Goal: Task Accomplishment & Management: Manage account settings

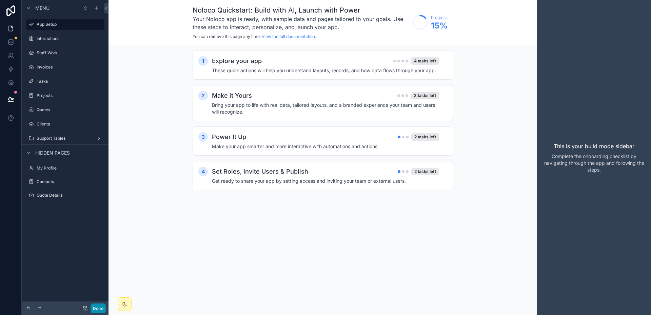
click at [97, 308] on button "Done" at bounding box center [97, 308] width 15 height 10
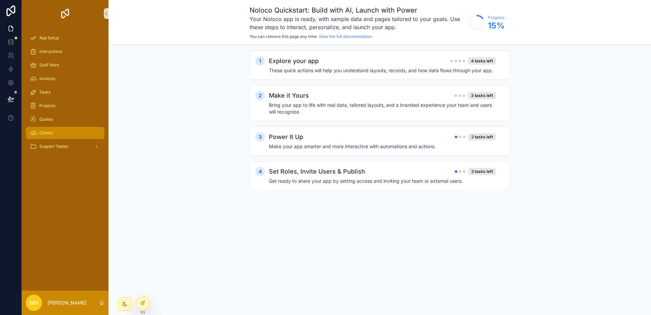
click at [48, 132] on span "Clients" at bounding box center [45, 132] width 13 height 5
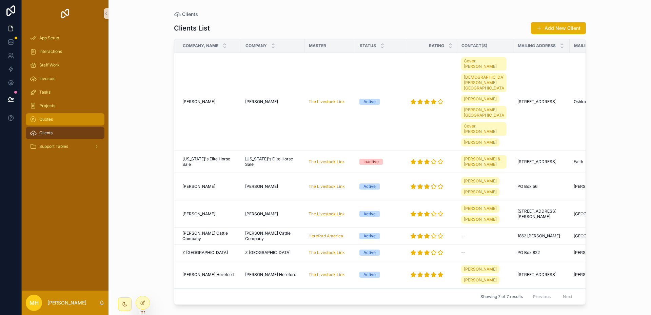
click at [46, 117] on span "Quotes" at bounding box center [46, 119] width 14 height 5
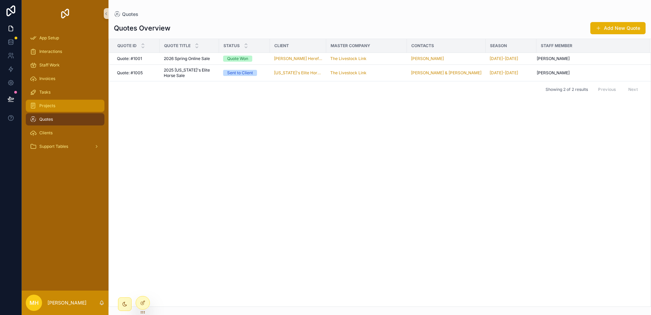
click at [46, 106] on span "Projects" at bounding box center [47, 105] width 16 height 5
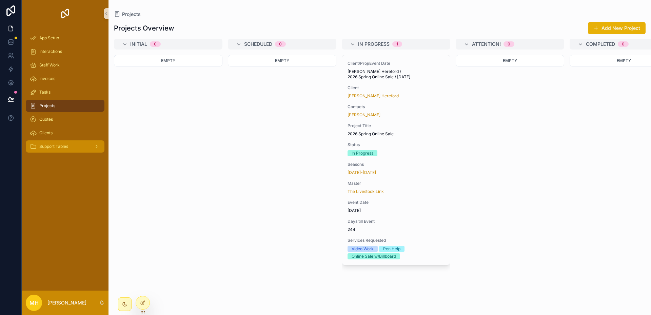
click at [55, 146] on span "Support Tables" at bounding box center [53, 146] width 29 height 5
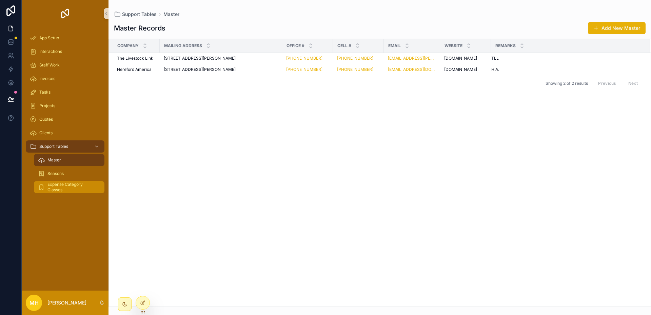
click at [56, 186] on span "Expense Category Classes" at bounding box center [72, 187] width 50 height 11
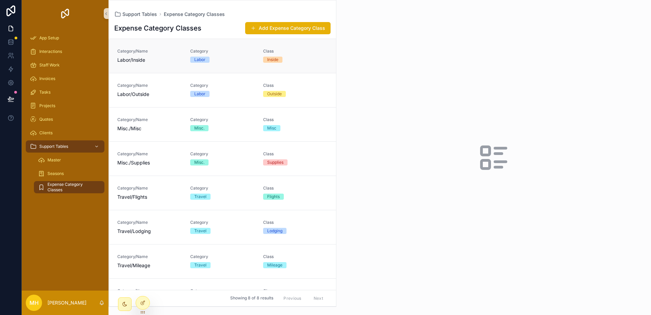
click at [170, 56] on div "Category/Name Labor/Inside" at bounding box center [149, 55] width 65 height 15
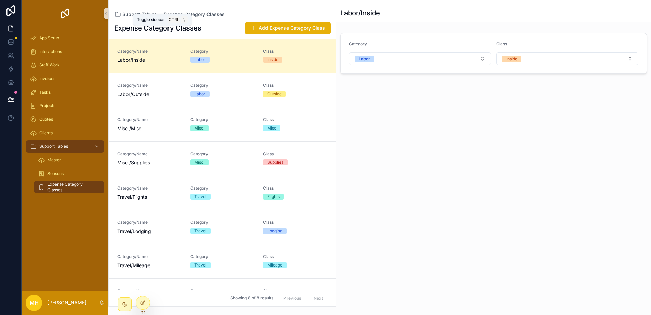
click at [105, 14] on icon "scrollable content" at bounding box center [106, 13] width 5 height 5
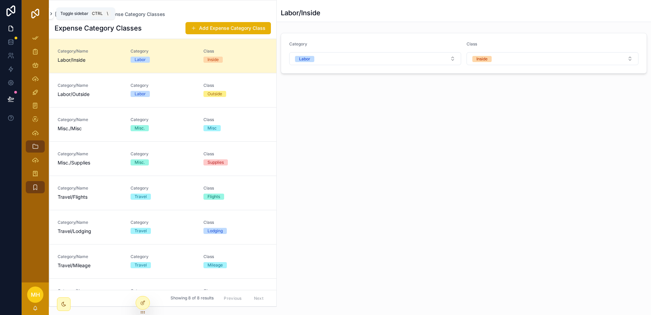
click at [51, 16] on icon "scrollable content" at bounding box center [51, 13] width 5 height 5
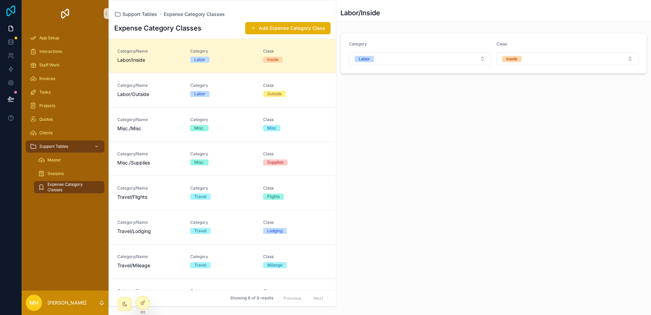
click at [9, 13] on icon at bounding box center [11, 10] width 14 height 11
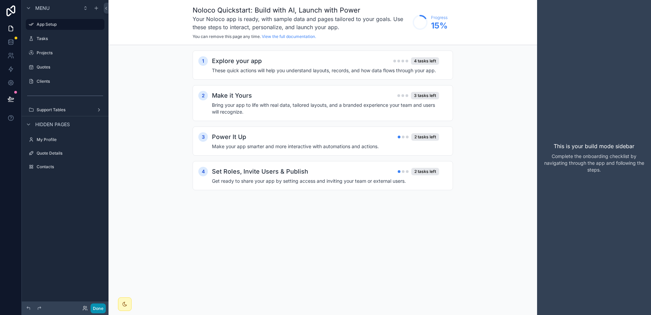
click at [96, 306] on button "Done" at bounding box center [97, 308] width 15 height 10
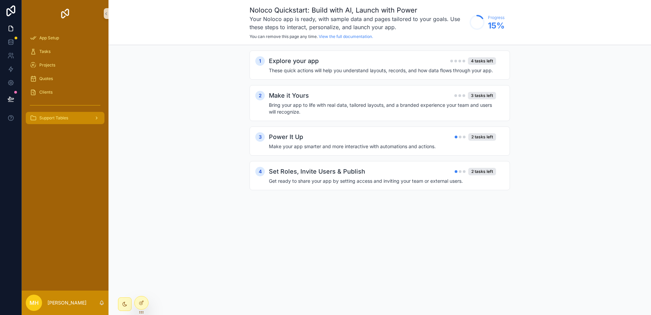
click at [56, 118] on span "Support Tables" at bounding box center [53, 117] width 29 height 5
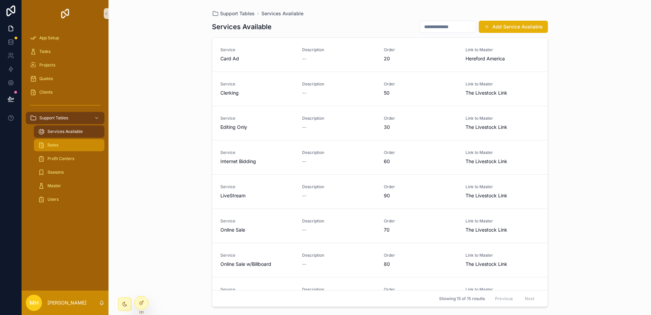
click at [57, 144] on span "Rates" at bounding box center [52, 144] width 11 height 5
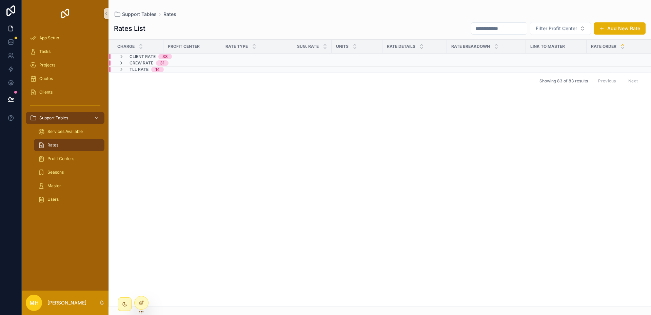
click at [123, 55] on icon "scrollable content" at bounding box center [121, 56] width 5 height 5
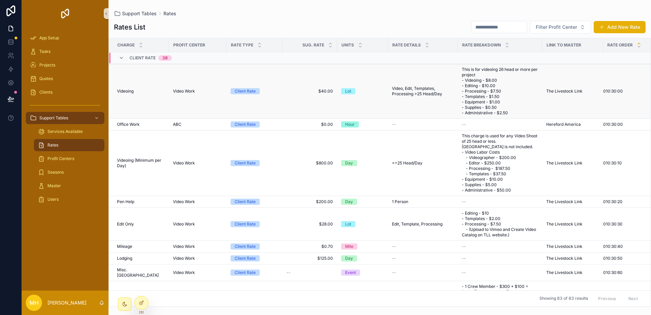
click at [186, 99] on td "Video Work" at bounding box center [198, 91] width 58 height 55
click at [159, 91] on div "Videoing Videoing" at bounding box center [141, 90] width 48 height 5
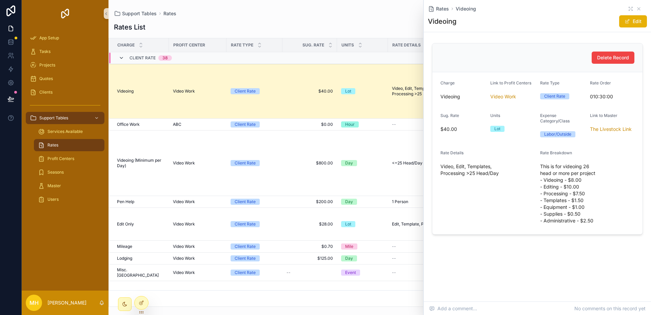
click at [122, 58] on icon "scrollable content" at bounding box center [121, 57] width 5 height 5
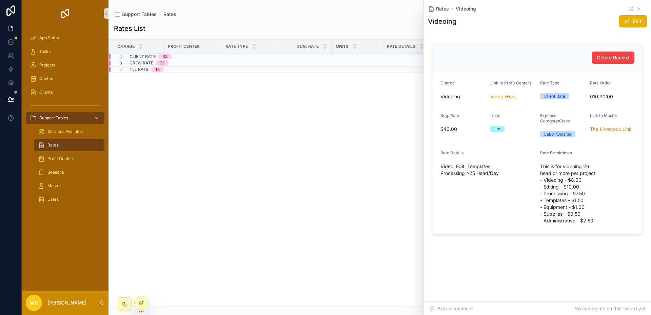
click at [121, 55] on icon "scrollable content" at bounding box center [121, 56] width 5 height 5
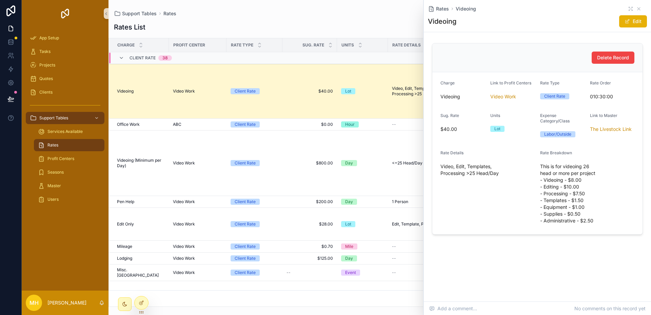
click at [494, 183] on div "Rate Details Video, Edit, Templates, Processing >25 Head/Day" at bounding box center [487, 188] width 94 height 76
click at [639, 9] on icon "scrollable content" at bounding box center [638, 8] width 5 height 5
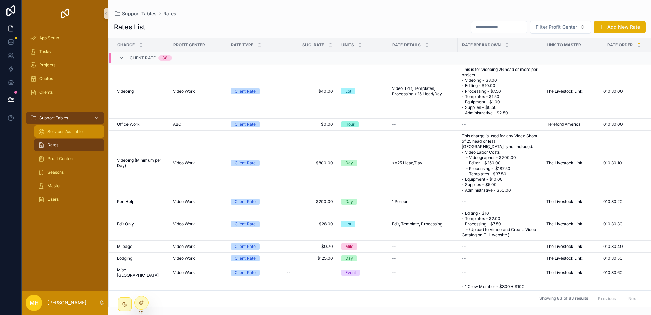
click at [64, 130] on span "Services Available" at bounding box center [64, 131] width 35 height 5
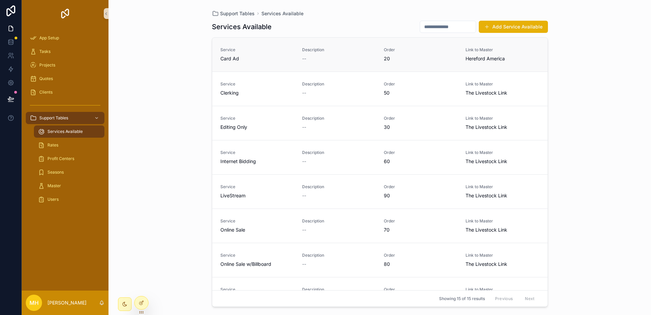
click at [272, 58] on span "Card Ad" at bounding box center [257, 58] width 74 height 7
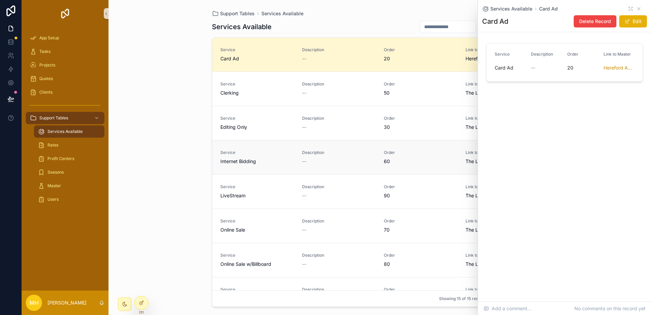
click at [261, 157] on div "Service Internet Bidding" at bounding box center [257, 157] width 74 height 15
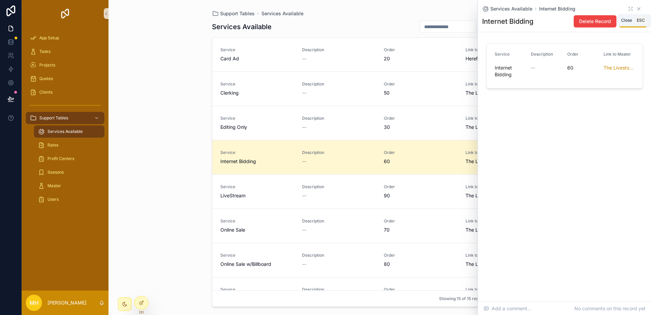
click at [639, 10] on icon "scrollable content" at bounding box center [638, 8] width 5 height 5
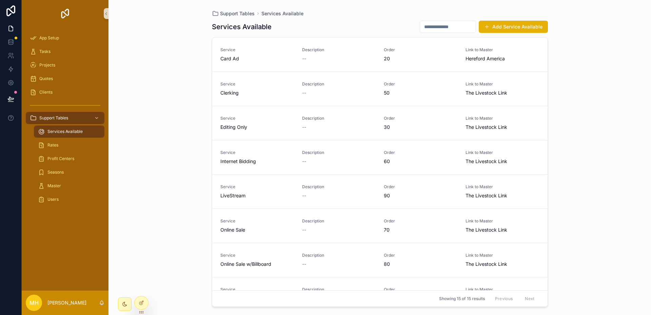
click at [195, 49] on div "Support Tables Services Available Services Available Add Service Available Serv…" at bounding box center [379, 157] width 542 height 315
click at [12, 11] on icon at bounding box center [11, 10] width 14 height 11
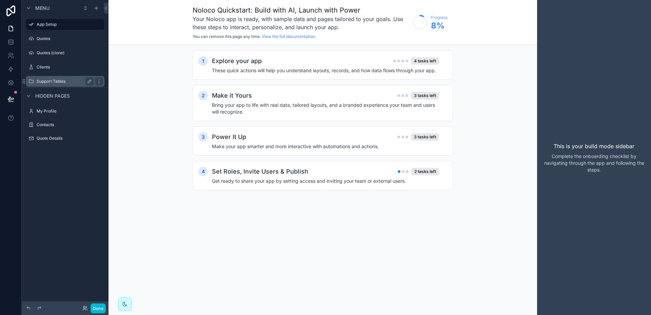
click at [40, 79] on label "Support Tables" at bounding box center [64, 81] width 54 height 5
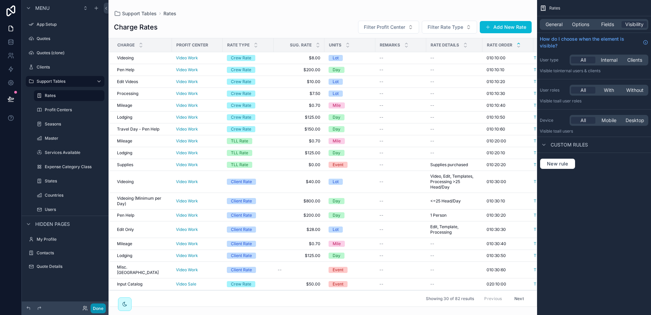
click at [97, 308] on button "Done" at bounding box center [97, 308] width 15 height 10
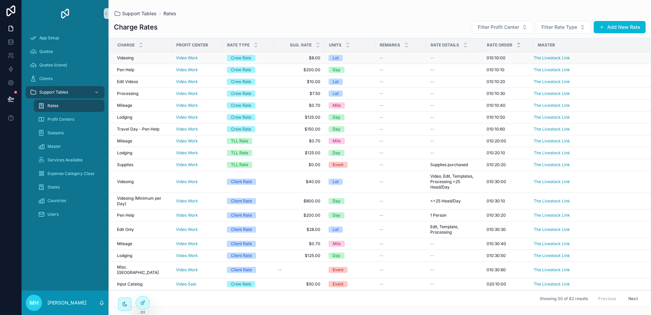
click at [147, 55] on td "Videoing Videoing" at bounding box center [140, 58] width 63 height 12
click at [161, 56] on div "Videoing Videoing" at bounding box center [142, 57] width 51 height 5
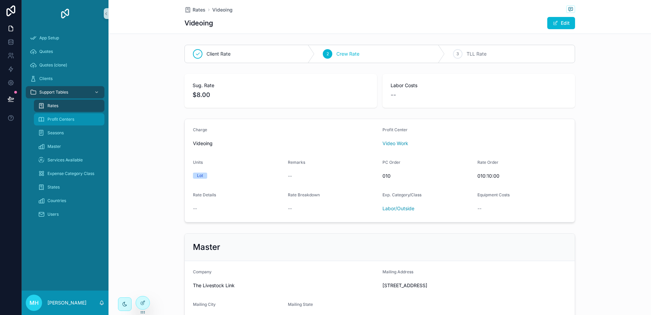
click at [53, 120] on span "Profit Centers" at bounding box center [60, 119] width 27 height 5
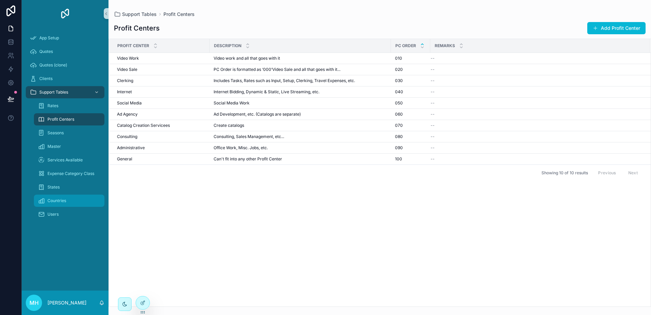
click at [56, 201] on span "Countries" at bounding box center [56, 200] width 19 height 5
click at [15, 8] on icon at bounding box center [10, 10] width 9 height 11
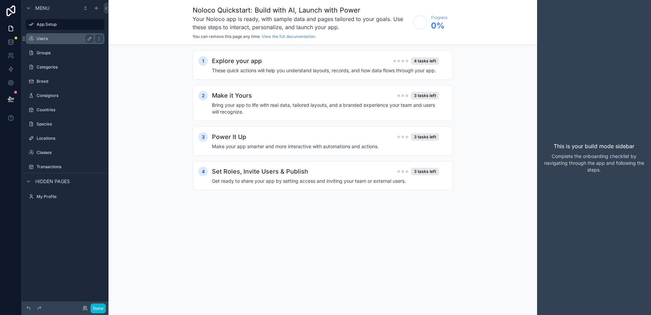
click at [43, 40] on label "Users" at bounding box center [64, 38] width 54 height 5
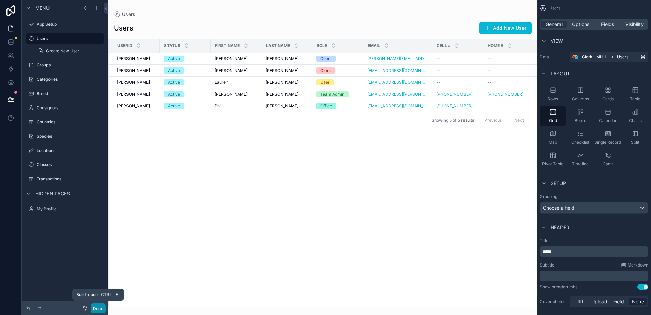
click at [99, 309] on button "Done" at bounding box center [97, 308] width 15 height 10
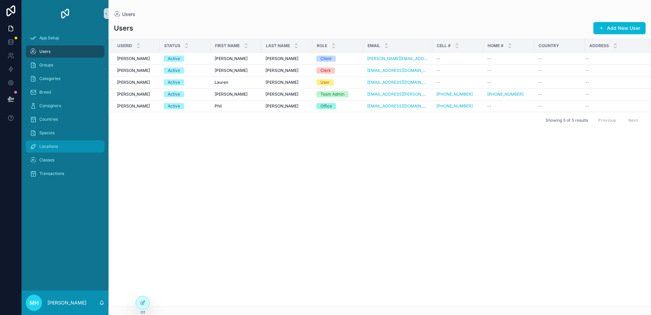
click at [49, 148] on span "Locations" at bounding box center [48, 146] width 19 height 5
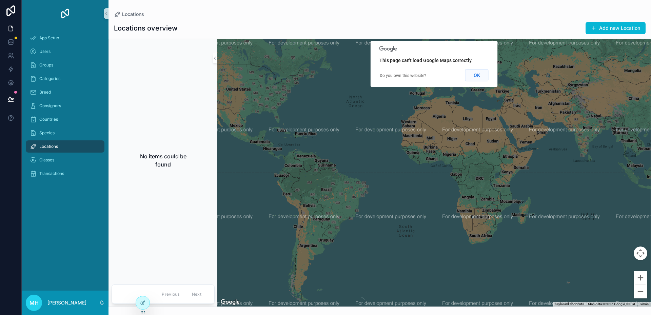
click at [481, 78] on button "OK" at bounding box center [476, 75] width 23 height 12
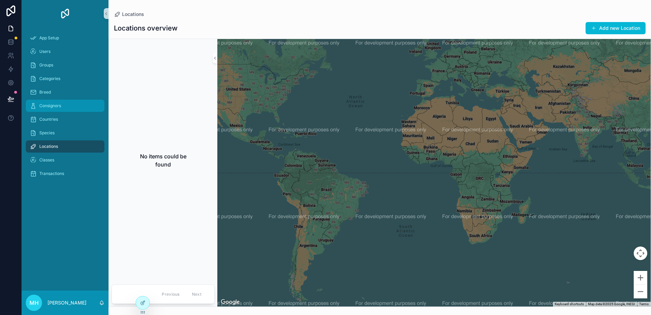
click at [53, 105] on span "Consignors" at bounding box center [50, 105] width 22 height 5
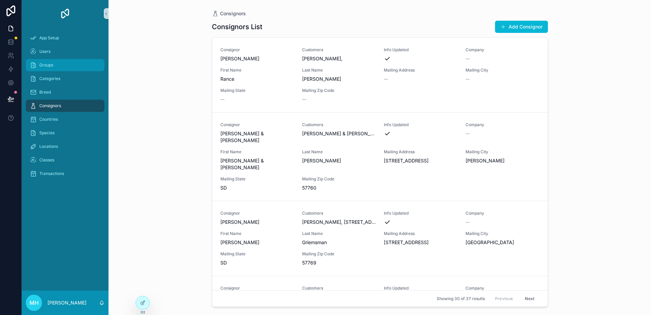
click at [48, 63] on span "Groups" at bounding box center [46, 64] width 14 height 5
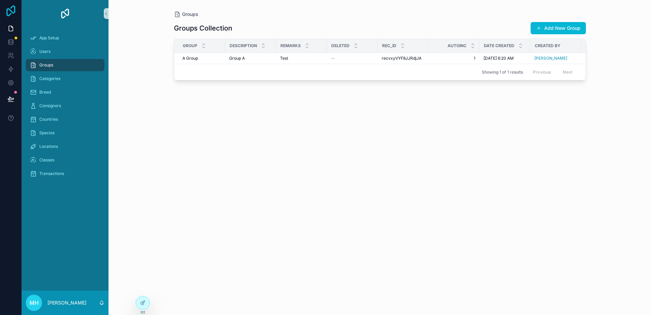
click at [11, 8] on icon at bounding box center [10, 10] width 9 height 11
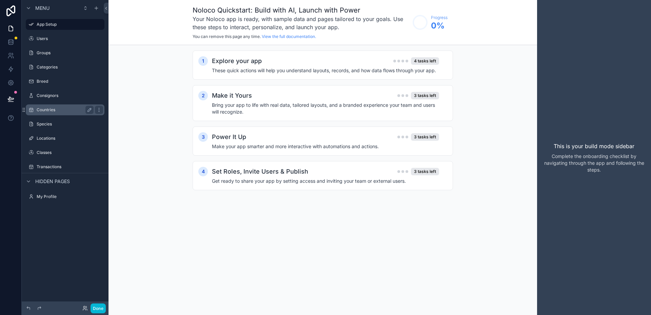
click at [44, 110] on label "Countries" at bounding box center [64, 109] width 54 height 5
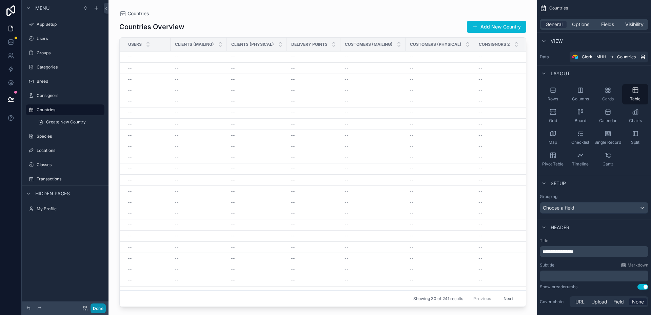
click at [96, 305] on button "Done" at bounding box center [97, 308] width 15 height 10
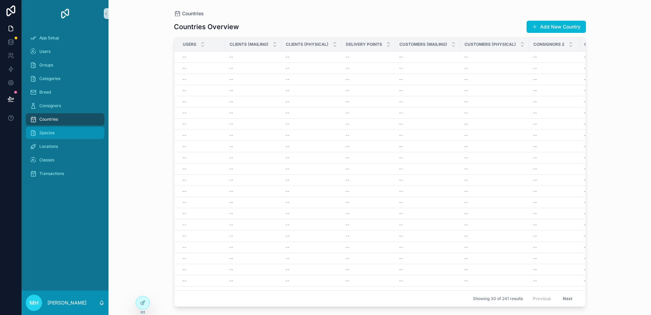
click at [49, 133] on span "Species" at bounding box center [46, 132] width 15 height 5
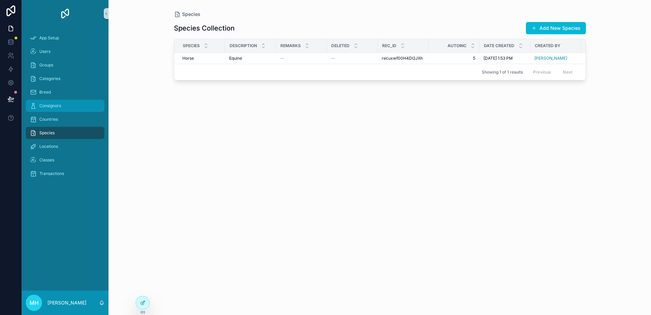
click at [51, 105] on span "Consignors" at bounding box center [50, 105] width 22 height 5
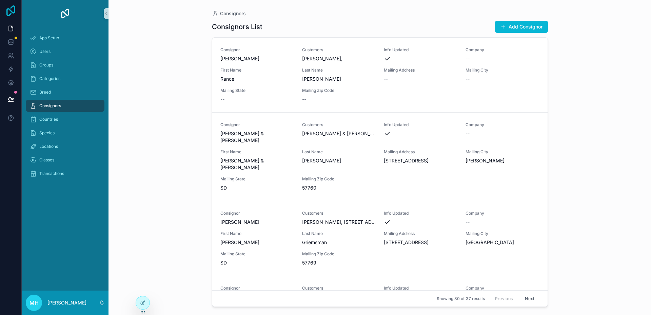
click at [14, 10] on icon at bounding box center [11, 10] width 14 height 11
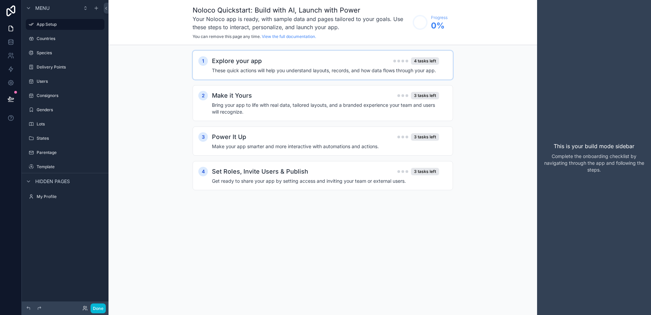
click at [274, 60] on div "Explore your app 4 tasks left" at bounding box center [325, 60] width 227 height 9
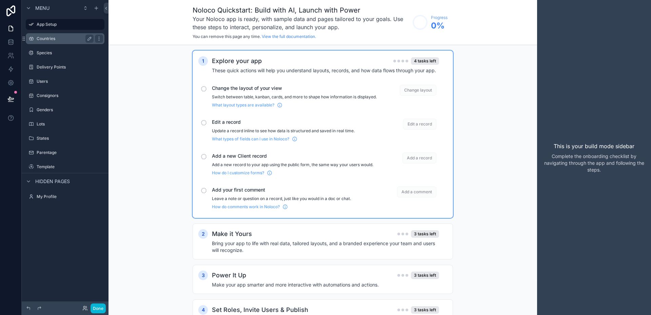
click at [46, 40] on label "Countries" at bounding box center [64, 38] width 54 height 5
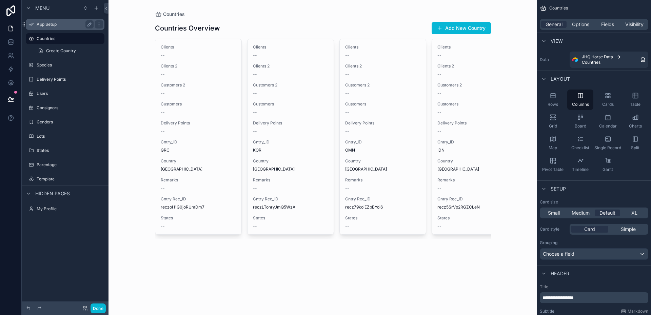
click at [45, 24] on label "App Setup" at bounding box center [64, 24] width 54 height 5
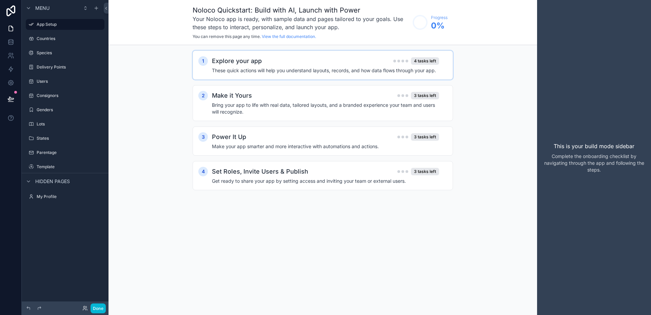
click at [269, 61] on div "Explore your app 4 tasks left" at bounding box center [325, 60] width 227 height 9
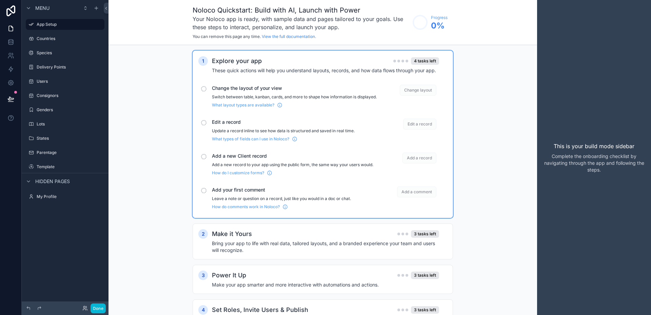
click at [416, 90] on span "Change layout" at bounding box center [417, 90] width 37 height 11
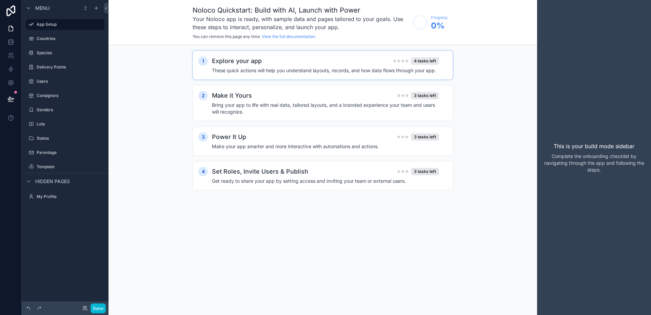
click at [293, 60] on div "Explore your app 4 tasks left" at bounding box center [325, 60] width 227 height 9
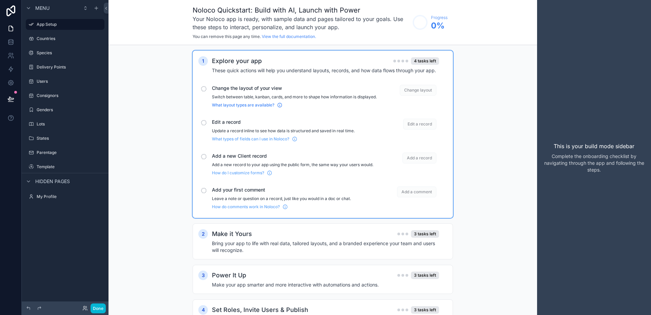
click at [241, 108] on span "What layout types are available?" at bounding box center [243, 104] width 62 height 5
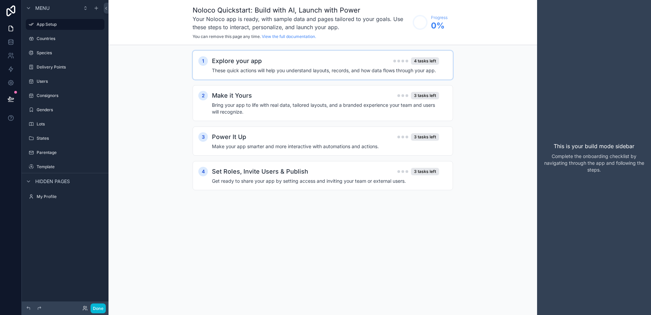
click at [375, 61] on div "Explore your app 4 tasks left" at bounding box center [325, 60] width 227 height 9
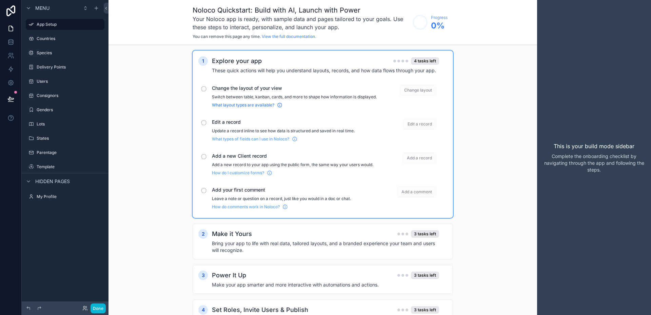
click at [280, 108] on icon "scrollable content" at bounding box center [279, 104] width 5 height 5
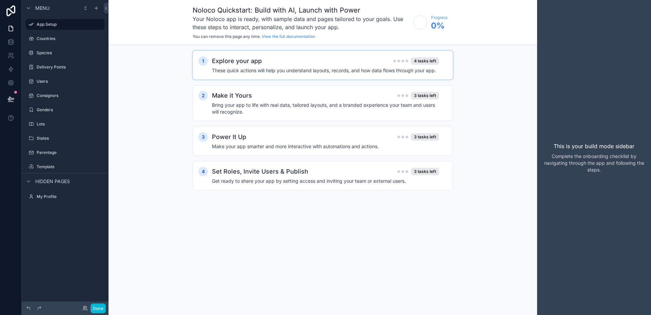
click at [360, 62] on div "Explore your app 4 tasks left" at bounding box center [325, 60] width 227 height 9
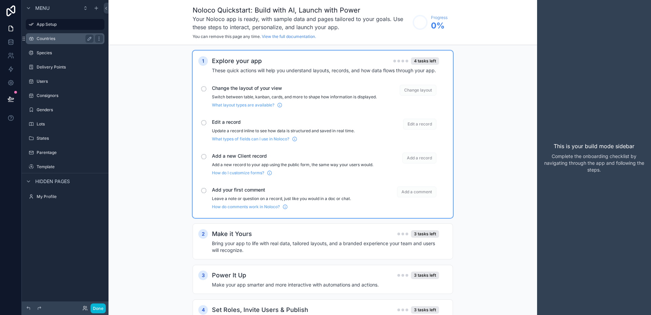
click at [42, 37] on label "Countries" at bounding box center [64, 38] width 54 height 5
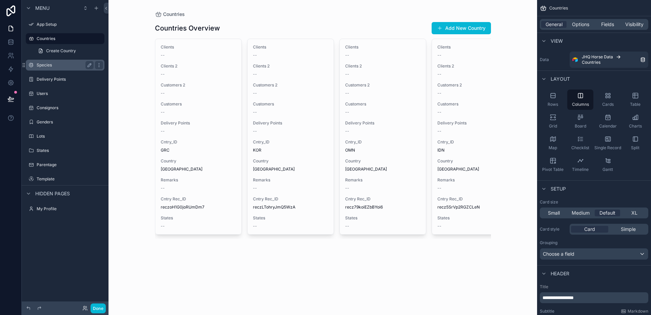
click at [44, 65] on label "Species" at bounding box center [64, 64] width 54 height 5
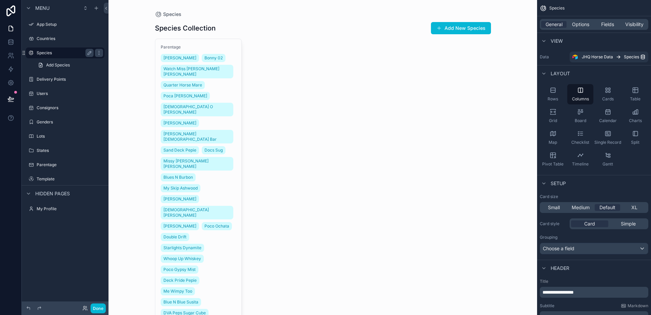
click at [47, 52] on label "Species" at bounding box center [64, 52] width 54 height 5
click at [48, 77] on label "Delivery Points" at bounding box center [64, 79] width 54 height 5
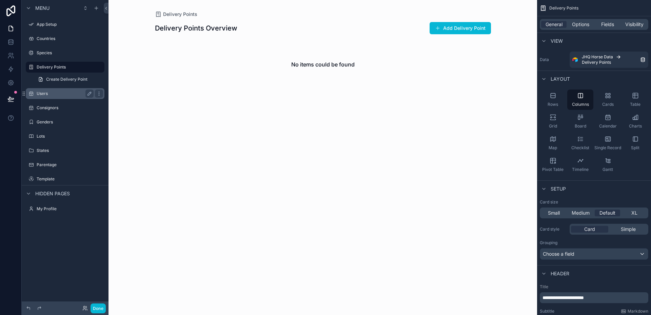
click at [42, 92] on label "Users" at bounding box center [64, 93] width 54 height 5
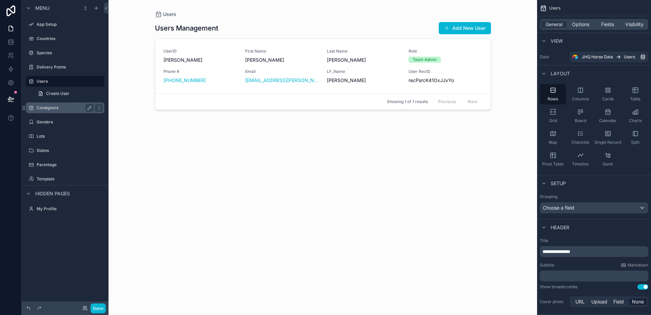
click at [49, 105] on label "Consignors" at bounding box center [64, 107] width 54 height 5
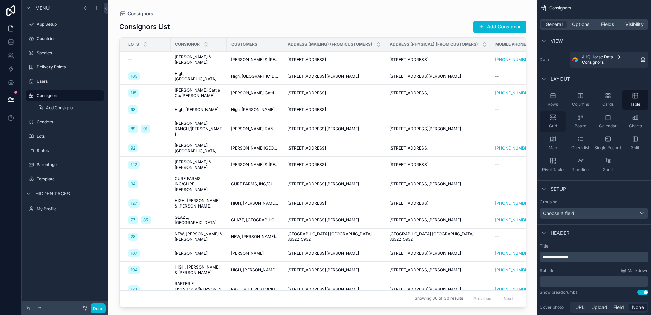
click at [553, 118] on icon "scrollable content" at bounding box center [552, 117] width 7 height 7
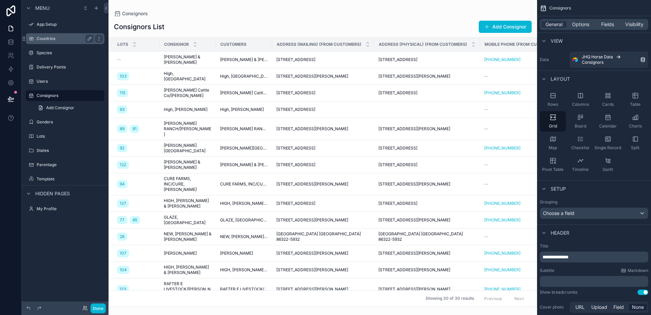
click at [46, 37] on label "Countries" at bounding box center [64, 38] width 54 height 5
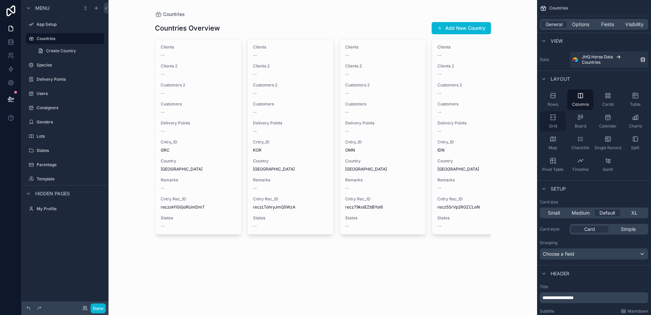
click at [553, 116] on icon "scrollable content" at bounding box center [552, 117] width 7 height 7
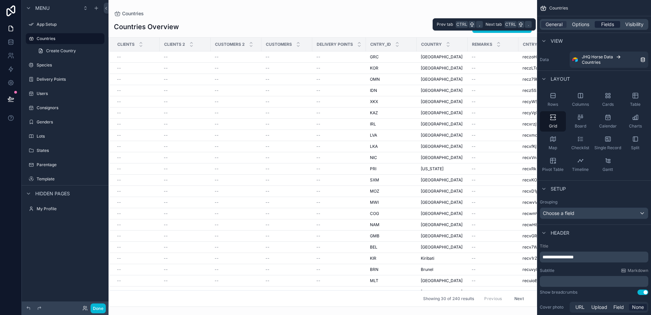
click at [609, 25] on span "Fields" at bounding box center [607, 24] width 13 height 7
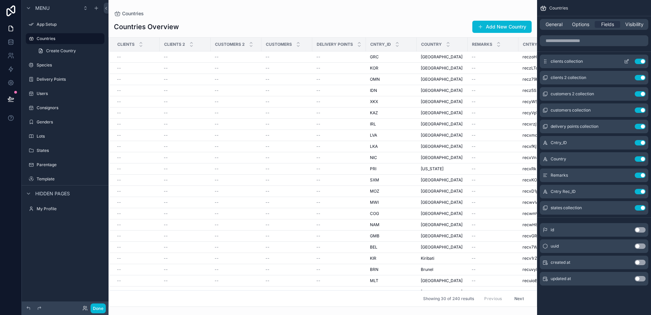
click at [638, 63] on button "Use setting" at bounding box center [639, 61] width 11 height 5
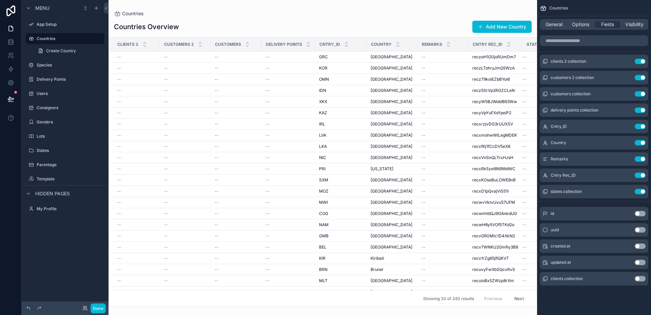
click at [638, 63] on button "Use setting" at bounding box center [639, 61] width 11 height 5
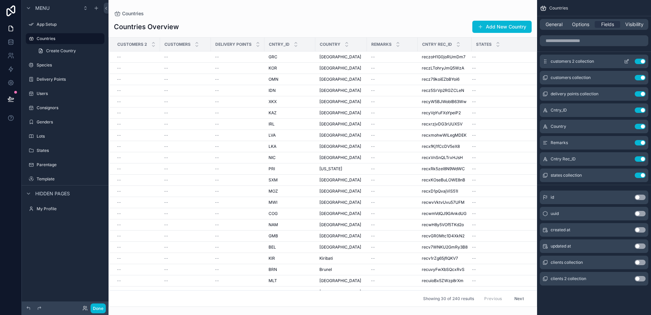
click at [635, 60] on button "Use setting" at bounding box center [639, 61] width 11 height 5
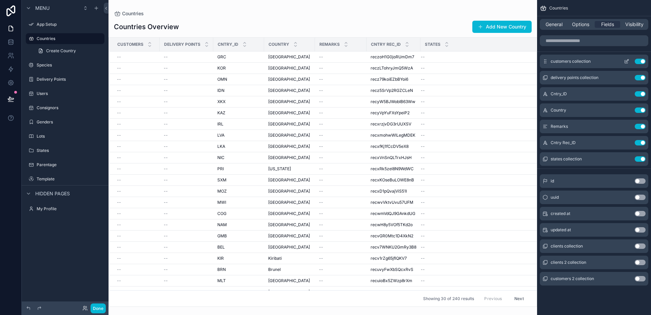
click at [637, 60] on button "Use setting" at bounding box center [639, 61] width 11 height 5
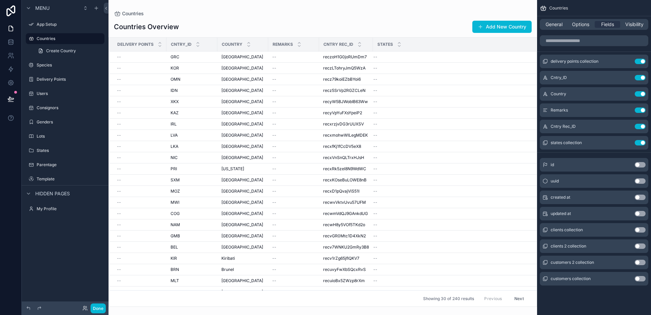
click at [637, 60] on button "Use setting" at bounding box center [639, 61] width 11 height 5
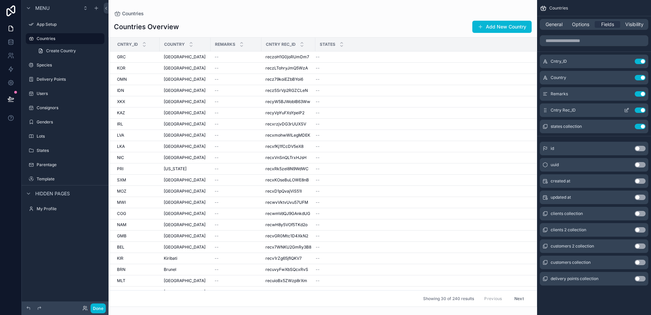
click at [637, 109] on button "Use setting" at bounding box center [639, 109] width 11 height 5
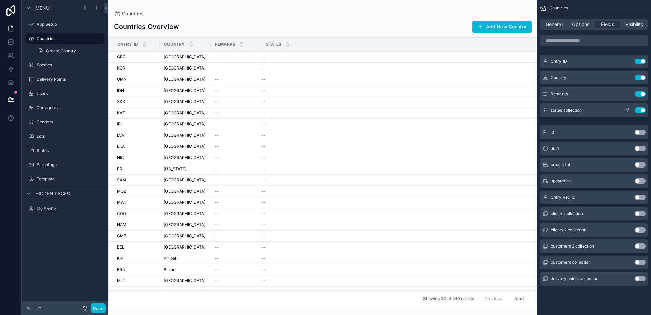
click at [637, 110] on button "Use setting" at bounding box center [639, 109] width 11 height 5
click at [551, 25] on span "General" at bounding box center [553, 24] width 17 height 7
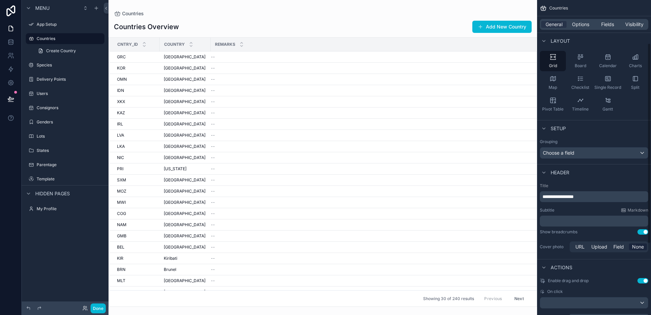
scroll to position [68, 0]
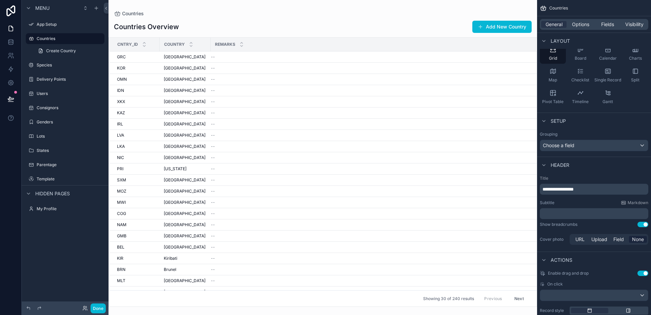
click at [596, 190] on p "**********" at bounding box center [594, 189] width 104 height 7
click at [442, 19] on div "scrollable content" at bounding box center [322, 157] width 428 height 315
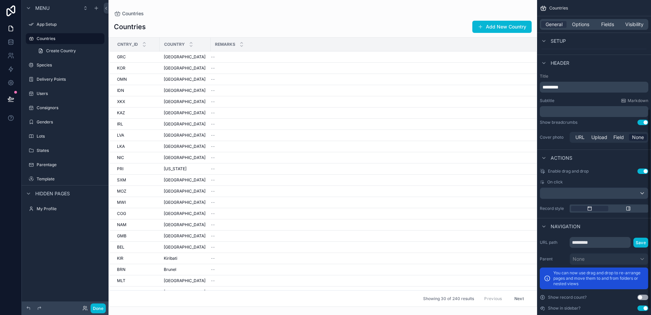
scroll to position [179, 0]
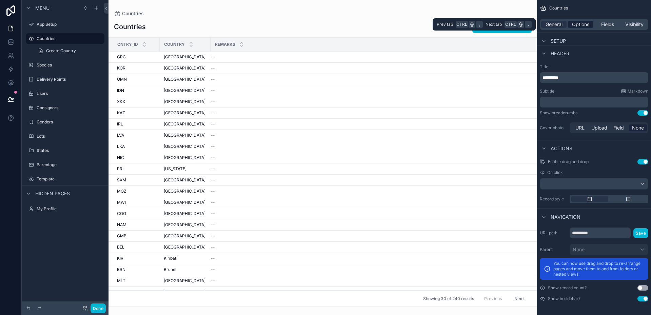
click at [579, 24] on span "Options" at bounding box center [580, 24] width 17 height 7
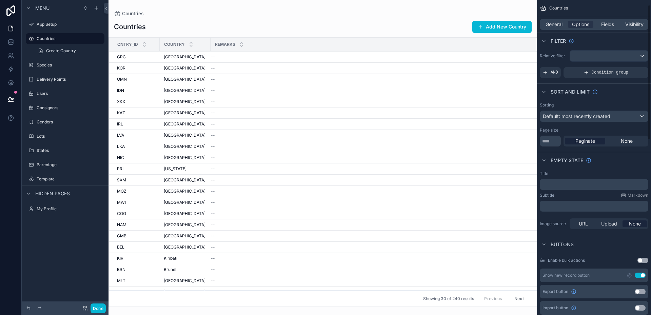
scroll to position [0, 0]
click at [640, 116] on div "Default: most recently created" at bounding box center [594, 117] width 108 height 11
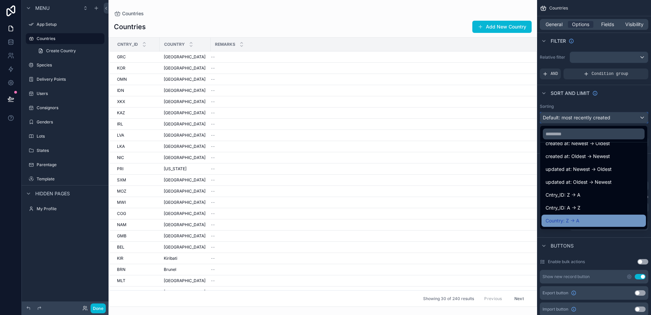
scroll to position [34, 0]
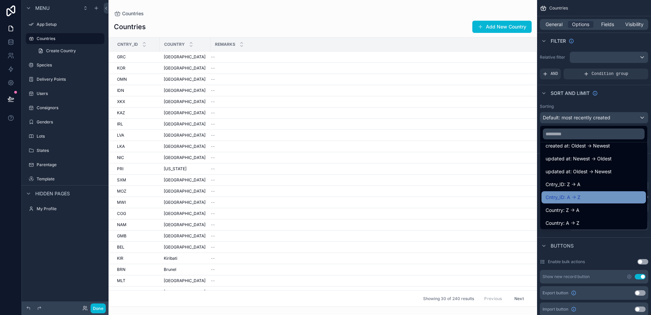
click at [567, 197] on span "Cntry_ID: A -> Z" at bounding box center [562, 197] width 35 height 8
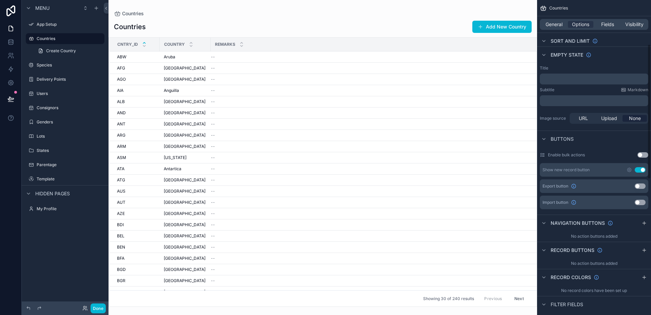
scroll to position [102, 0]
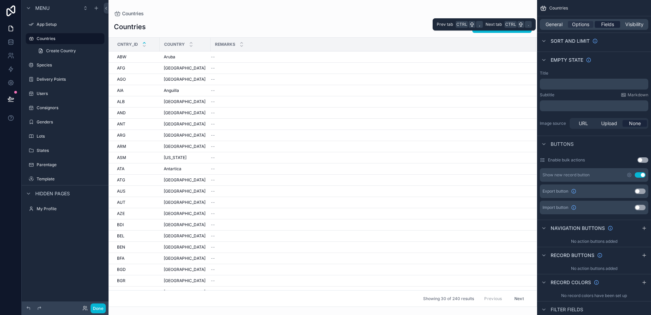
click at [611, 22] on span "Fields" at bounding box center [607, 24] width 13 height 7
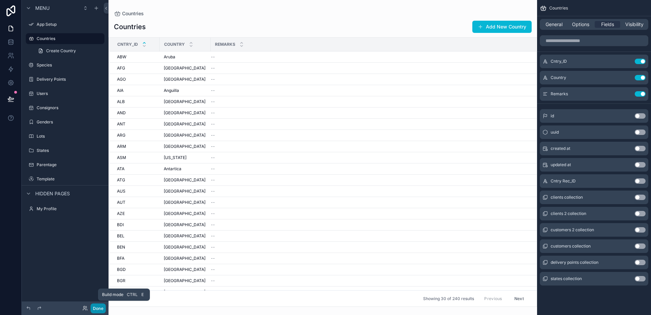
click at [96, 308] on button "Done" at bounding box center [97, 308] width 15 height 10
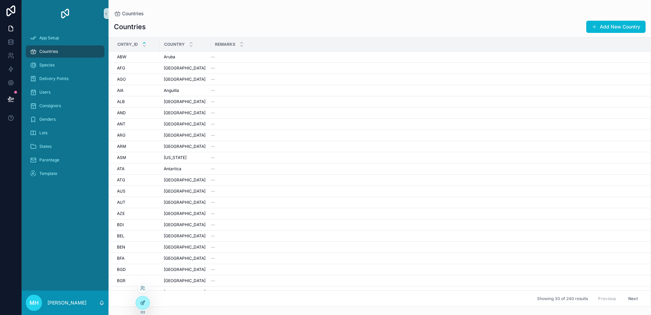
click at [142, 300] on icon at bounding box center [142, 302] width 5 height 5
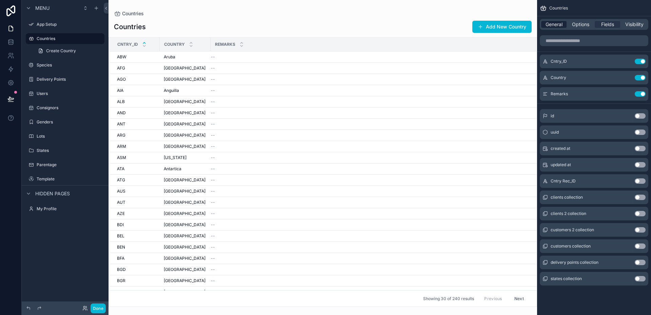
click at [553, 23] on span "General" at bounding box center [553, 24] width 17 height 7
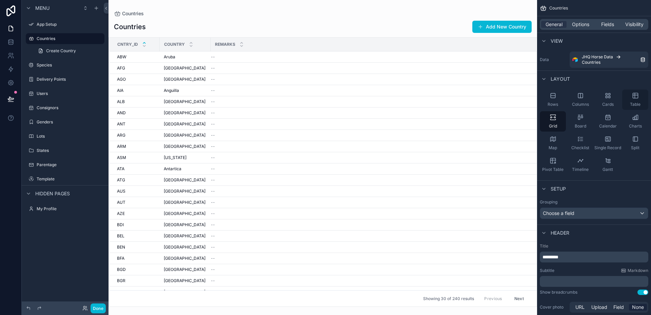
click at [638, 96] on icon "scrollable content" at bounding box center [635, 95] width 7 height 7
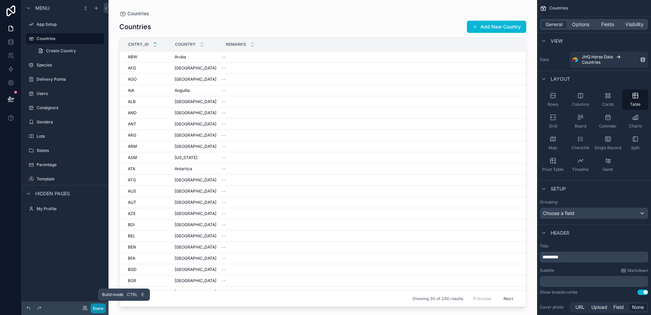
click at [98, 305] on button "Done" at bounding box center [97, 308] width 15 height 10
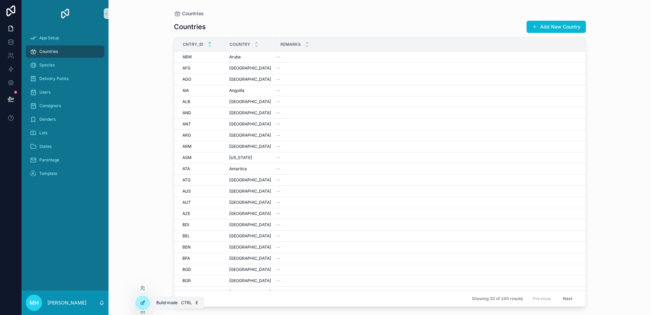
click at [140, 302] on icon at bounding box center [142, 302] width 5 height 5
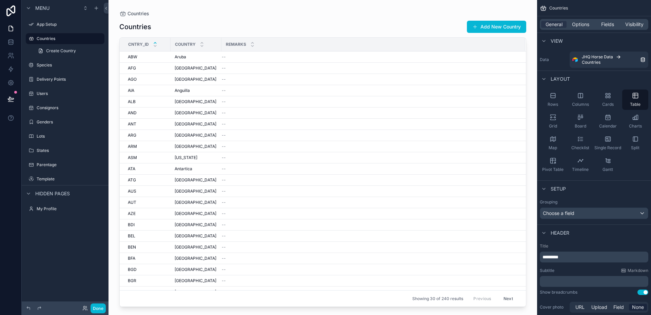
click at [484, 26] on div "scrollable content" at bounding box center [322, 153] width 428 height 307
click at [484, 26] on button "Add New Country" at bounding box center [496, 27] width 59 height 12
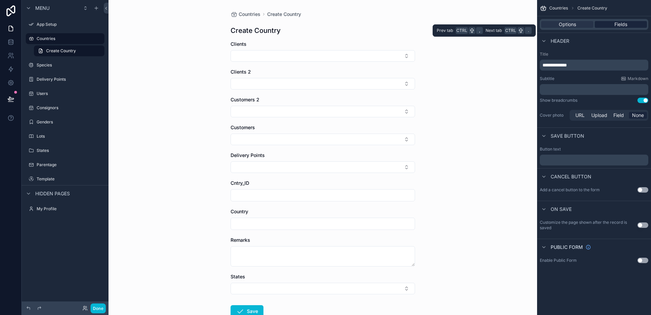
click at [605, 22] on div "Fields" at bounding box center [620, 24] width 52 height 7
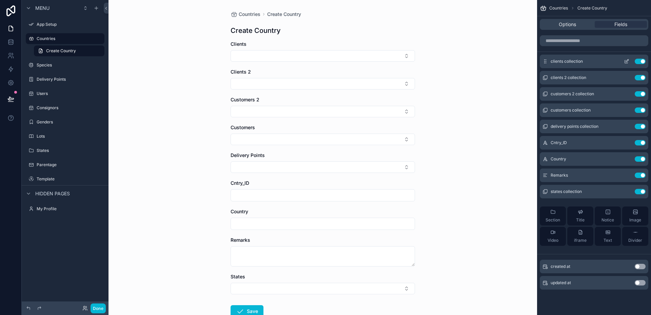
click at [636, 62] on button "Use setting" at bounding box center [639, 61] width 11 height 5
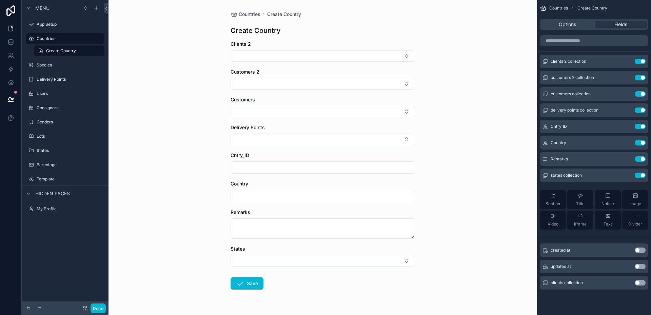
click at [636, 62] on button "Use setting" at bounding box center [639, 61] width 11 height 5
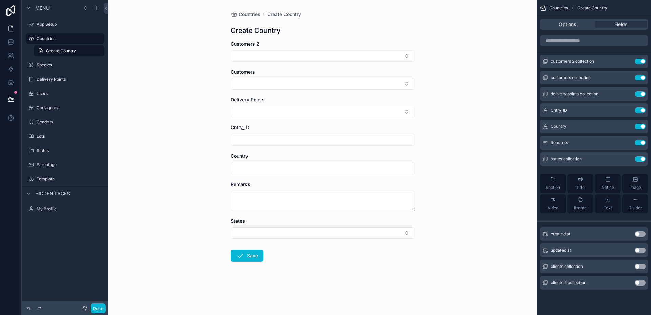
click at [636, 62] on button "Use setting" at bounding box center [639, 61] width 11 height 5
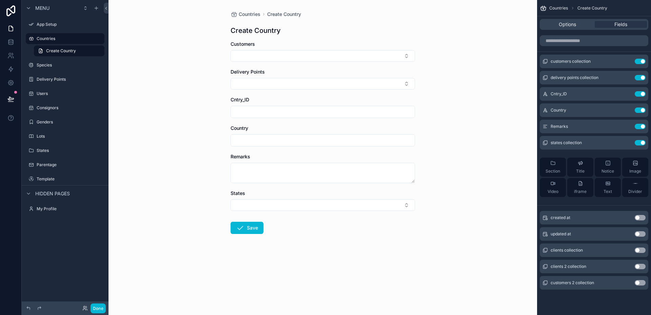
click at [636, 62] on button "Use setting" at bounding box center [639, 61] width 11 height 5
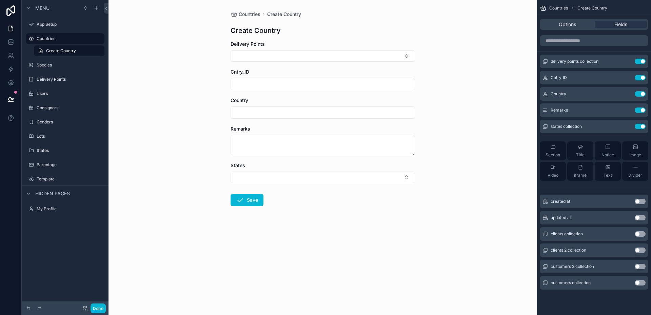
click at [636, 62] on button "Use setting" at bounding box center [639, 61] width 11 height 5
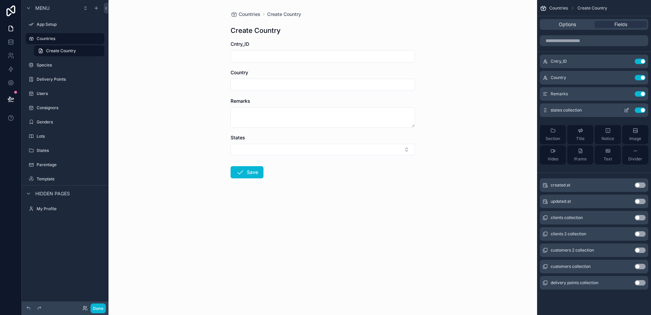
click at [638, 112] on button "Use setting" at bounding box center [639, 109] width 11 height 5
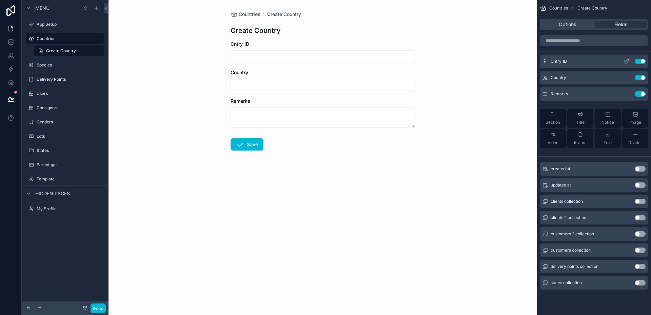
click at [626, 62] on icon "scrollable content" at bounding box center [627, 60] width 3 height 3
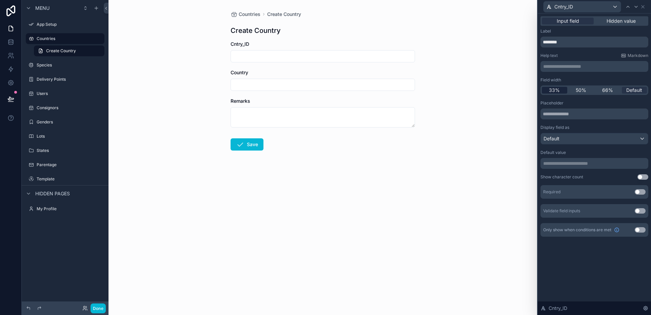
click at [558, 90] on span "33%" at bounding box center [554, 90] width 11 height 7
click at [634, 7] on icon at bounding box center [635, 6] width 5 height 5
click at [558, 90] on span "33%" at bounding box center [554, 90] width 11 height 7
click at [633, 89] on span "Default" at bounding box center [634, 90] width 16 height 7
click at [642, 7] on icon at bounding box center [642, 6] width 5 height 5
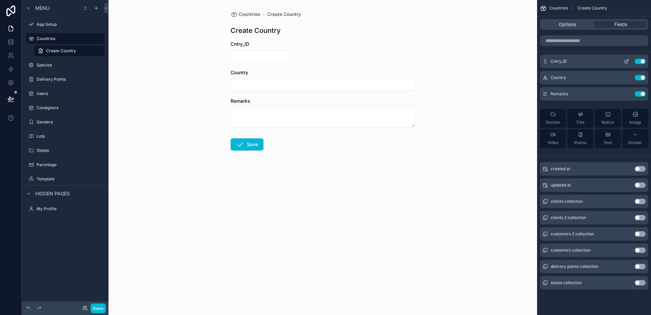
click at [627, 61] on icon "scrollable content" at bounding box center [625, 61] width 5 height 5
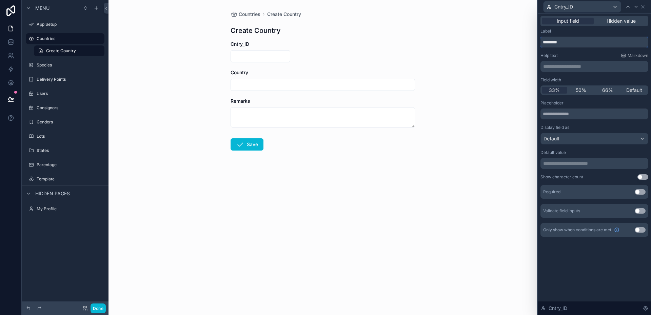
click at [556, 43] on input "********" at bounding box center [594, 42] width 108 height 11
drag, startPoint x: 556, startPoint y: 43, endPoint x: 547, endPoint y: 43, distance: 8.8
click at [547, 43] on input "********" at bounding box center [594, 42] width 108 height 11
type input "**********"
click at [642, 191] on button "Use setting" at bounding box center [639, 191] width 11 height 5
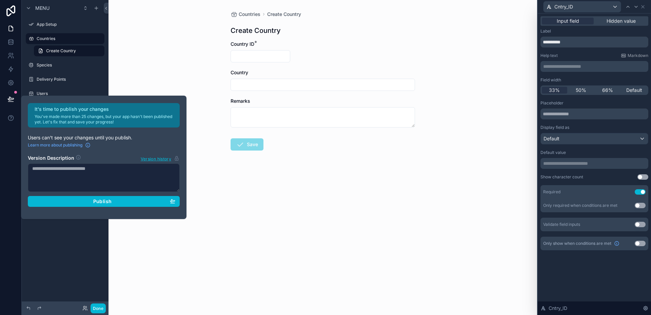
click at [33, 167] on textarea at bounding box center [104, 177] width 152 height 28
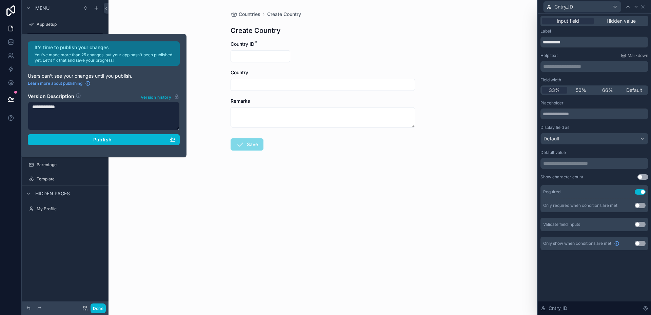
type textarea "**********"
click at [106, 138] on span "Publish" at bounding box center [102, 140] width 18 height 6
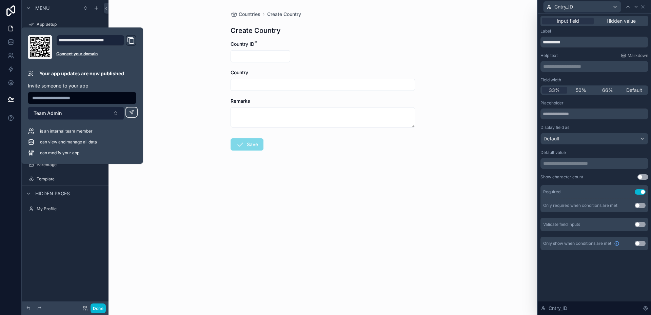
click at [116, 112] on button "Team Admin" at bounding box center [76, 113] width 96 height 13
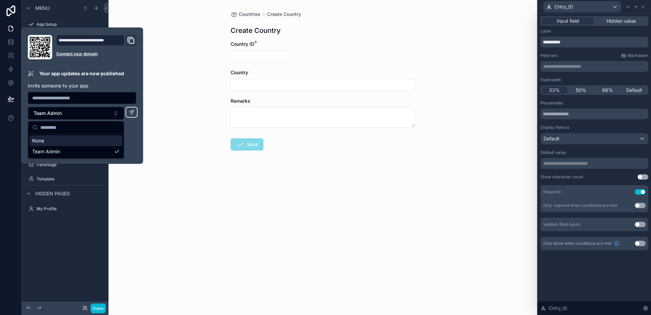
click at [136, 130] on div "is an internal team member" at bounding box center [82, 131] width 108 height 7
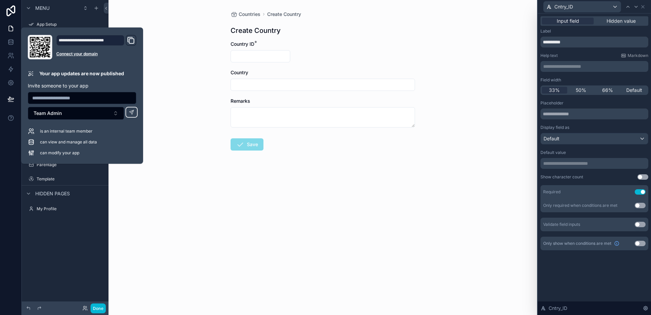
click at [156, 131] on div "Countries Create Country Create Country Country ID * Country Remarks Save" at bounding box center [322, 157] width 428 height 315
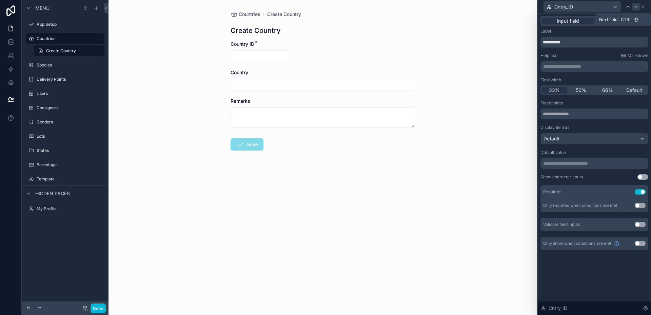
click at [635, 7] on icon at bounding box center [635, 6] width 5 height 5
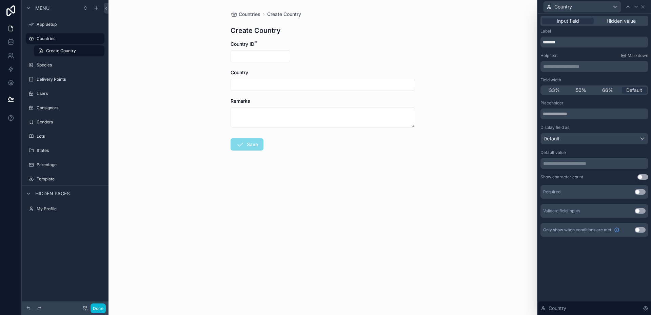
click at [643, 191] on button "Use setting" at bounding box center [639, 191] width 11 height 5
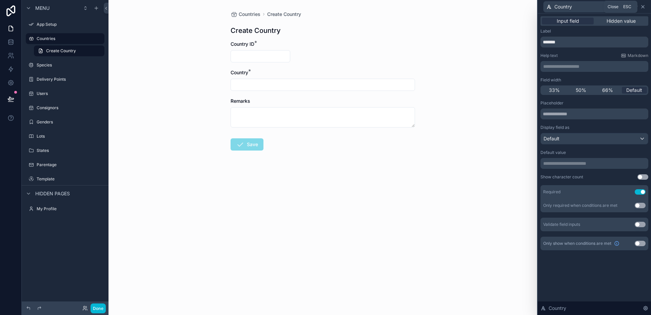
click at [644, 6] on icon at bounding box center [642, 6] width 5 height 5
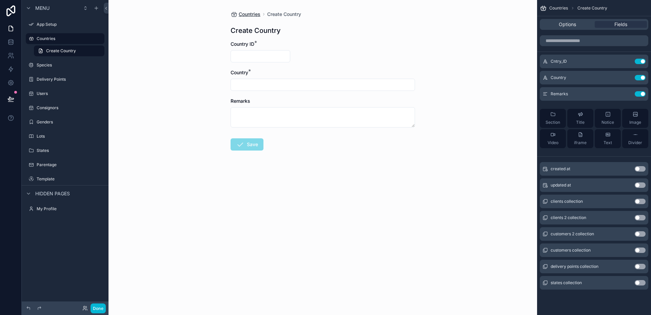
click at [246, 14] on span "Countries" at bounding box center [250, 14] width 22 height 7
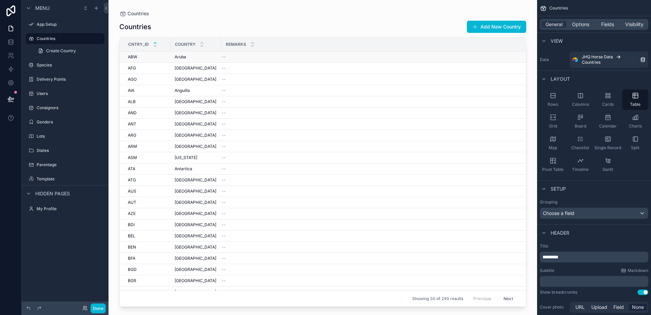
click at [141, 57] on div "ABW ABW" at bounding box center [147, 56] width 39 height 5
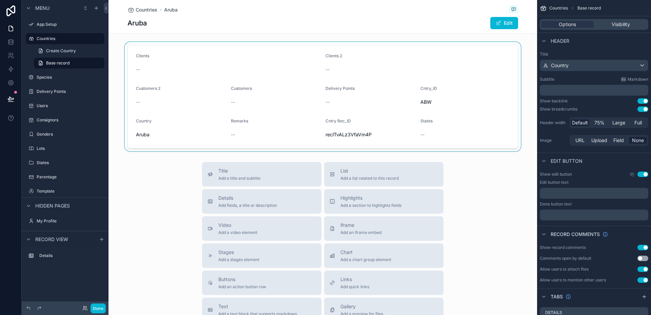
click at [480, 57] on div "scrollable content" at bounding box center [322, 96] width 428 height 109
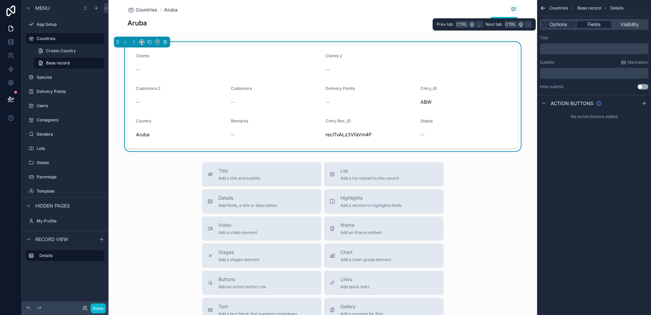
click at [595, 26] on span "Fields" at bounding box center [593, 24] width 13 height 7
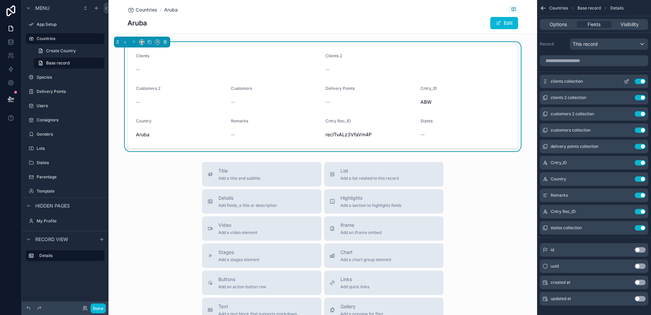
click at [638, 81] on button "Use setting" at bounding box center [639, 81] width 11 height 5
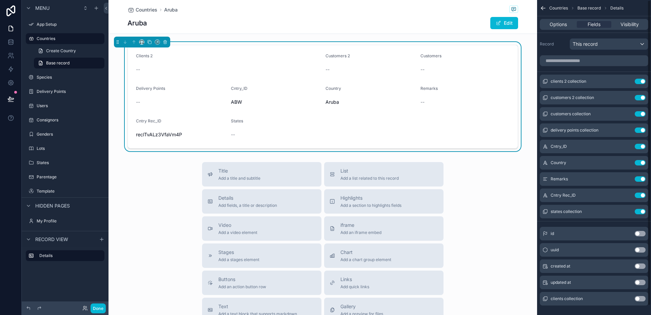
click at [638, 81] on button "Use setting" at bounding box center [639, 81] width 11 height 5
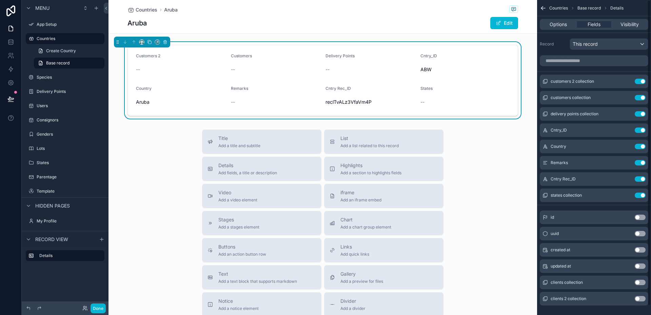
click at [638, 81] on button "Use setting" at bounding box center [639, 81] width 11 height 5
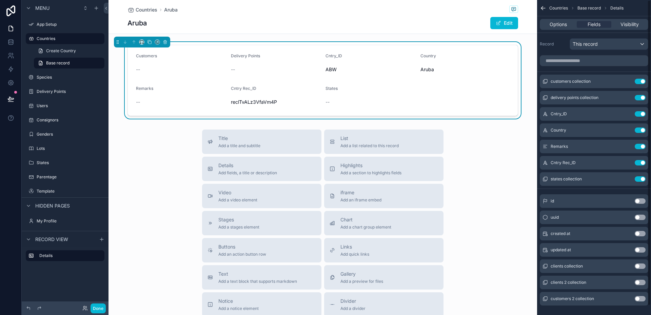
click at [638, 81] on button "Use setting" at bounding box center [639, 81] width 11 height 5
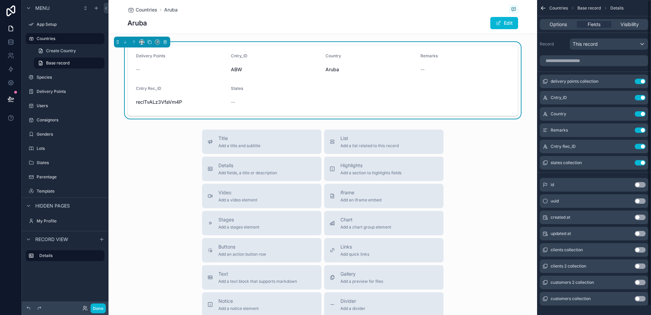
click at [638, 81] on button "Use setting" at bounding box center [639, 81] width 11 height 5
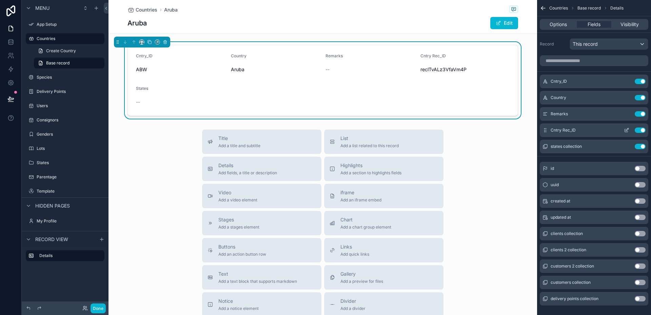
click at [639, 129] on button "Use setting" at bounding box center [639, 129] width 11 height 5
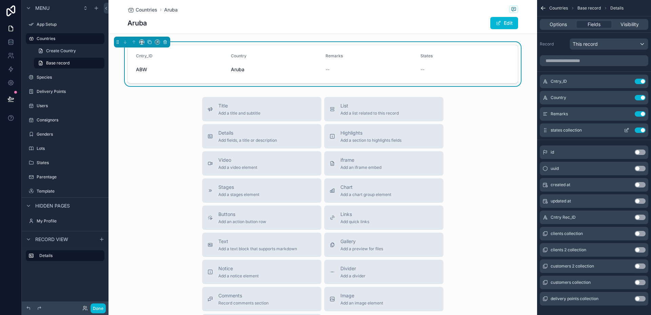
click at [638, 129] on button "Use setting" at bounding box center [639, 129] width 11 height 5
click at [626, 82] on icon "scrollable content" at bounding box center [627, 80] width 3 height 3
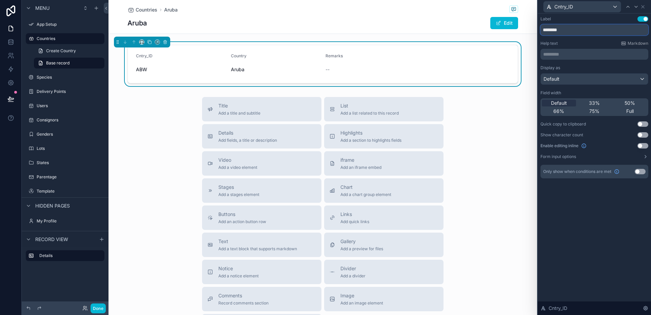
click at [556, 28] on input "********" at bounding box center [594, 29] width 108 height 11
type input "**********"
click at [591, 102] on span "33%" at bounding box center [594, 103] width 11 height 7
click at [643, 80] on div "Default" at bounding box center [593, 79] width 107 height 11
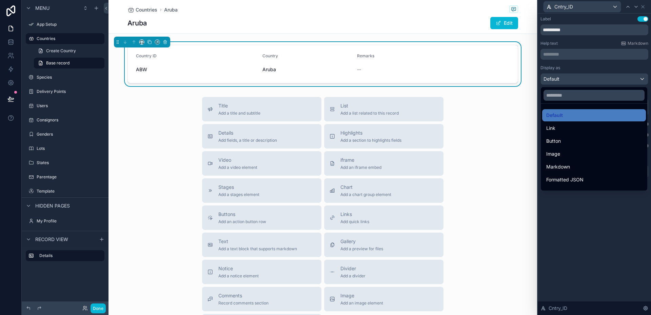
click at [601, 19] on div at bounding box center [593, 157] width 113 height 315
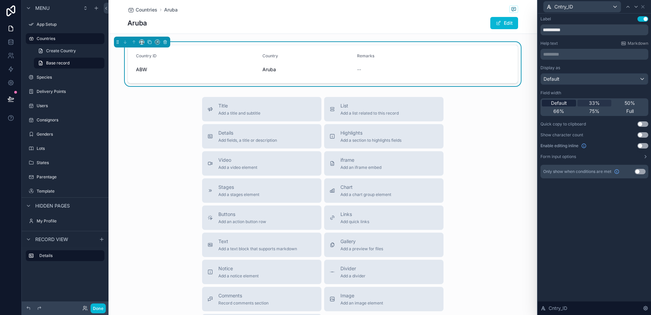
click at [562, 104] on span "Default" at bounding box center [559, 103] width 16 height 7
click at [636, 6] on icon at bounding box center [635, 6] width 3 height 1
click at [595, 103] on span "33%" at bounding box center [594, 103] width 11 height 7
click at [637, 7] on icon at bounding box center [635, 6] width 5 height 5
click at [632, 101] on span "50%" at bounding box center [629, 103] width 11 height 7
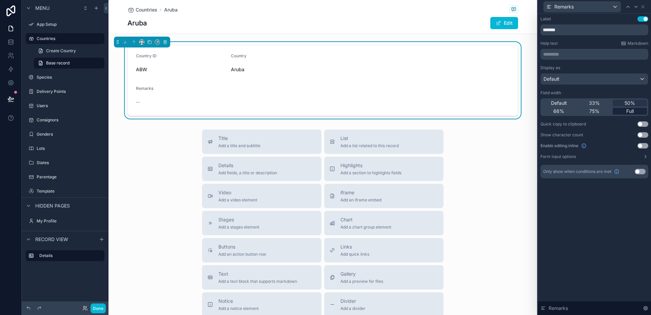
click at [630, 109] on span "Full" at bounding box center [629, 111] width 7 height 7
click at [629, 7] on icon at bounding box center [627, 6] width 5 height 5
click at [630, 101] on span "50%" at bounding box center [629, 103] width 11 height 7
click at [643, 6] on icon at bounding box center [642, 6] width 3 height 3
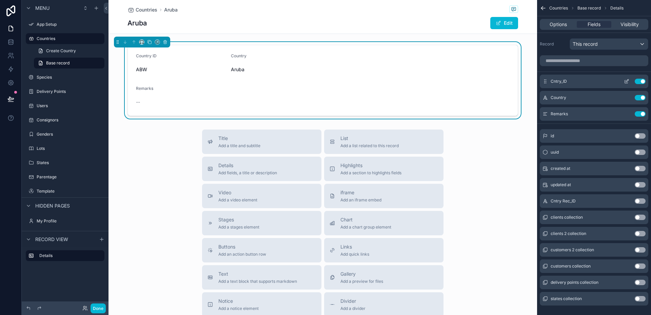
click at [624, 81] on icon "scrollable content" at bounding box center [625, 81] width 3 height 3
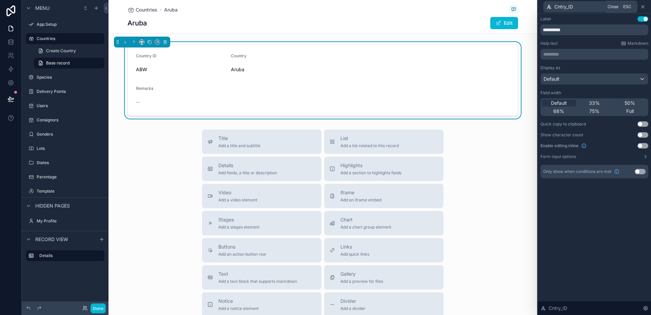
click at [643, 7] on icon at bounding box center [642, 6] width 3 height 3
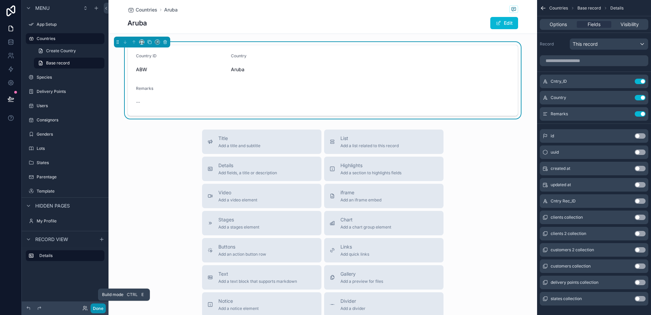
click at [95, 308] on button "Done" at bounding box center [97, 308] width 15 height 10
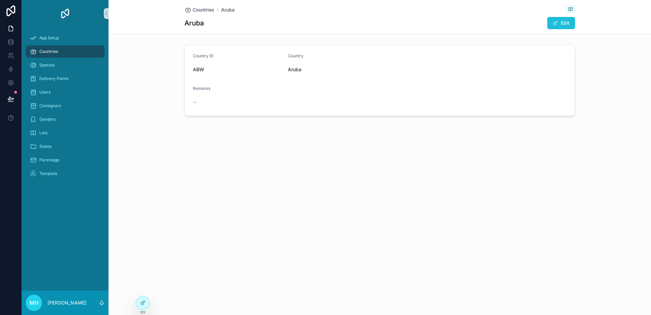
click at [569, 23] on button "Edit" at bounding box center [561, 23] width 28 height 12
click at [144, 300] on div at bounding box center [143, 302] width 14 height 13
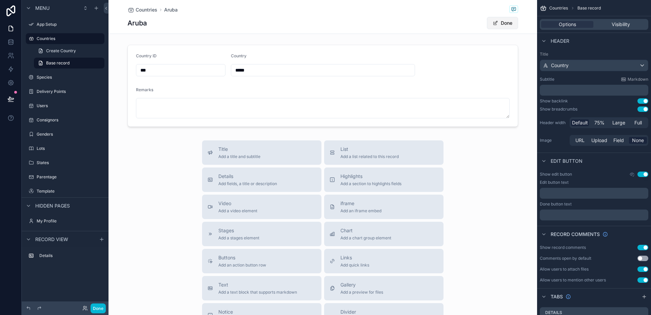
click at [507, 23] on button "Done" at bounding box center [502, 23] width 31 height 12
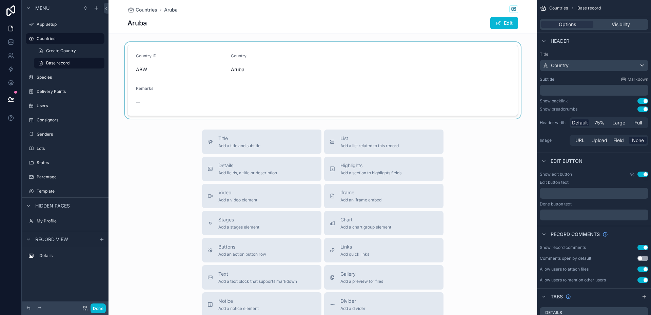
click at [458, 69] on div "scrollable content" at bounding box center [322, 80] width 428 height 77
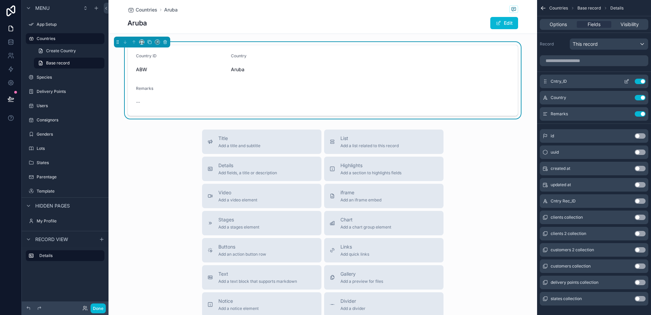
click at [626, 81] on icon "scrollable content" at bounding box center [625, 81] width 5 height 5
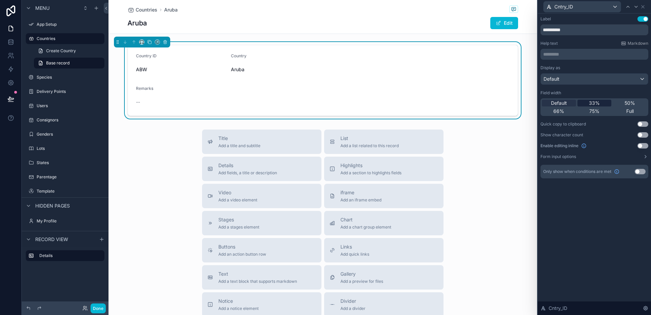
click at [593, 103] on span "33%" at bounding box center [594, 103] width 11 height 7
click at [560, 103] on span "Default" at bounding box center [559, 103] width 16 height 7
click at [556, 110] on span "66%" at bounding box center [558, 111] width 11 height 7
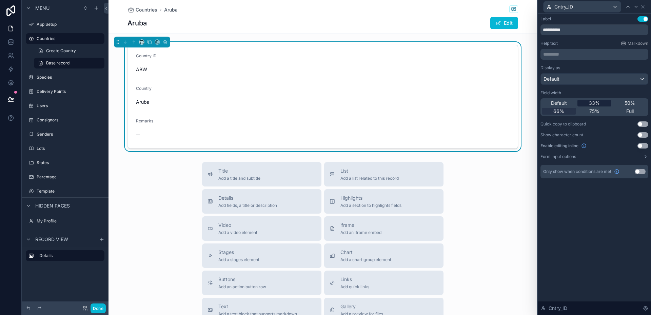
click at [591, 102] on span "33%" at bounding box center [594, 103] width 11 height 7
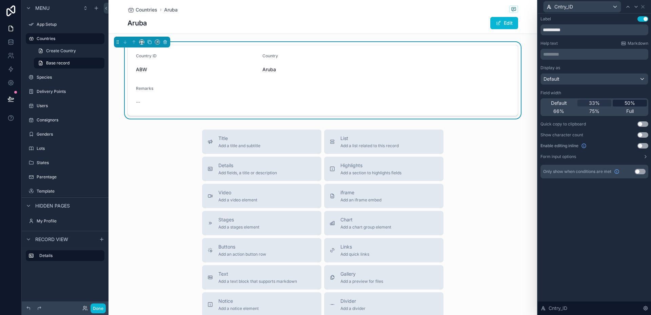
click at [628, 102] on span "50%" at bounding box center [629, 103] width 11 height 7
click at [562, 104] on span "Default" at bounding box center [559, 103] width 16 height 7
click at [637, 8] on icon at bounding box center [635, 6] width 5 height 5
click at [561, 110] on span "66%" at bounding box center [558, 111] width 11 height 7
click at [589, 110] on div "75%" at bounding box center [594, 111] width 34 height 7
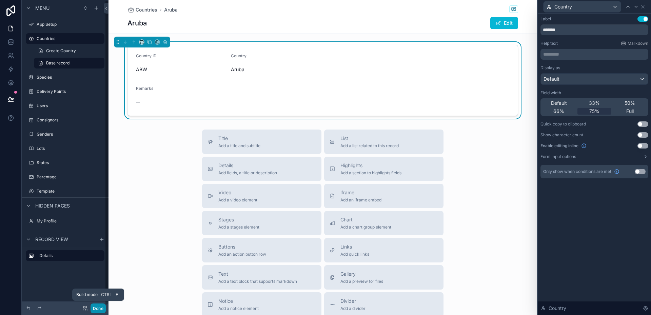
click at [95, 306] on button "Done" at bounding box center [97, 308] width 15 height 10
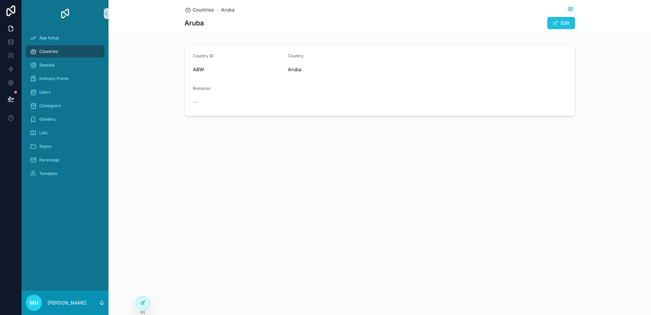
click at [564, 21] on button "Edit" at bounding box center [561, 23] width 28 height 12
click at [562, 22] on button "Done" at bounding box center [559, 23] width 31 height 12
click at [563, 22] on button "Edit" at bounding box center [561, 23] width 28 height 12
click at [312, 68] on input "*****" at bounding box center [427, 69] width 278 height 9
type input "**********"
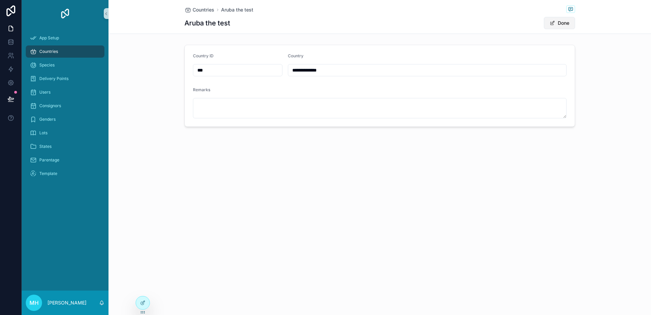
click at [561, 24] on button "Done" at bounding box center [559, 23] width 31 height 12
click at [568, 22] on button "Edit" at bounding box center [561, 23] width 28 height 12
drag, startPoint x: 305, startPoint y: 71, endPoint x: 336, endPoint y: 71, distance: 30.8
click at [336, 71] on input "**********" at bounding box center [427, 69] width 278 height 9
type input "*****"
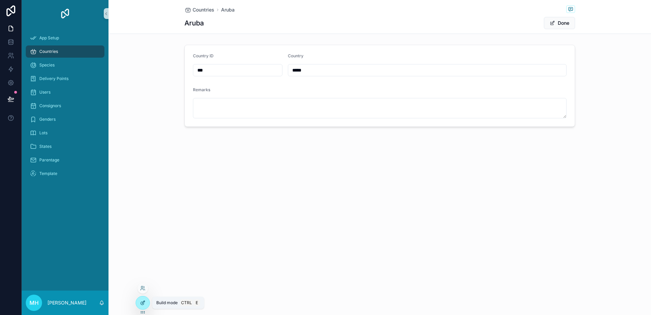
click at [143, 302] on icon at bounding box center [142, 302] width 5 height 5
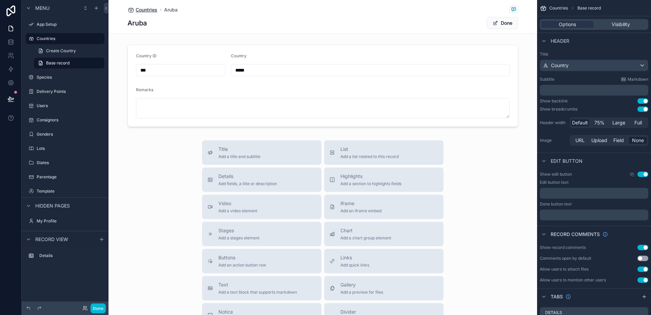
click at [142, 9] on span "Countries" at bounding box center [147, 9] width 22 height 7
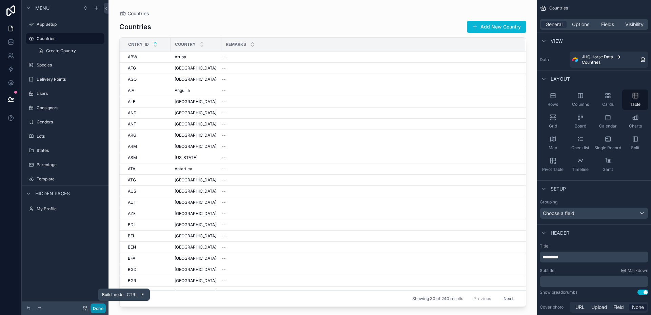
click at [96, 305] on button "Done" at bounding box center [97, 308] width 15 height 10
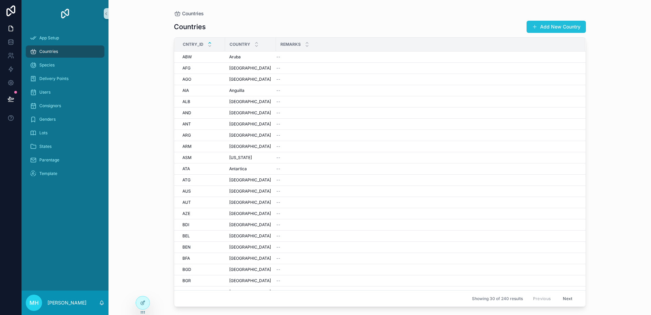
click at [551, 24] on button "Add New Country" at bounding box center [555, 27] width 59 height 12
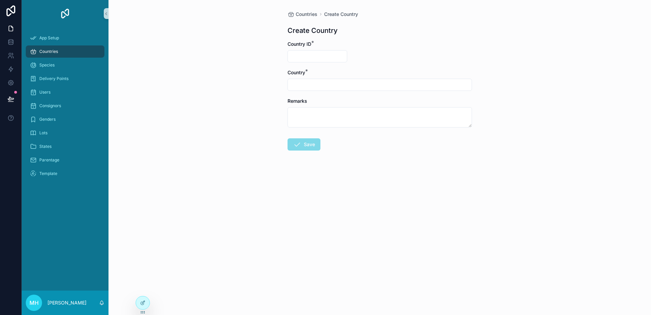
click at [306, 57] on input "scrollable content" at bounding box center [317, 56] width 59 height 9
type input "****"
type input "**********"
click at [311, 145] on button "Save" at bounding box center [303, 144] width 33 height 12
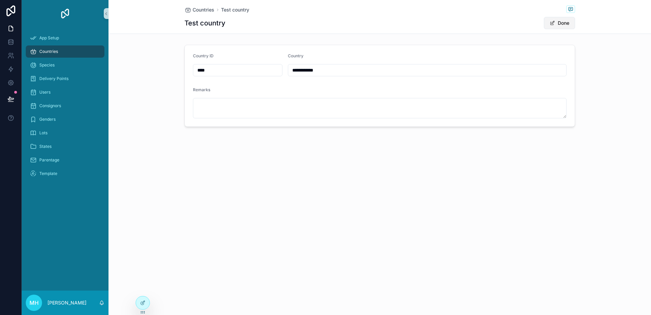
click at [568, 23] on button "Done" at bounding box center [559, 23] width 31 height 12
click at [143, 302] on icon at bounding box center [143, 302] width 3 height 3
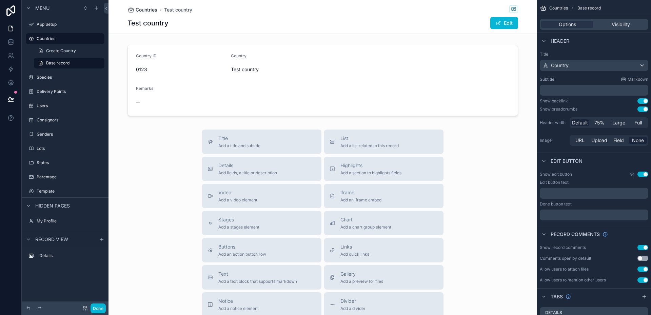
click at [144, 11] on span "Countries" at bounding box center [147, 9] width 22 height 7
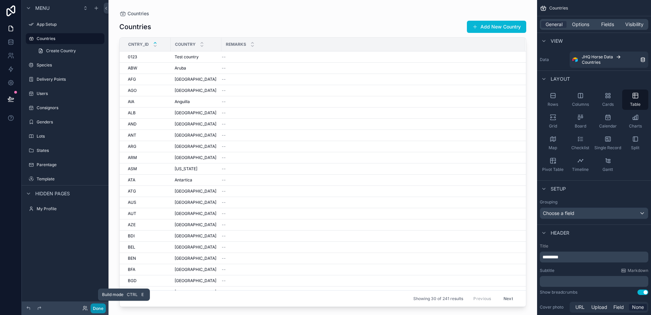
click at [99, 307] on button "Done" at bounding box center [97, 308] width 15 height 10
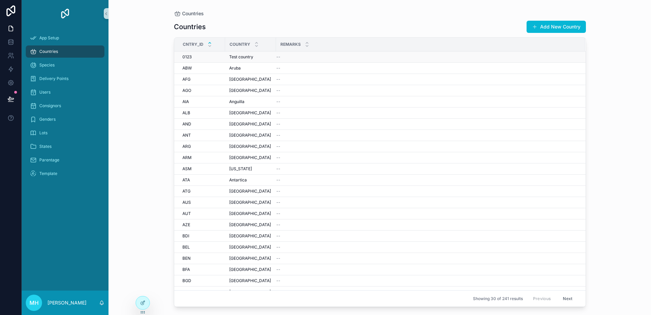
click at [249, 57] on span "Test country" at bounding box center [241, 56] width 24 height 5
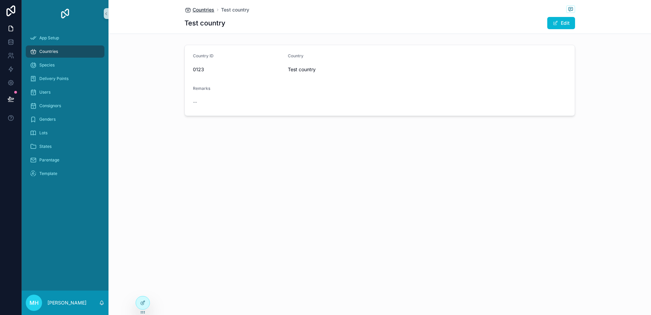
click at [204, 11] on span "Countries" at bounding box center [203, 9] width 22 height 7
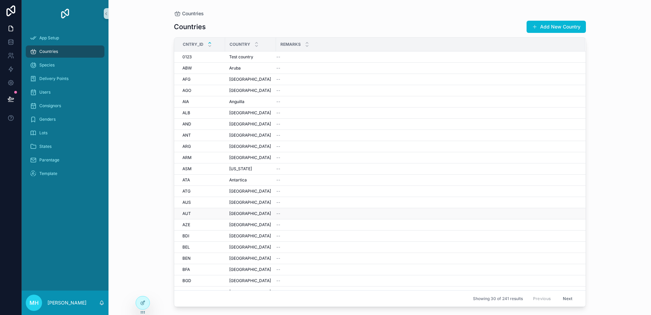
click at [210, 215] on div "AUT AUT" at bounding box center [201, 213] width 39 height 5
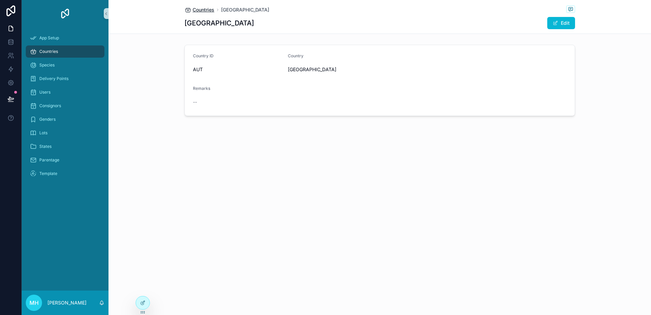
click at [198, 10] on span "Countries" at bounding box center [203, 9] width 22 height 7
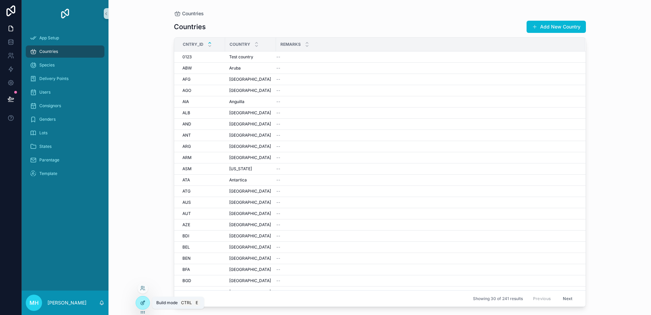
click at [142, 301] on icon at bounding box center [142, 302] width 5 height 5
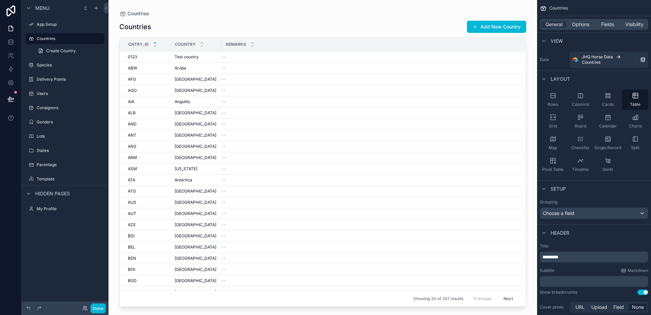
click at [161, 56] on div "scrollable content" at bounding box center [322, 153] width 428 height 307
click at [161, 56] on div "0123 0123" at bounding box center [147, 56] width 39 height 5
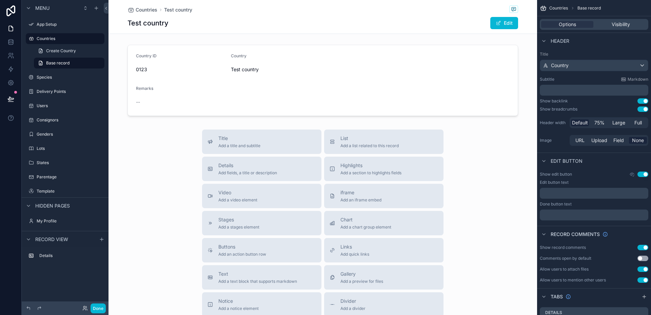
click at [639, 269] on button "Use setting" at bounding box center [642, 268] width 11 height 5
click at [645, 269] on button "Use setting" at bounding box center [642, 268] width 11 height 5
click at [640, 246] on button "Use setting" at bounding box center [642, 247] width 11 height 5
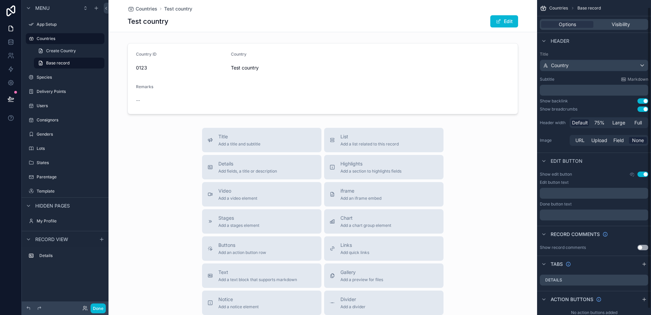
scroll to position [14, 0]
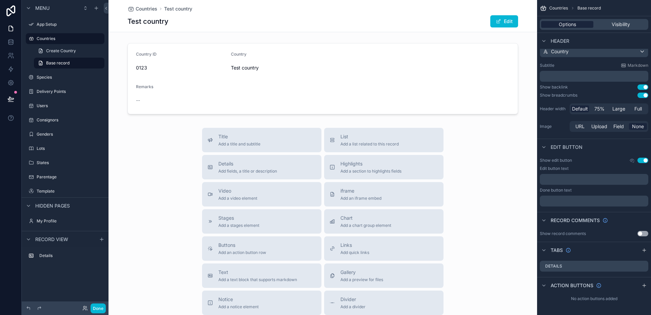
click at [566, 24] on span "Options" at bounding box center [566, 24] width 17 height 7
click at [560, 7] on span "Countries" at bounding box center [558, 7] width 19 height 5
click at [340, 97] on div "scrollable content" at bounding box center [322, 78] width 428 height 77
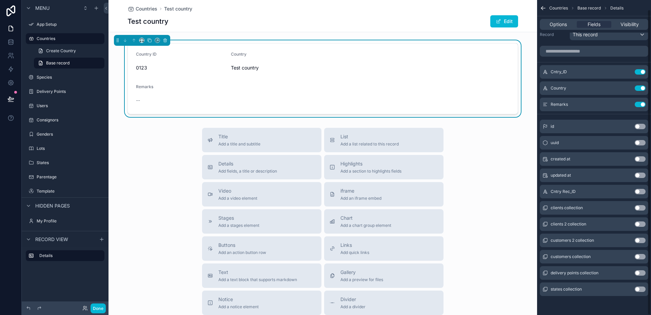
scroll to position [9, 0]
click at [558, 22] on span "Options" at bounding box center [557, 24] width 17 height 7
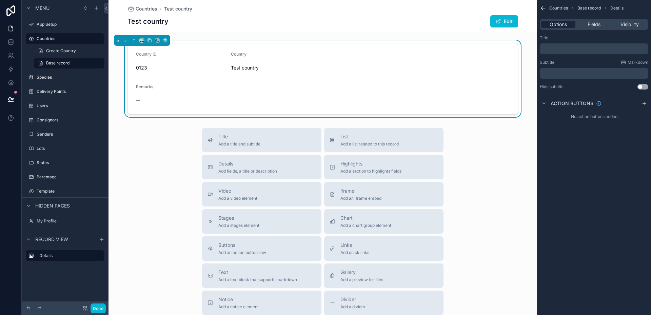
scroll to position [0, 0]
click at [433, 22] on div "Test country Edit" at bounding box center [322, 21] width 390 height 13
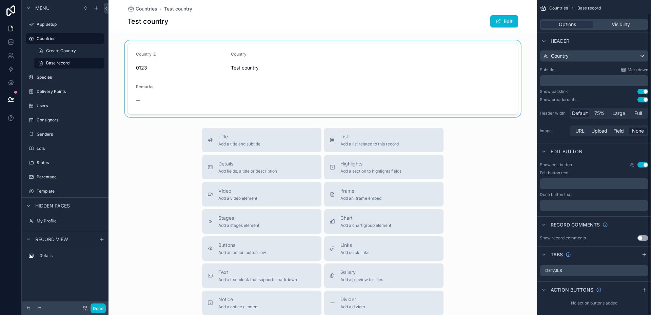
scroll to position [14, 0]
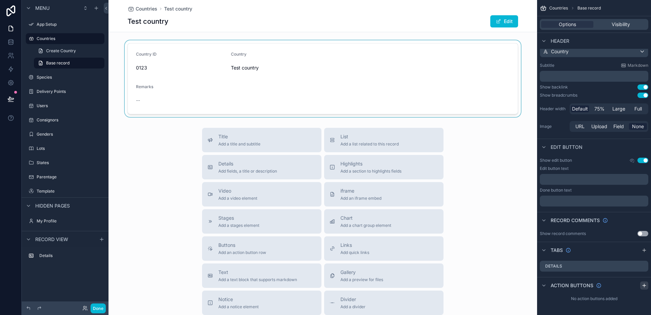
click at [642, 284] on icon "scrollable content" at bounding box center [643, 285] width 5 height 5
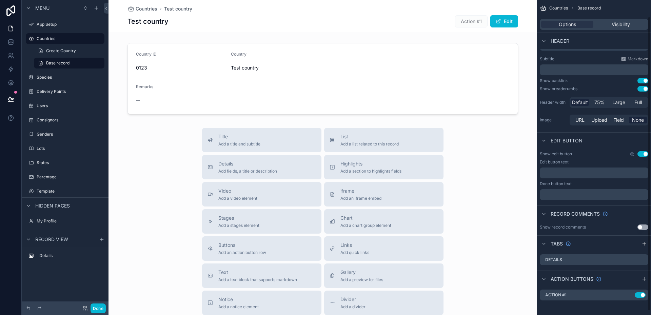
scroll to position [22, 0]
click at [629, 292] on icon "scrollable content" at bounding box center [629, 292] width 3 height 3
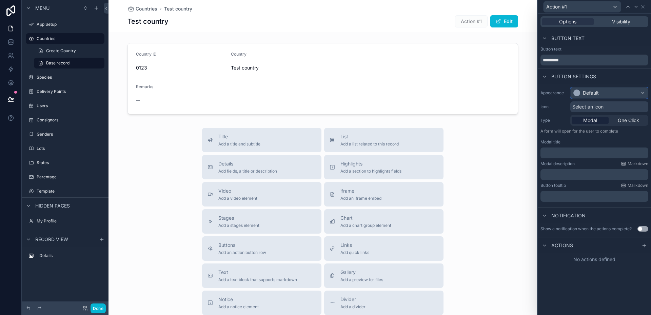
click at [642, 92] on div "Default" at bounding box center [608, 92] width 77 height 11
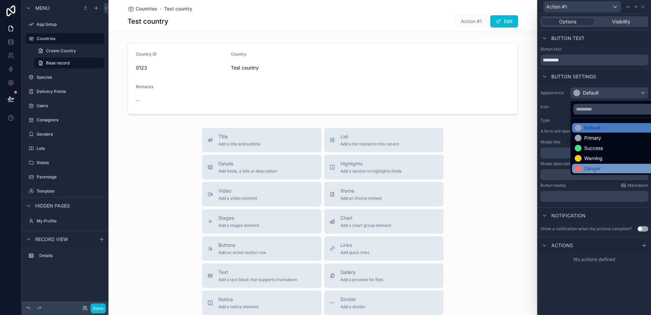
click at [593, 167] on div "Danger" at bounding box center [592, 168] width 16 height 7
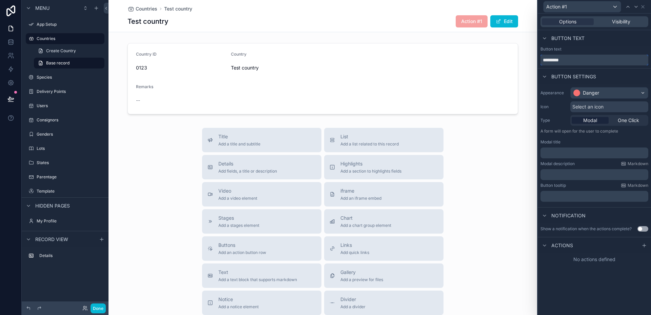
drag, startPoint x: 567, startPoint y: 60, endPoint x: 539, endPoint y: 64, distance: 28.8
click at [539, 64] on div "Button text *********" at bounding box center [593, 55] width 113 height 19
type input "******"
click at [583, 156] on p "﻿" at bounding box center [595, 152] width 104 height 7
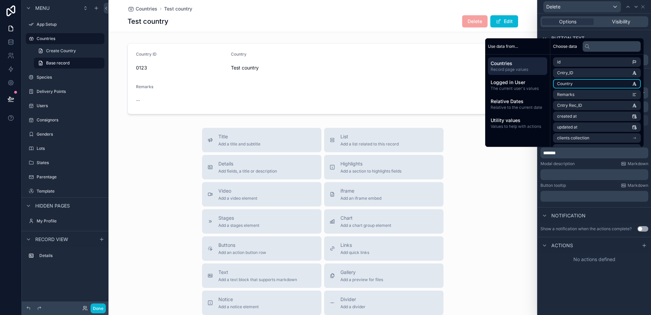
click at [579, 84] on li "Country" at bounding box center [597, 83] width 88 height 9
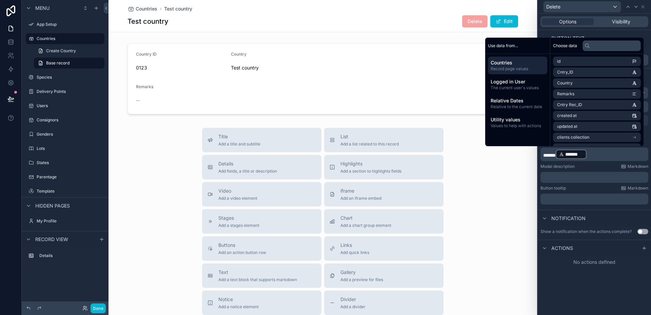
click at [599, 157] on p "****** ******* ﻿ ﻿" at bounding box center [595, 154] width 104 height 11
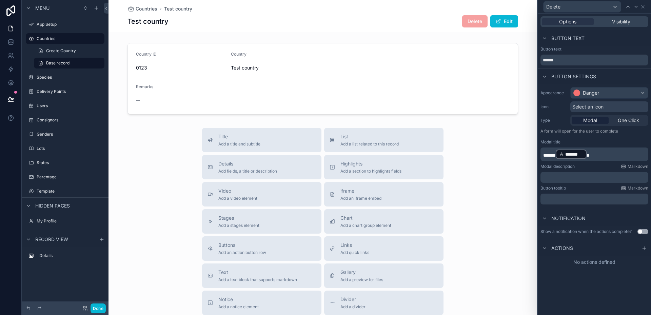
click at [571, 202] on p "﻿" at bounding box center [595, 199] width 104 height 7
click at [623, 216] on div "Notification" at bounding box center [593, 218] width 113 height 16
click at [643, 248] on icon at bounding box center [643, 248] width 3 height 0
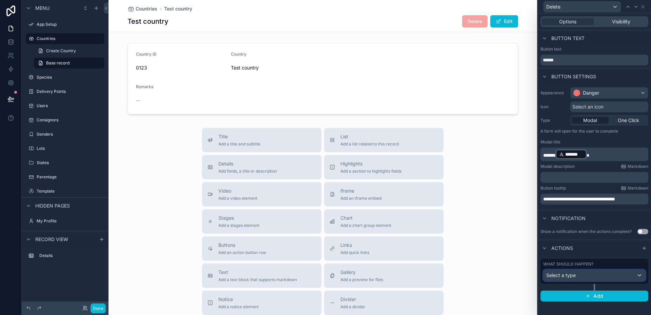
click at [639, 273] on div "Select a type" at bounding box center [594, 275] width 102 height 11
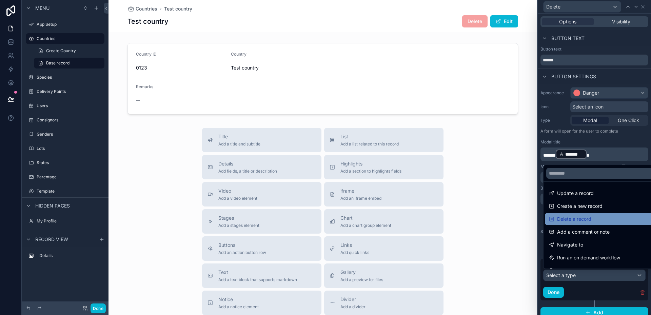
click at [571, 217] on span "Delete a record" at bounding box center [574, 219] width 34 height 8
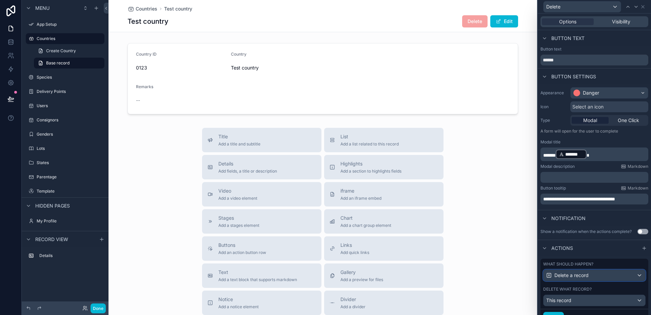
click at [632, 273] on div "Delete a record" at bounding box center [594, 275] width 102 height 11
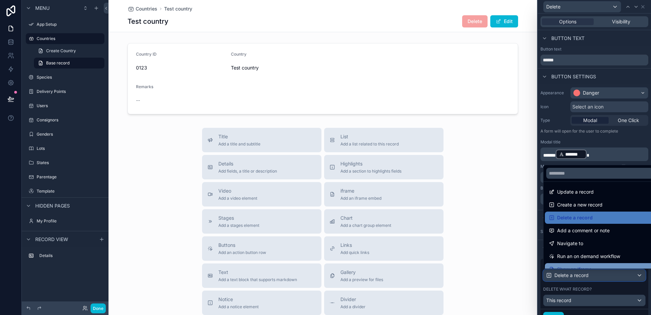
scroll to position [0, 0]
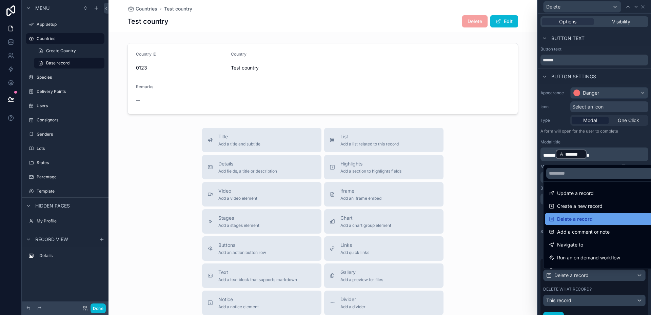
click at [584, 217] on span "Delete a record" at bounding box center [575, 219] width 36 height 8
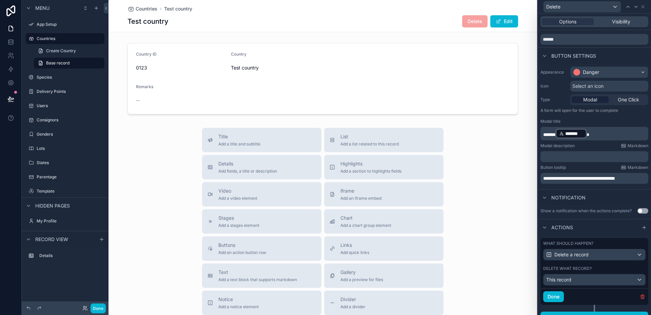
scroll to position [30, 0]
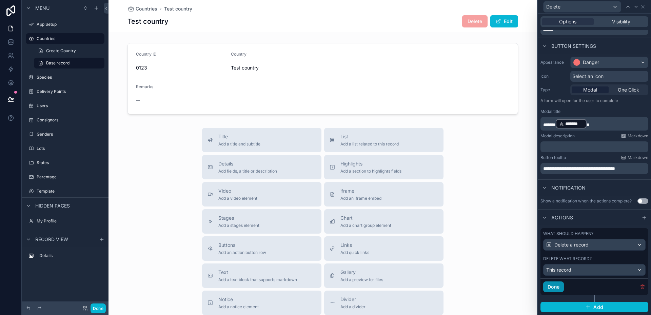
click at [555, 286] on button "Done" at bounding box center [553, 286] width 21 height 11
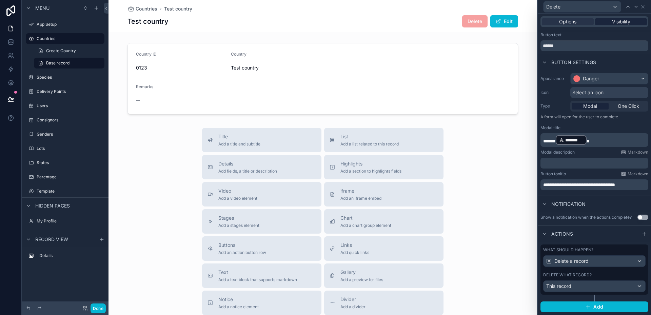
click at [612, 20] on span "Visibility" at bounding box center [621, 21] width 18 height 7
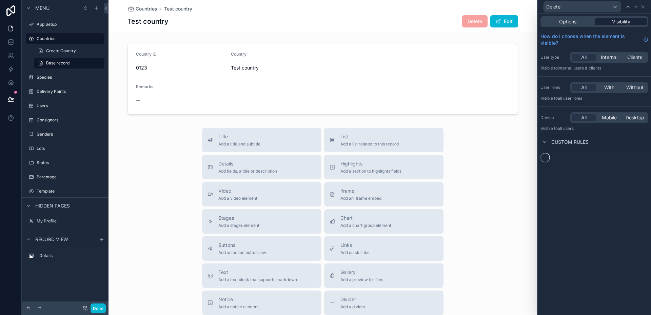
scroll to position [0, 0]
click at [543, 140] on icon at bounding box center [543, 141] width 5 height 5
click at [546, 143] on icon at bounding box center [543, 141] width 5 height 5
click at [566, 158] on button "New rule" at bounding box center [558, 161] width 36 height 11
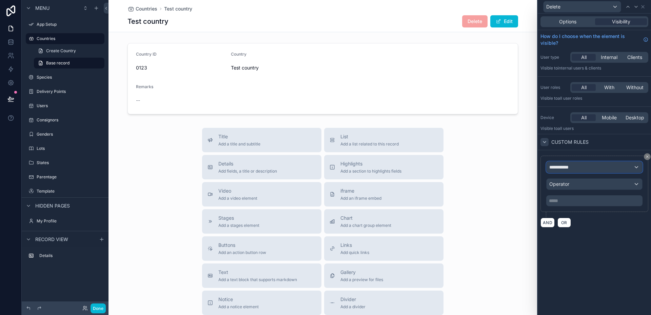
click at [636, 167] on div "**********" at bounding box center [594, 167] width 96 height 11
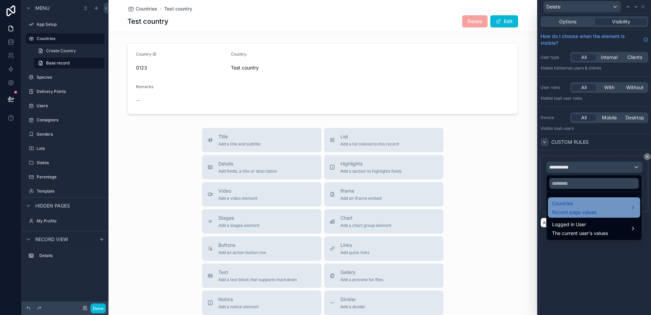
click at [592, 205] on span "Countries" at bounding box center [574, 203] width 44 height 8
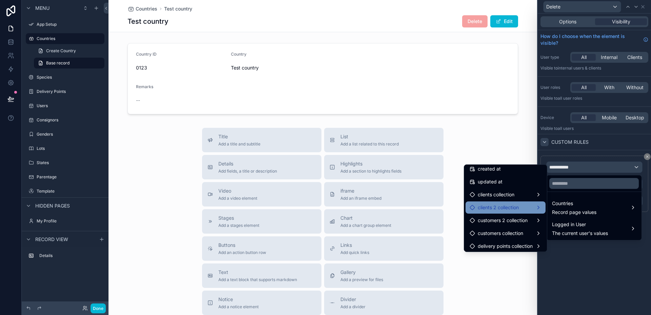
scroll to position [96, 0]
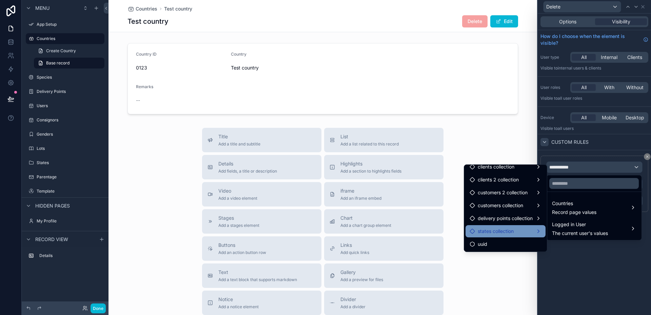
click at [504, 232] on span "states collection" at bounding box center [495, 231] width 36 height 8
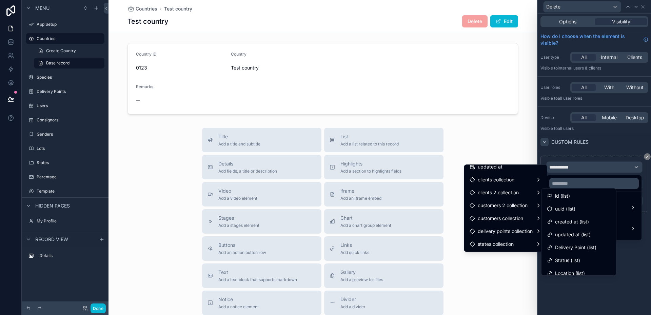
click at [497, 143] on div "Title Add a title and subtitle List Add a list related to this record Details A…" at bounding box center [322, 248] width 428 height 241
click at [629, 167] on div at bounding box center [593, 157] width 113 height 315
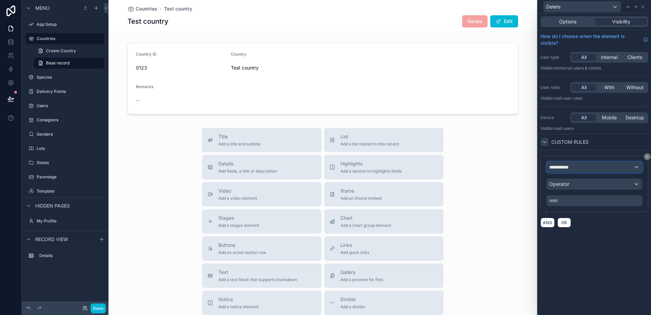
click at [637, 165] on div "**********" at bounding box center [594, 167] width 96 height 11
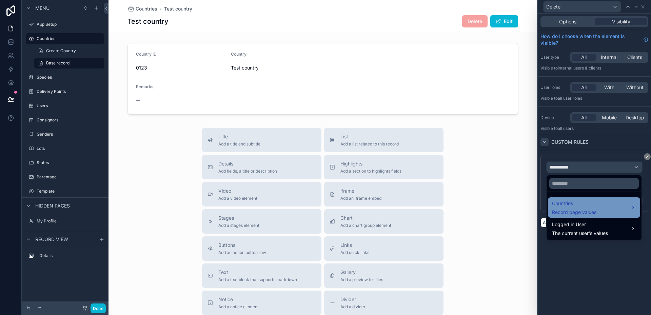
click at [603, 206] on div "Countries Record page values" at bounding box center [594, 207] width 84 height 16
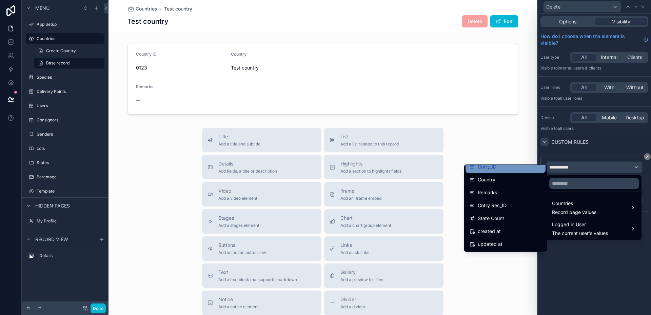
scroll to position [34, 0]
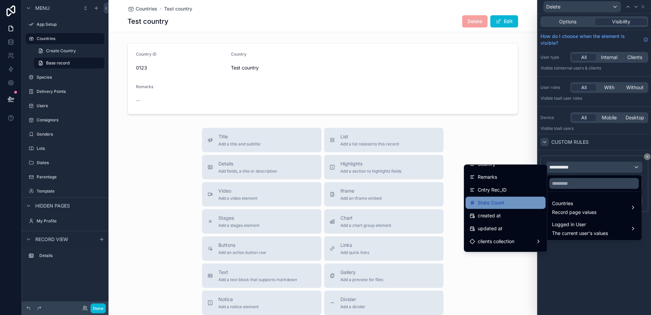
click at [498, 202] on div "State Count" at bounding box center [505, 203] width 72 height 8
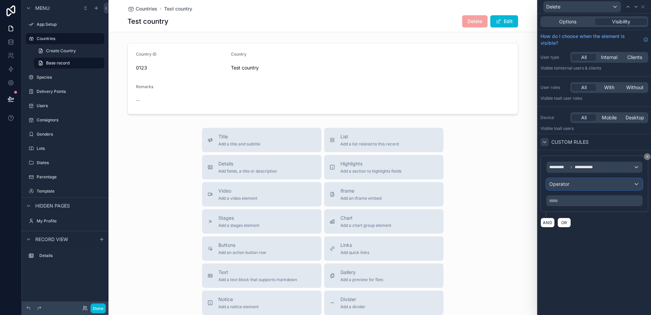
click at [636, 183] on div "Operator" at bounding box center [594, 184] width 96 height 11
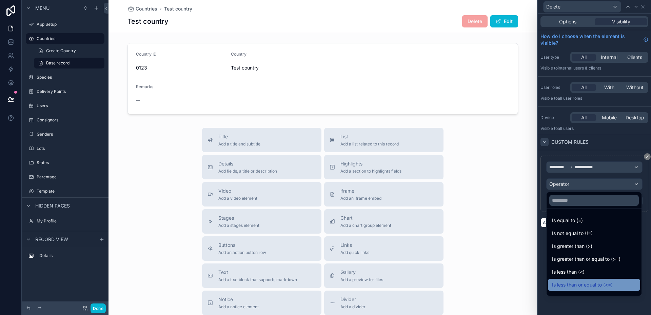
click at [573, 284] on span "Is less than or equal to (<=)" at bounding box center [582, 285] width 61 height 8
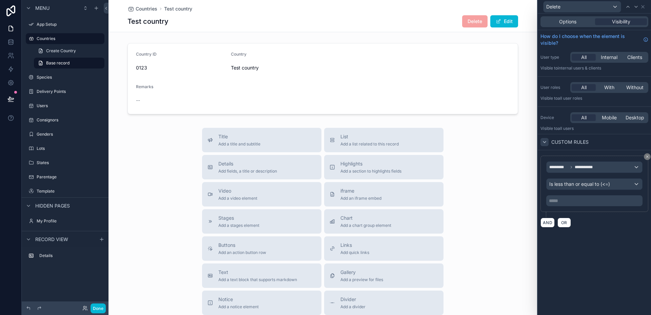
click at [565, 200] on p "***** ﻿" at bounding box center [595, 200] width 92 height 7
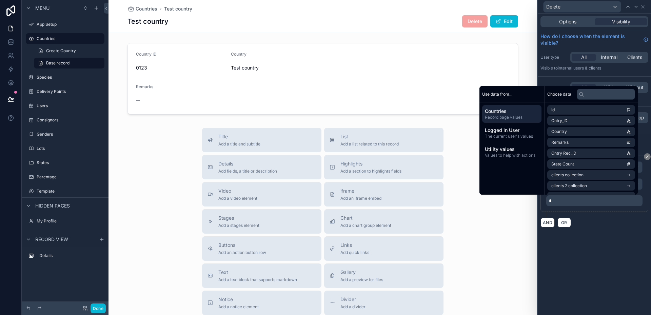
click at [598, 230] on div "**********" at bounding box center [593, 191] width 113 height 83
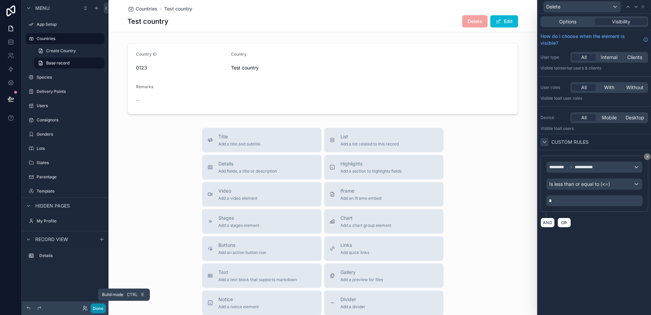
click at [99, 307] on button "Done" at bounding box center [97, 308] width 15 height 10
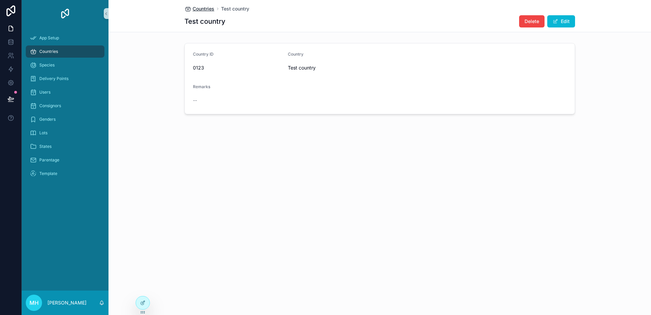
click at [199, 9] on span "Countries" at bounding box center [203, 8] width 22 height 7
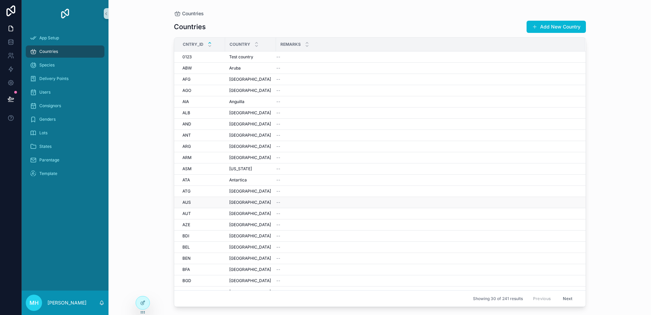
click at [207, 201] on div "AUS AUS" at bounding box center [201, 202] width 39 height 5
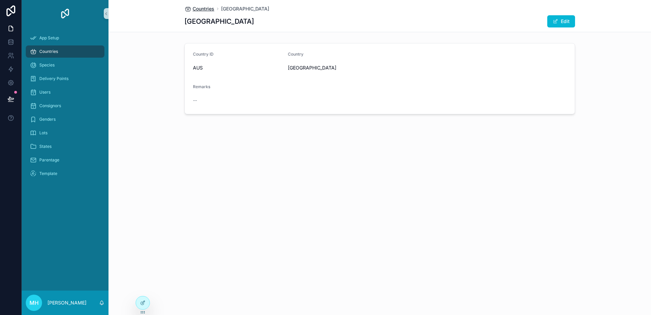
click at [200, 8] on span "Countries" at bounding box center [203, 8] width 22 height 7
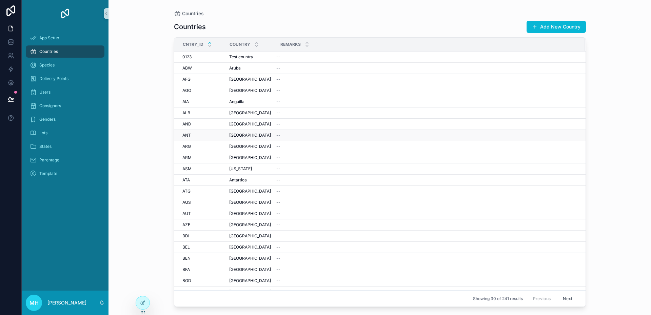
click at [189, 133] on span "ANT" at bounding box center [186, 134] width 8 height 5
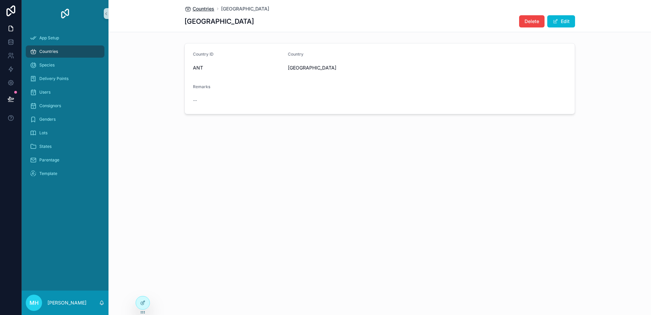
click at [207, 8] on span "Countries" at bounding box center [203, 8] width 22 height 7
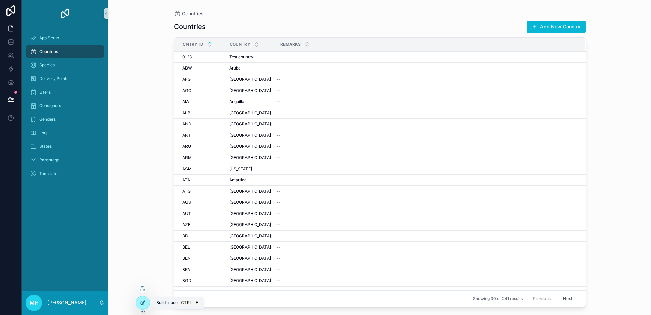
click at [142, 300] on icon at bounding box center [142, 302] width 5 height 5
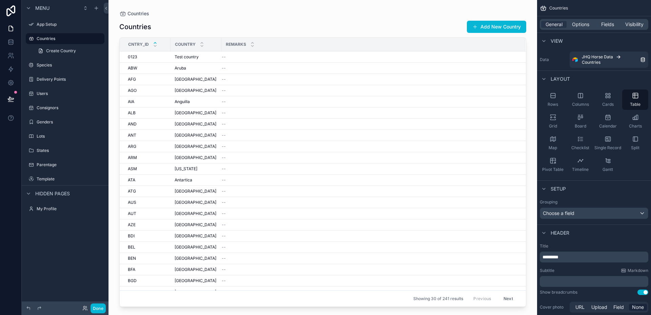
click at [155, 58] on div "scrollable content" at bounding box center [322, 153] width 428 height 307
click at [98, 308] on button "Done" at bounding box center [97, 308] width 15 height 10
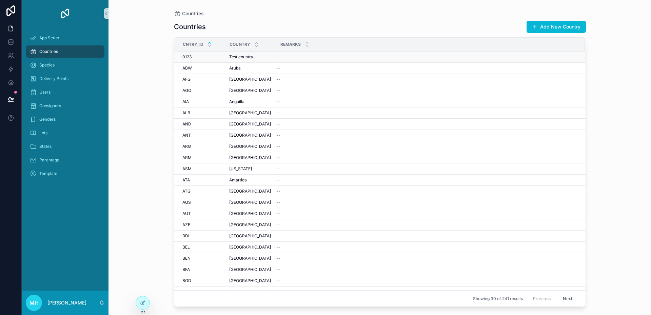
click at [206, 55] on div "0123 0123" at bounding box center [201, 56] width 39 height 5
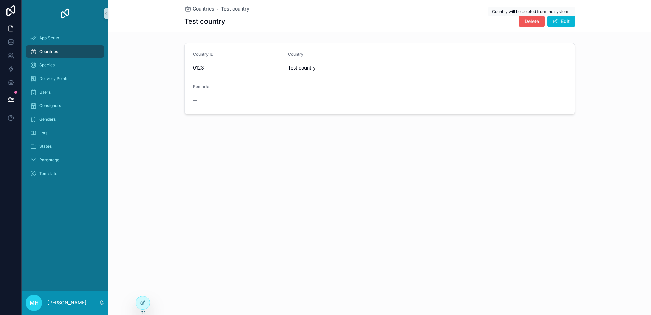
click at [536, 19] on span "Delete" at bounding box center [531, 21] width 15 height 7
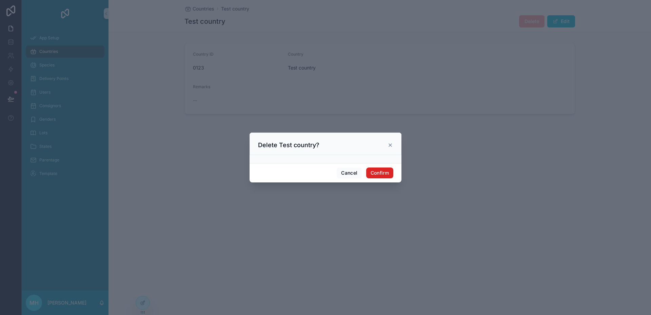
click at [378, 173] on button "Confirm" at bounding box center [379, 172] width 27 height 11
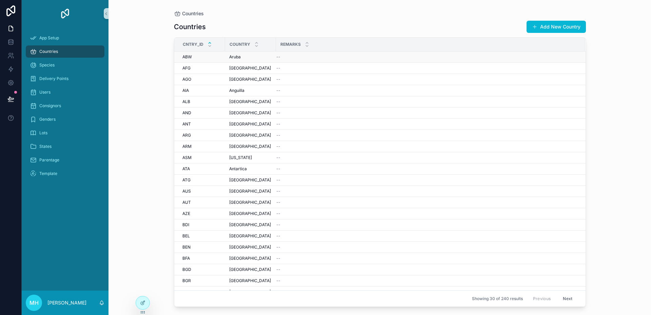
click at [207, 57] on div "ABW ABW" at bounding box center [201, 56] width 39 height 5
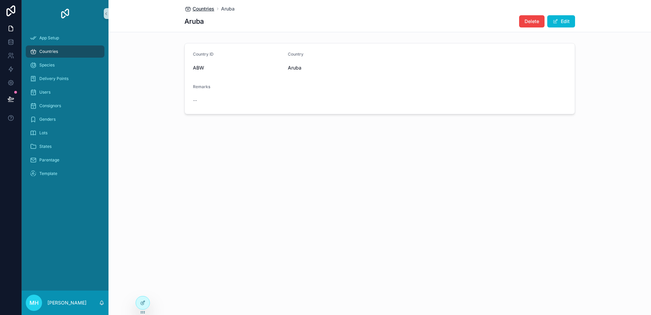
click at [198, 9] on span "Countries" at bounding box center [203, 8] width 22 height 7
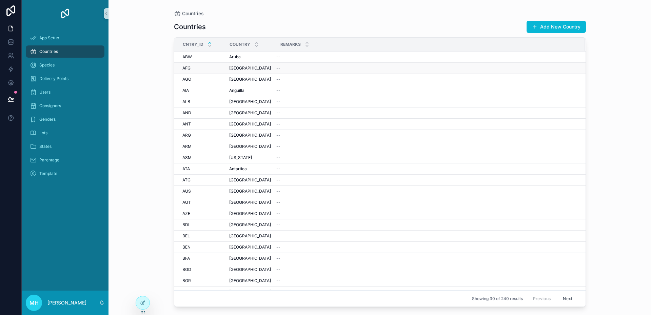
click at [187, 67] on span "AFG" at bounding box center [186, 67] width 8 height 5
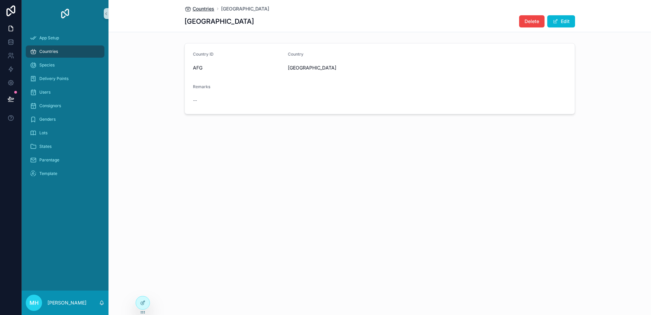
click at [199, 9] on span "Countries" at bounding box center [203, 8] width 22 height 7
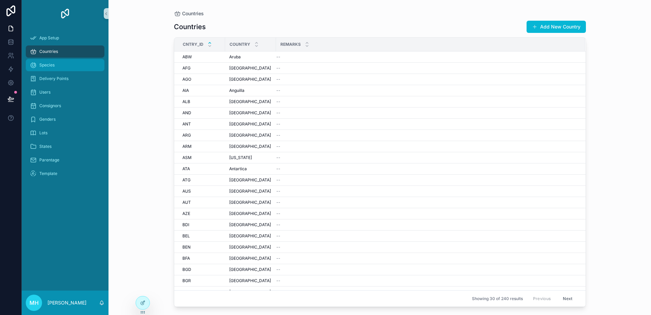
click at [46, 65] on span "Species" at bounding box center [46, 64] width 15 height 5
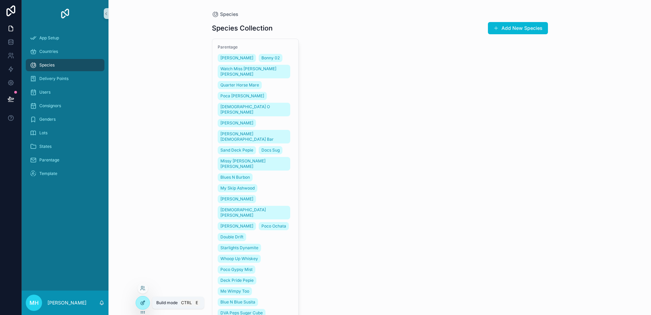
click at [142, 301] on icon at bounding box center [142, 302] width 5 height 5
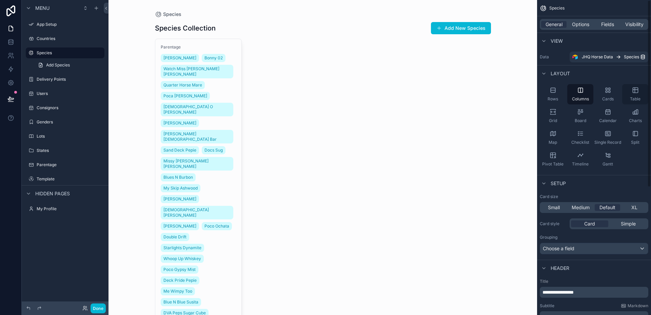
click at [634, 89] on icon "scrollable content" at bounding box center [634, 89] width 5 height 0
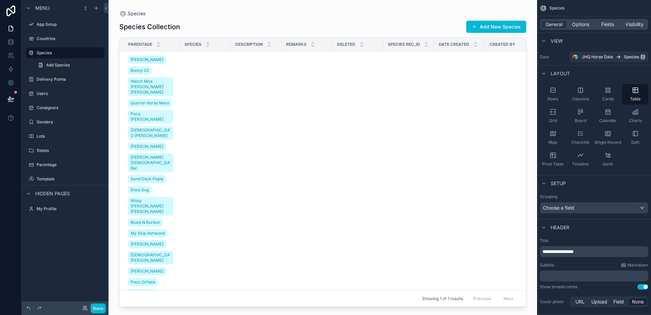
click at [597, 251] on p "**********" at bounding box center [594, 251] width 104 height 7
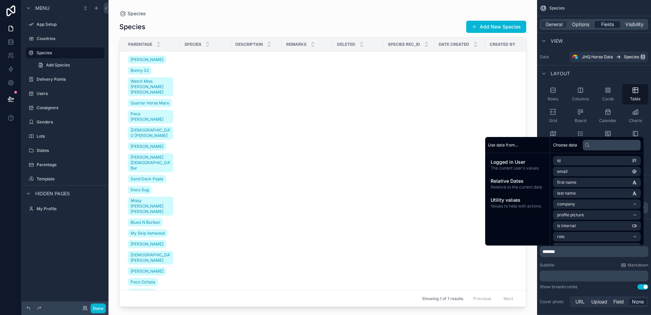
click at [606, 24] on span "Fields" at bounding box center [607, 24] width 13 height 7
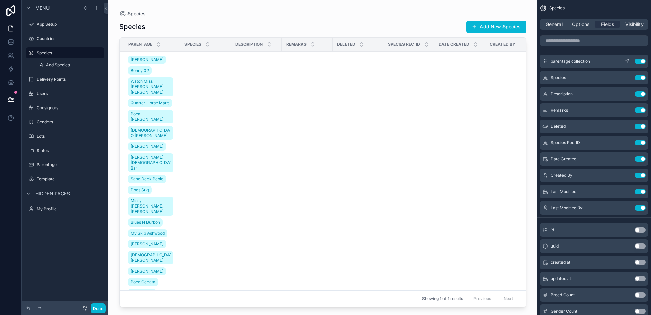
click at [636, 61] on button "Use setting" at bounding box center [639, 61] width 11 height 5
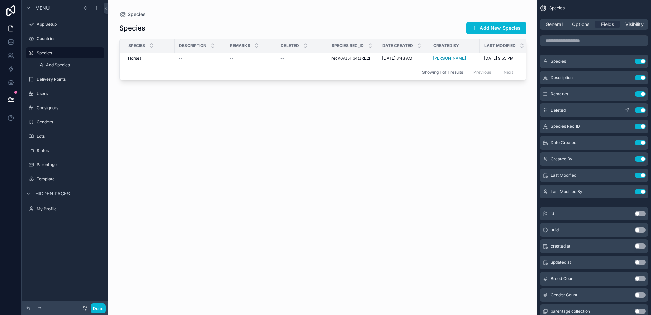
click at [638, 111] on button "Use setting" at bounding box center [639, 109] width 11 height 5
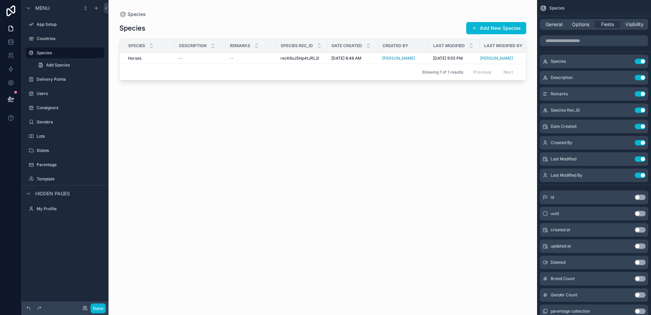
click at [638, 111] on button "Use setting" at bounding box center [639, 109] width 11 height 5
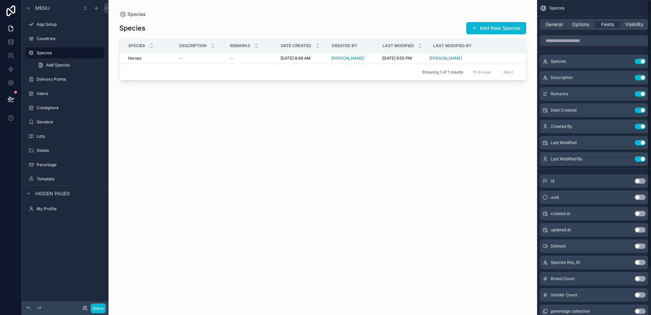
click at [638, 111] on button "Use setting" at bounding box center [639, 109] width 11 height 5
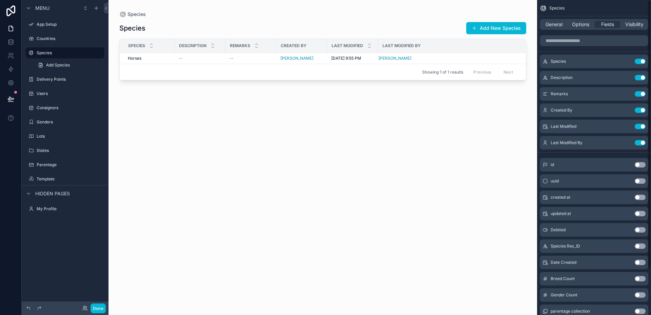
click at [638, 111] on button "Use setting" at bounding box center [639, 109] width 11 height 5
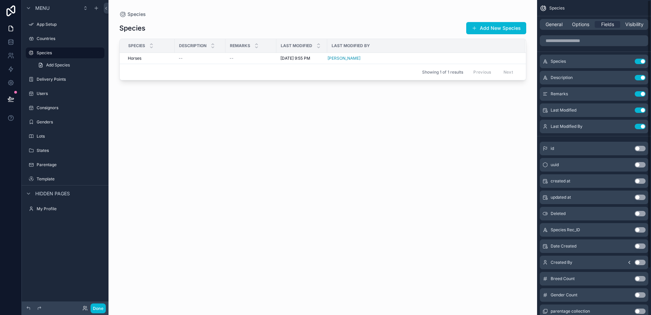
click at [638, 111] on button "Use setting" at bounding box center [639, 109] width 11 height 5
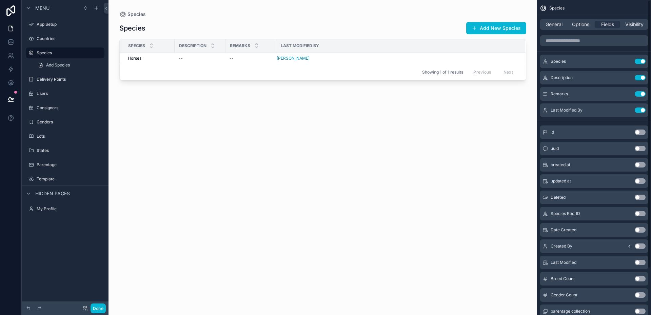
click at [638, 111] on button "Use setting" at bounding box center [639, 109] width 11 height 5
click at [548, 24] on span "General" at bounding box center [553, 24] width 17 height 7
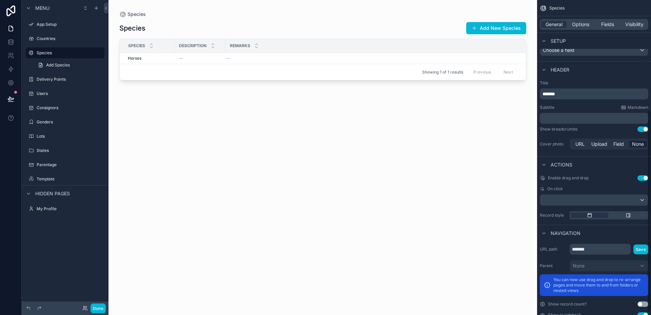
scroll to position [174, 0]
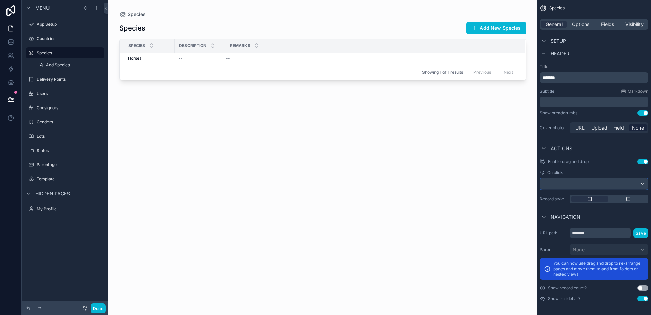
click at [642, 185] on div "scrollable content" at bounding box center [594, 183] width 108 height 11
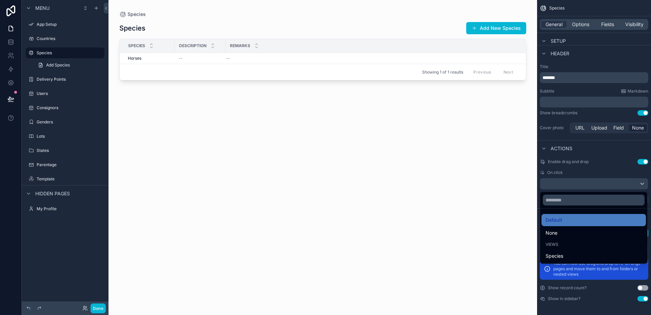
click at [621, 147] on div "scrollable content" at bounding box center [325, 157] width 651 height 315
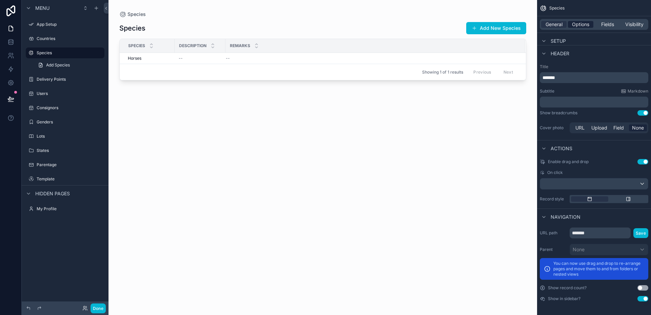
click at [582, 25] on span "Options" at bounding box center [580, 24] width 17 height 7
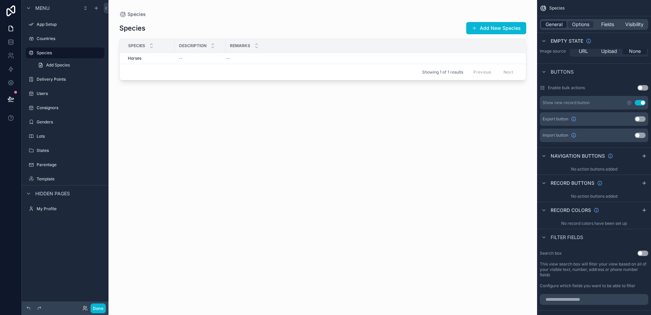
click at [556, 24] on span "General" at bounding box center [553, 24] width 17 height 7
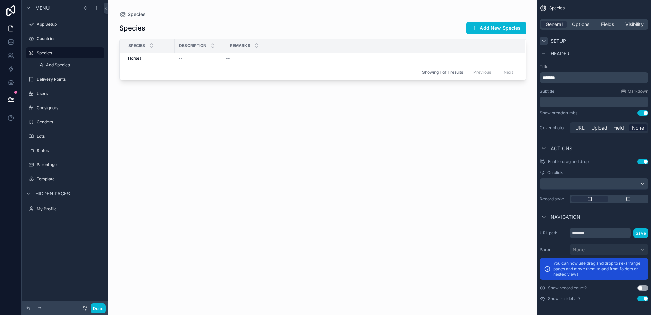
click at [544, 38] on icon "scrollable content" at bounding box center [543, 40] width 5 height 5
click at [542, 41] on icon "scrollable content" at bounding box center [543, 40] width 5 height 5
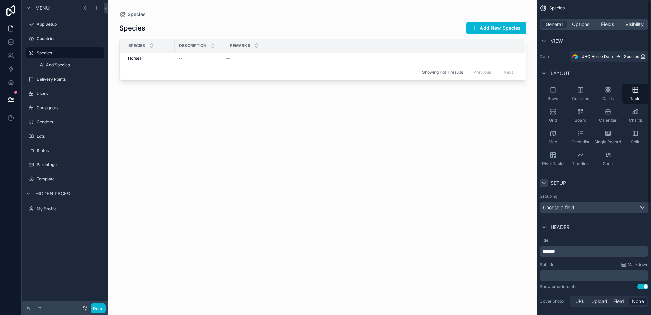
scroll to position [0, 0]
click at [580, 24] on span "Options" at bounding box center [580, 24] width 17 height 7
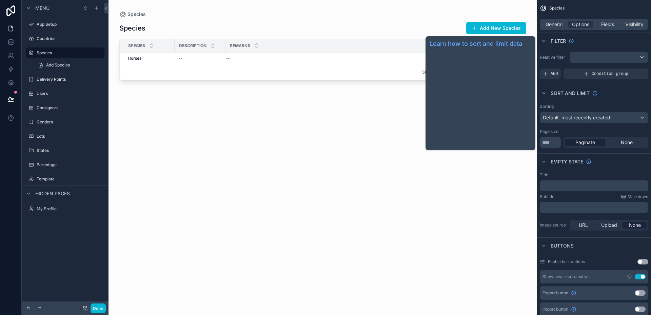
click at [580, 93] on span "Sort And Limit" at bounding box center [569, 93] width 39 height 7
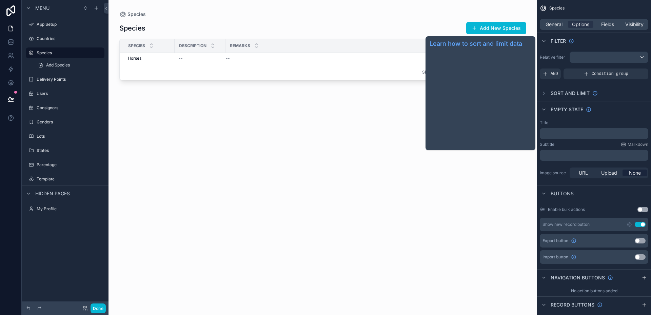
click at [579, 93] on span "Sort And Limit" at bounding box center [569, 93] width 39 height 7
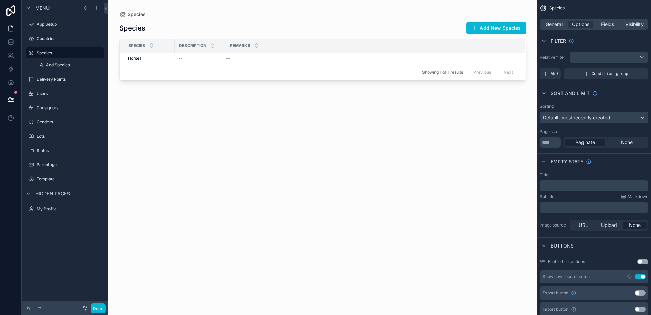
click at [642, 119] on div "Default: most recently created" at bounding box center [594, 117] width 108 height 11
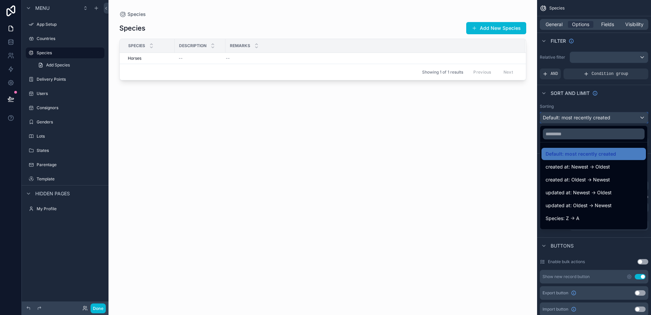
scroll to position [34, 0]
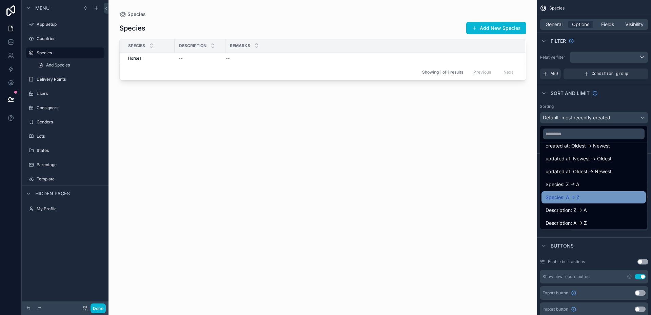
click at [558, 197] on span "Species: A -> Z" at bounding box center [562, 197] width 34 height 8
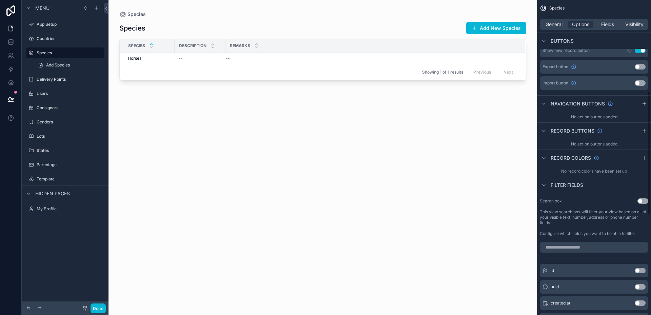
scroll to position [237, 0]
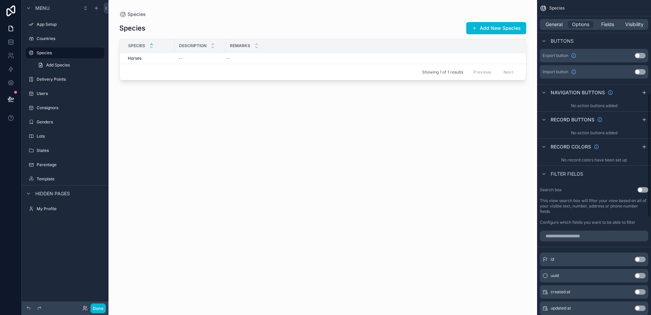
click at [645, 190] on button "Use setting" at bounding box center [642, 189] width 11 height 5
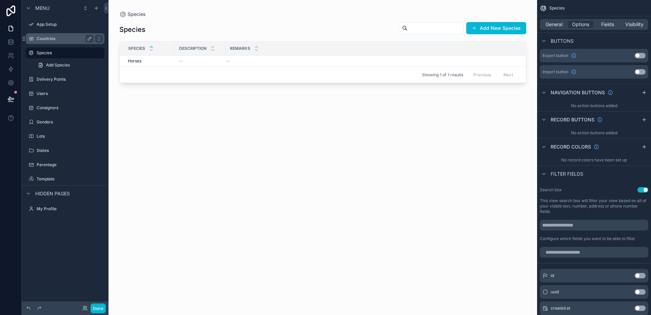
click at [50, 38] on label "Countries" at bounding box center [64, 38] width 54 height 5
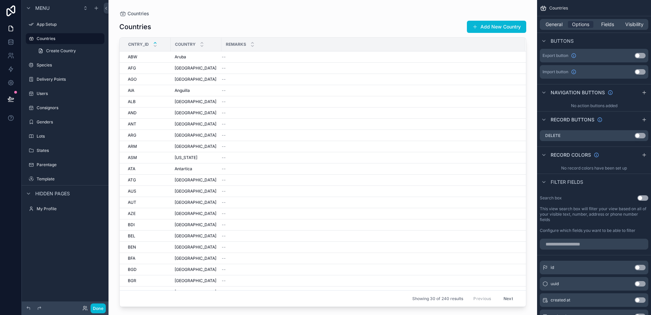
click at [644, 198] on button "Use setting" at bounding box center [642, 197] width 11 height 5
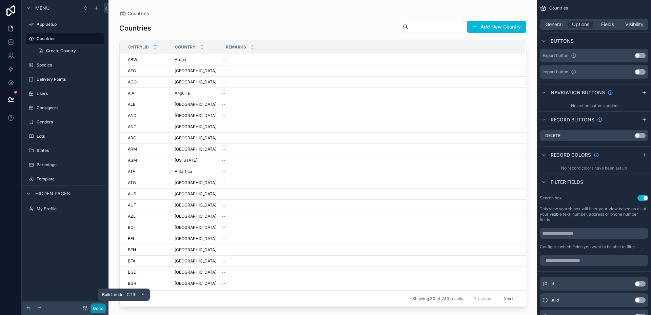
click at [99, 307] on button "Done" at bounding box center [97, 308] width 15 height 10
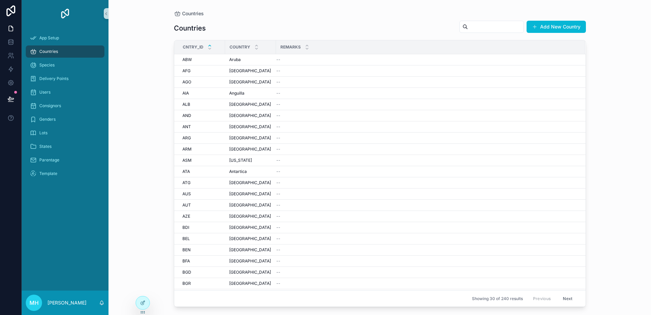
click at [468, 28] on input "scrollable content" at bounding box center [496, 26] width 56 height 9
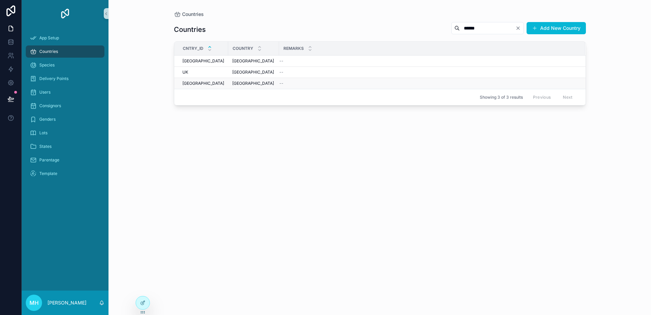
type input "******"
click at [201, 83] on div "USA USA" at bounding box center [203, 83] width 42 height 5
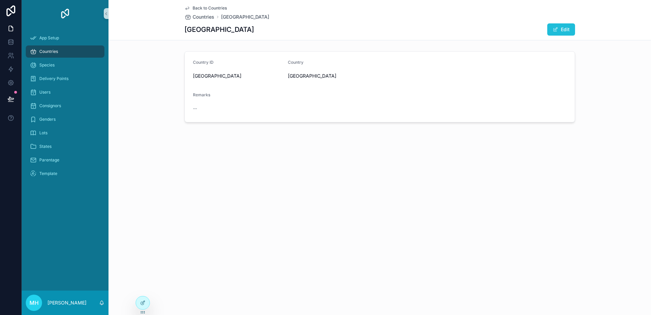
click at [568, 28] on button "Edit" at bounding box center [561, 29] width 28 height 12
click at [566, 29] on button "Done" at bounding box center [559, 29] width 31 height 12
click at [200, 6] on span "Back to Countries" at bounding box center [209, 7] width 34 height 5
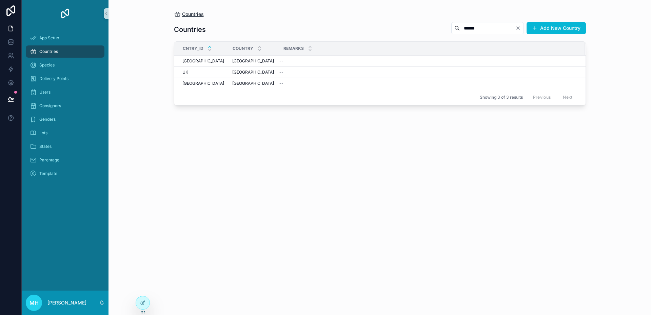
click at [197, 13] on span "Countries" at bounding box center [193, 14] width 22 height 7
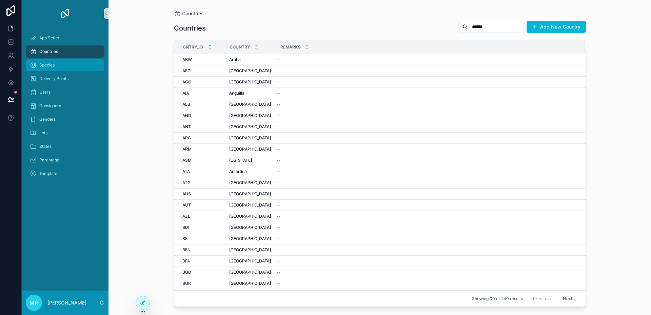
click at [47, 65] on span "Species" at bounding box center [46, 64] width 15 height 5
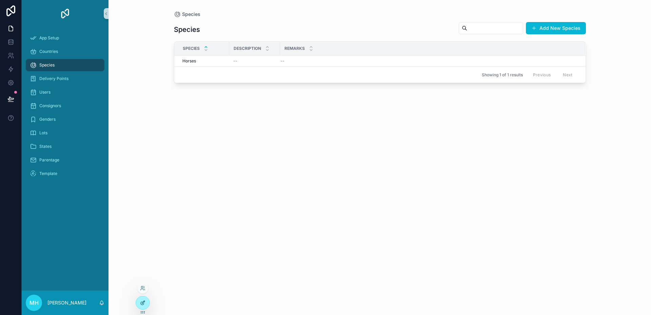
click at [144, 302] on icon at bounding box center [144, 301] width 1 height 1
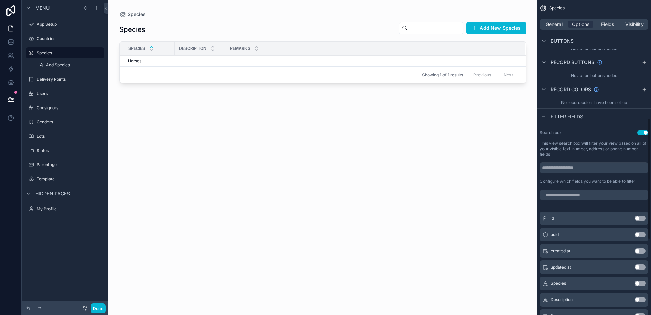
scroll to position [305, 0]
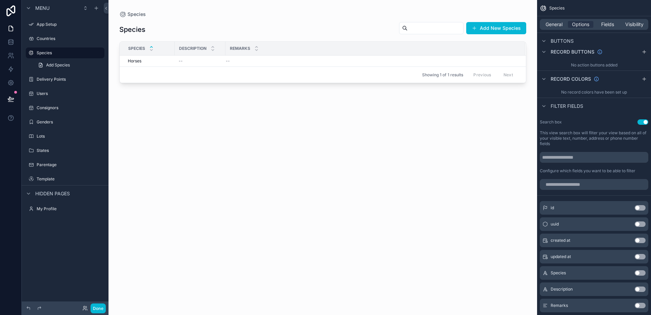
click at [642, 271] on button "Use setting" at bounding box center [639, 272] width 11 height 5
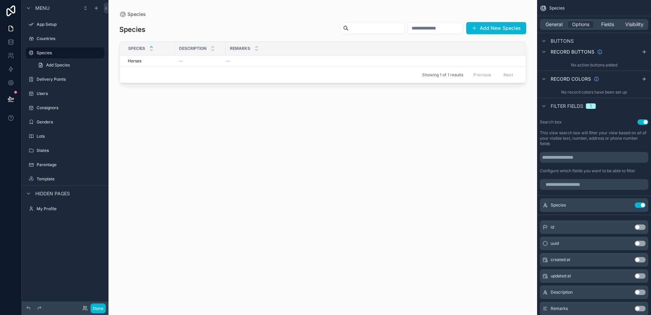
click at [641, 291] on button "Use setting" at bounding box center [639, 291] width 11 height 5
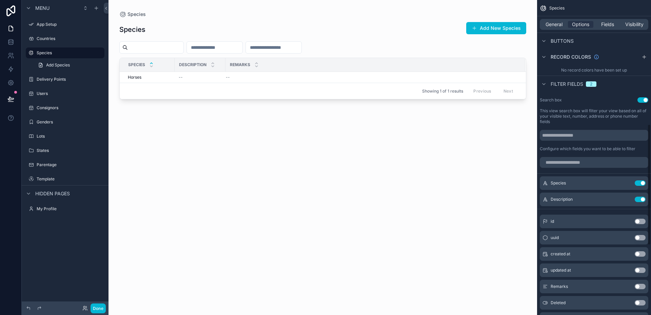
scroll to position [339, 0]
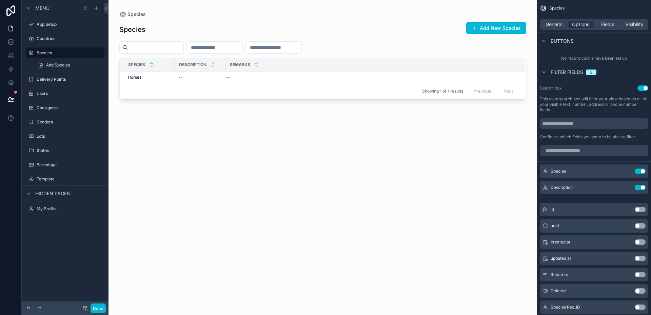
click at [642, 273] on button "Use setting" at bounding box center [639, 274] width 11 height 5
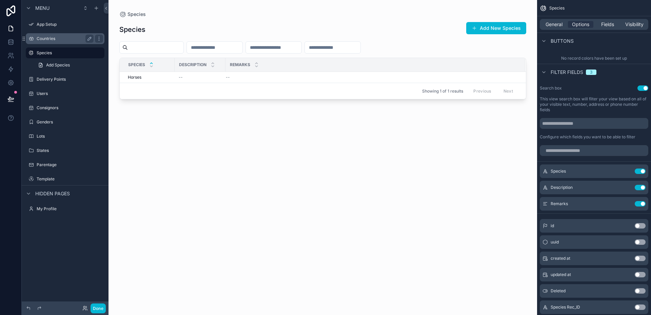
click at [43, 40] on label "Countries" at bounding box center [64, 38] width 54 height 5
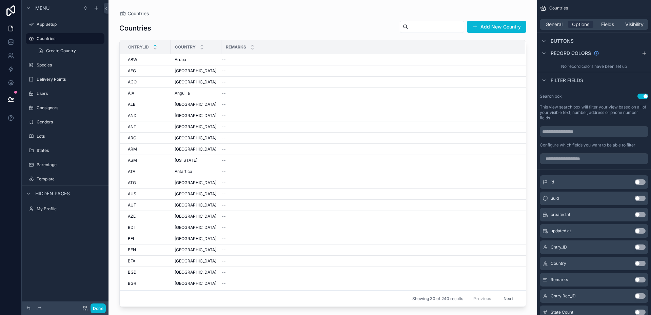
click at [641, 247] on button "Use setting" at bounding box center [639, 246] width 11 height 5
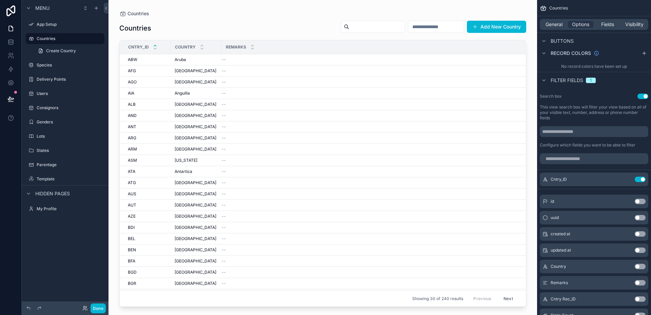
click at [642, 266] on button "Use setting" at bounding box center [639, 266] width 11 height 5
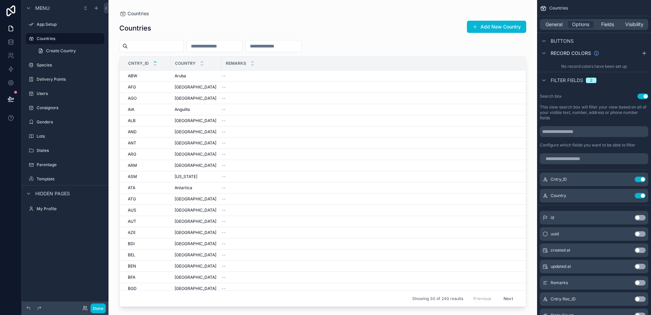
click at [642, 281] on button "Use setting" at bounding box center [639, 282] width 11 height 5
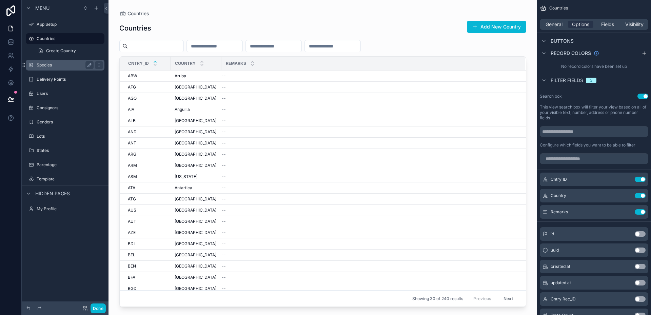
click at [43, 64] on label "Species" at bounding box center [64, 64] width 54 height 5
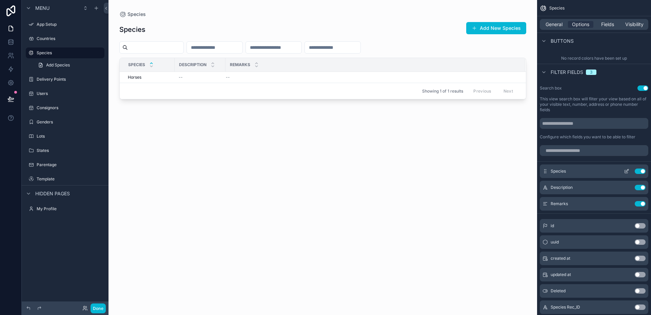
click at [637, 171] on button "Use setting" at bounding box center [639, 170] width 11 height 5
click at [637, 188] on button "Use setting" at bounding box center [639, 187] width 11 height 5
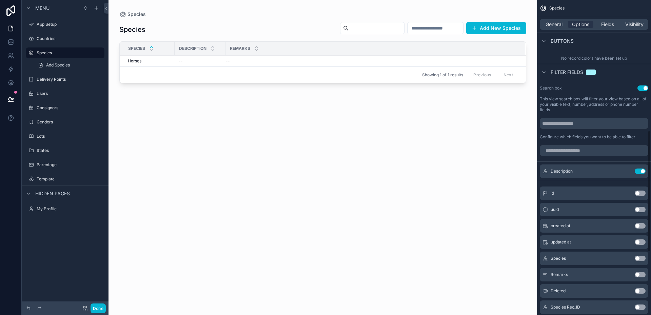
click at [637, 171] on button "Use setting" at bounding box center [639, 170] width 11 height 5
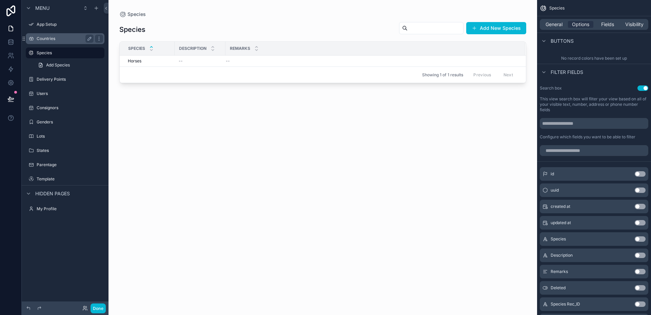
click at [42, 37] on label "Countries" at bounding box center [64, 38] width 54 height 5
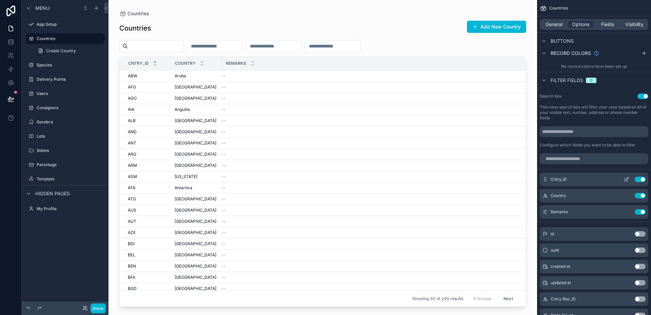
click at [637, 179] on button "Use setting" at bounding box center [639, 179] width 11 height 5
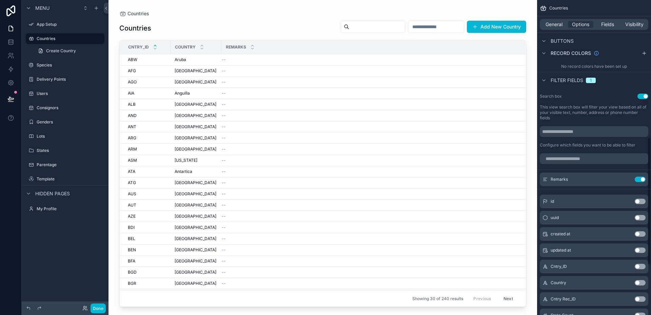
click at [637, 179] on button "Use setting" at bounding box center [639, 179] width 11 height 5
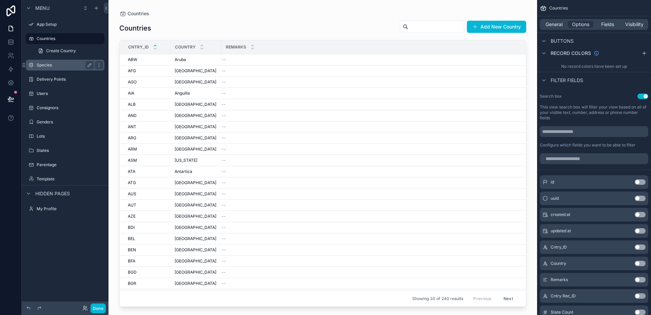
click at [47, 63] on label "Species" at bounding box center [64, 64] width 54 height 5
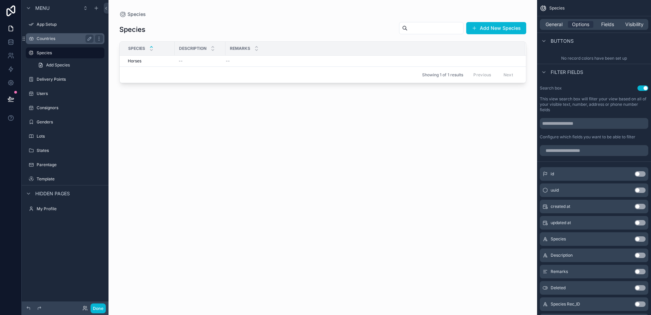
click at [47, 42] on div "Countries" at bounding box center [65, 39] width 57 height 8
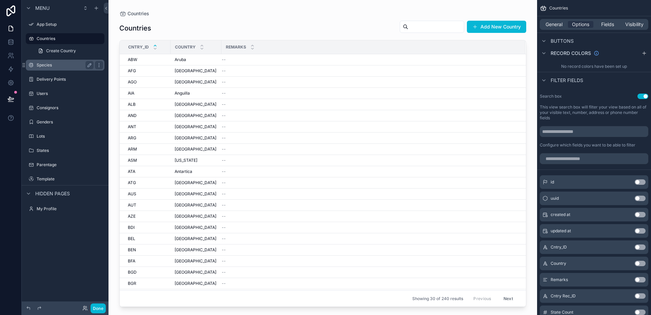
click at [42, 64] on label "Species" at bounding box center [64, 64] width 54 height 5
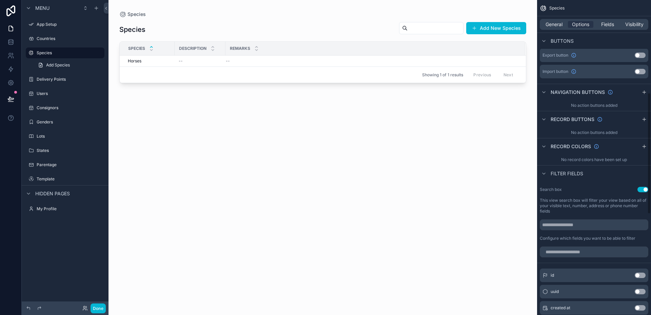
scroll to position [237, 0]
click at [505, 27] on div "scrollable content" at bounding box center [322, 153] width 428 height 307
click at [505, 27] on button "Add New Species" at bounding box center [496, 28] width 60 height 12
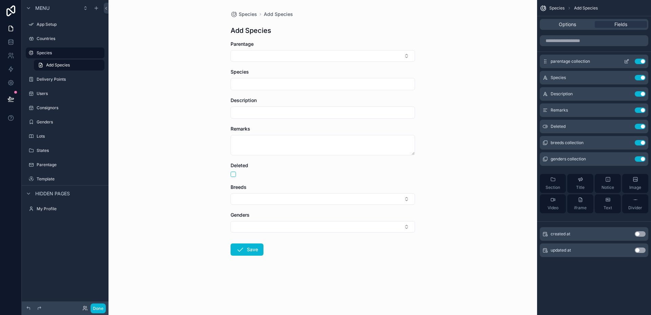
click at [637, 61] on button "Use setting" at bounding box center [639, 61] width 11 height 5
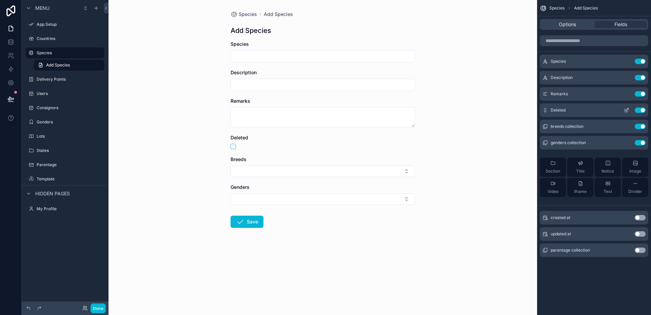
click at [637, 109] on button "Use setting" at bounding box center [639, 109] width 11 height 5
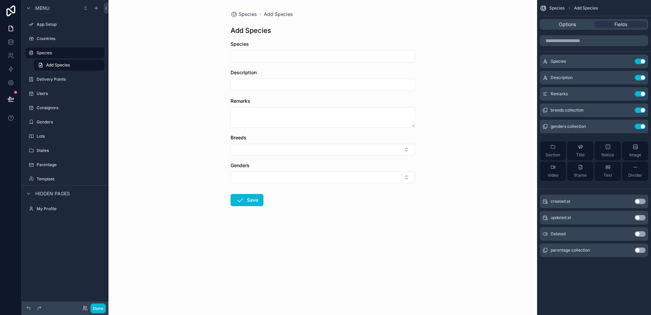
click at [637, 109] on button "Use setting" at bounding box center [639, 109] width 11 height 5
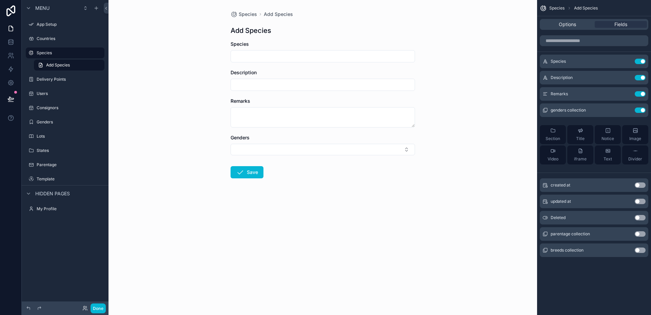
click at [637, 109] on button "Use setting" at bounding box center [639, 109] width 11 height 5
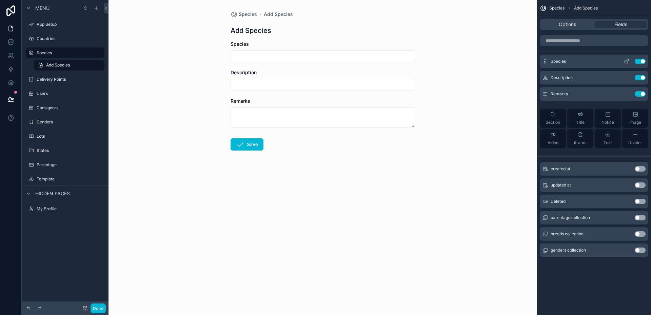
click at [626, 62] on icon "scrollable content" at bounding box center [627, 60] width 3 height 3
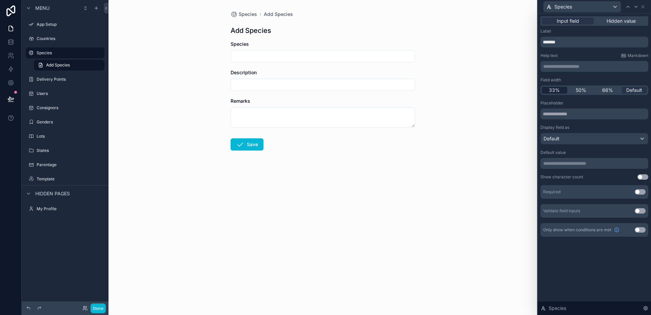
click at [554, 89] on span "33%" at bounding box center [554, 90] width 11 height 7
click at [641, 192] on button "Use setting" at bounding box center [639, 191] width 11 height 5
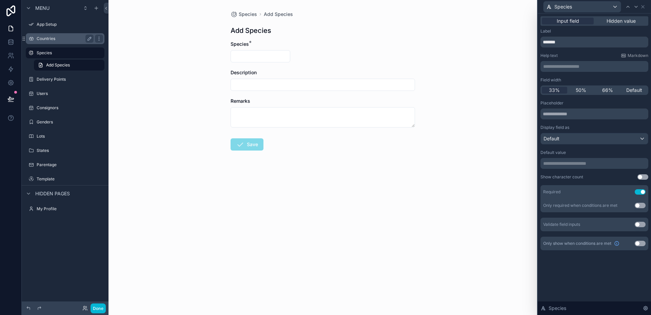
click at [43, 38] on label "Countries" at bounding box center [64, 38] width 54 height 5
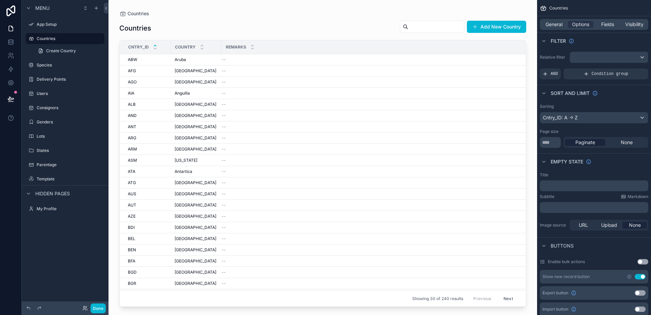
click at [488, 24] on div "scrollable content" at bounding box center [322, 153] width 428 height 307
click at [498, 28] on button "Add New Country" at bounding box center [496, 27] width 59 height 12
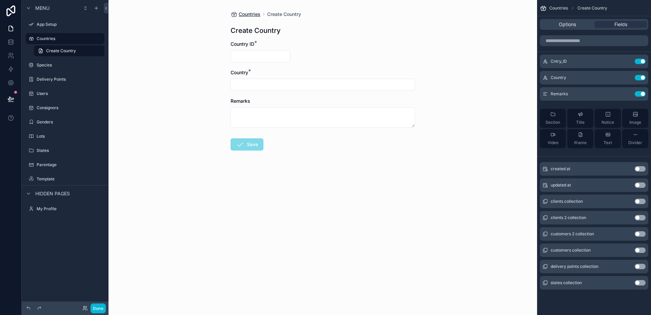
click at [244, 13] on span "Countries" at bounding box center [250, 14] width 22 height 7
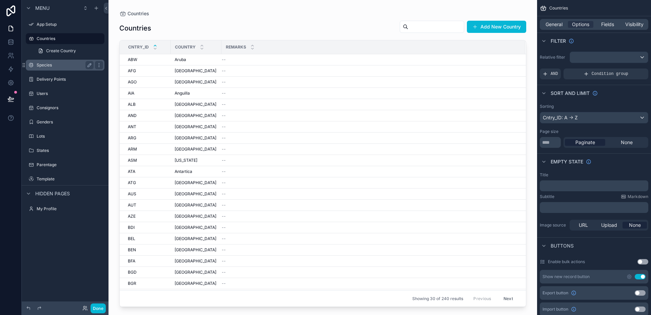
click at [50, 64] on label "Species" at bounding box center [64, 64] width 54 height 5
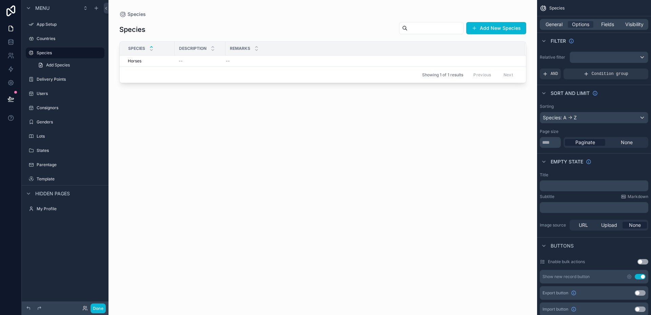
click at [149, 60] on div "scrollable content" at bounding box center [322, 153] width 428 height 307
click at [149, 60] on div "Horses Horses" at bounding box center [149, 60] width 43 height 5
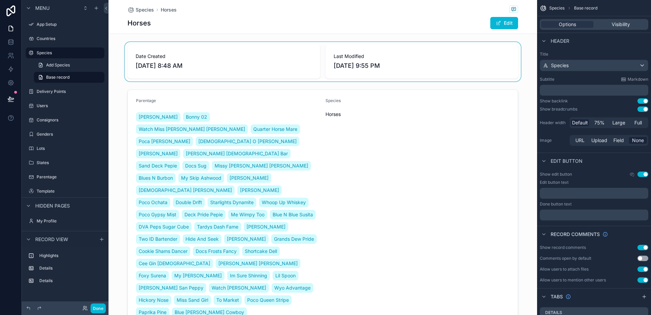
click at [321, 52] on div "scrollable content" at bounding box center [322, 61] width 428 height 39
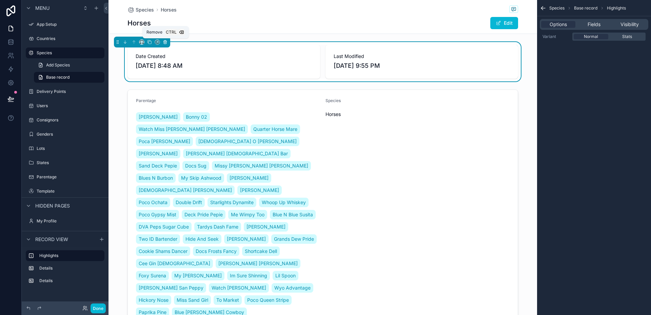
click at [164, 41] on icon "scrollable content" at bounding box center [164, 41] width 3 height 0
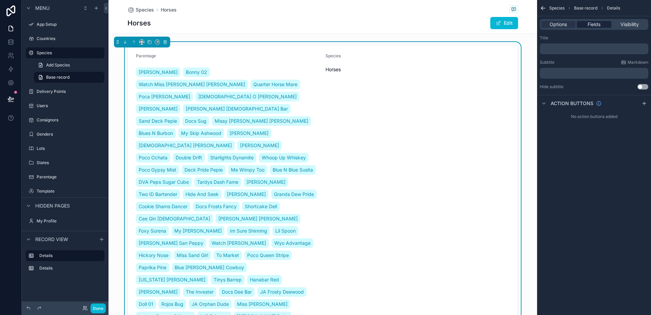
click at [594, 25] on span "Fields" at bounding box center [593, 24] width 13 height 7
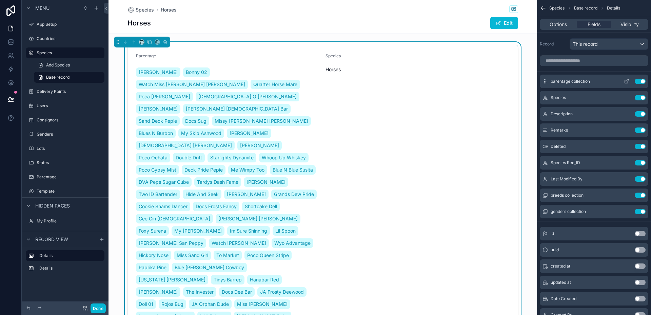
click at [637, 82] on button "Use setting" at bounding box center [639, 81] width 11 height 5
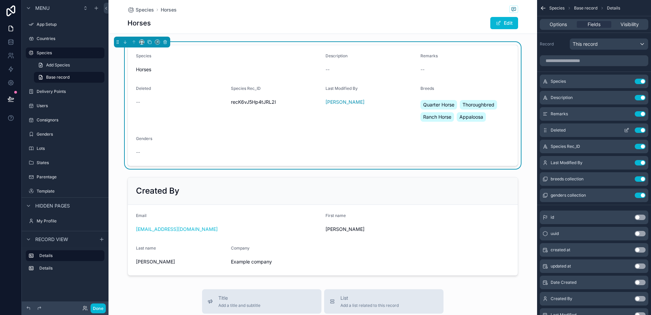
click at [637, 131] on button "Use setting" at bounding box center [639, 129] width 11 height 5
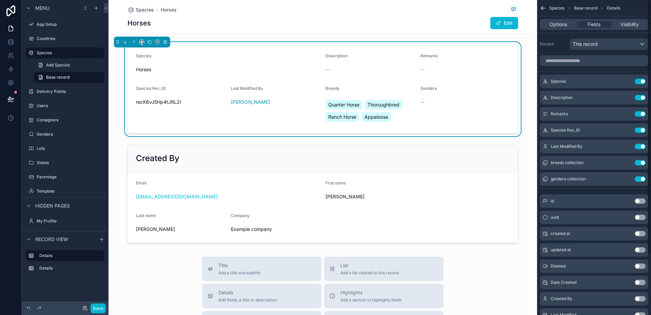
click at [637, 131] on button "Use setting" at bounding box center [639, 129] width 11 height 5
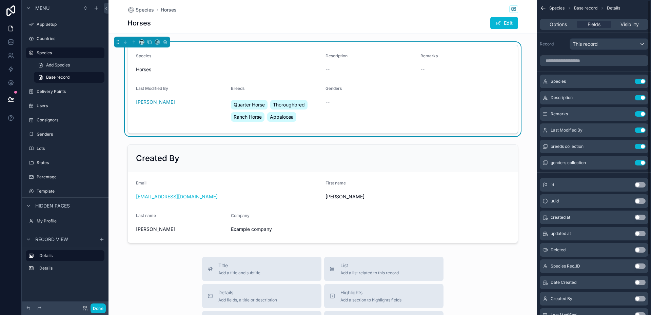
click at [637, 131] on button "Use setting" at bounding box center [639, 129] width 11 height 5
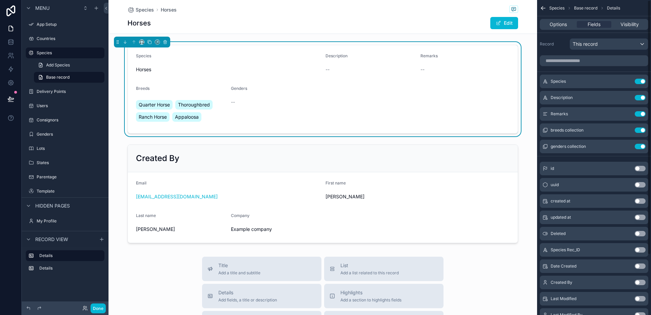
click at [637, 131] on button "Use setting" at bounding box center [639, 129] width 11 height 5
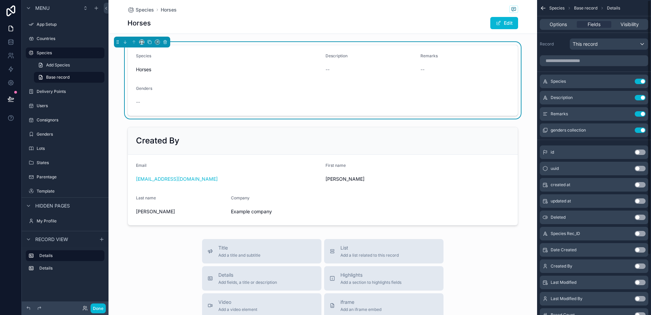
click at [637, 131] on button "Use setting" at bounding box center [639, 129] width 11 height 5
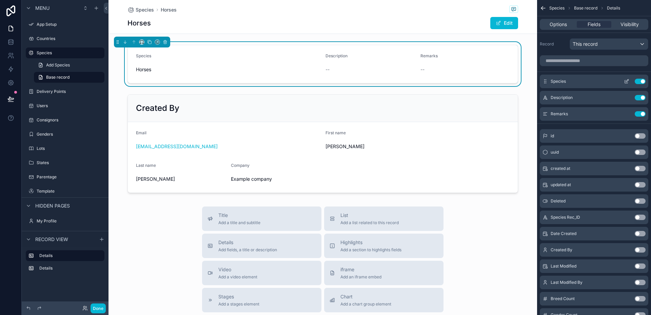
click at [628, 81] on icon "scrollable content" at bounding box center [625, 81] width 5 height 5
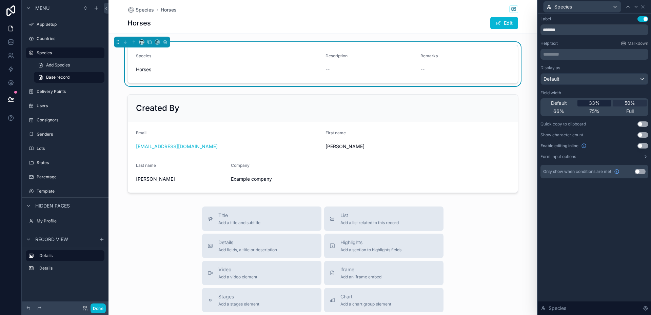
click at [596, 102] on span "33%" at bounding box center [594, 103] width 11 height 7
click at [636, 7] on icon at bounding box center [635, 6] width 3 height 1
click at [627, 103] on span "50%" at bounding box center [629, 103] width 11 height 7
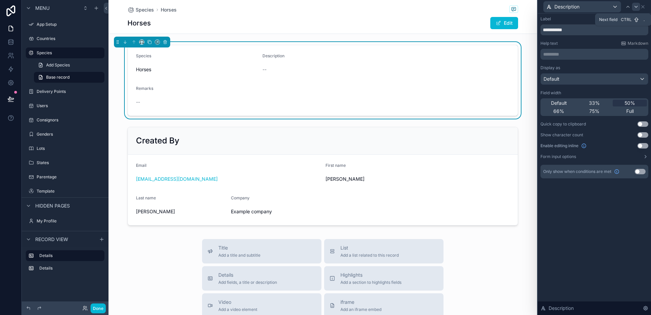
click at [637, 7] on icon at bounding box center [635, 6] width 5 height 5
click at [627, 111] on span "Full" at bounding box center [629, 111] width 7 height 7
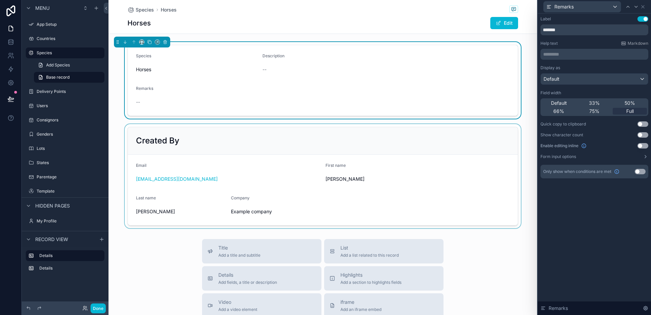
click at [390, 129] on div "scrollable content" at bounding box center [322, 176] width 428 height 104
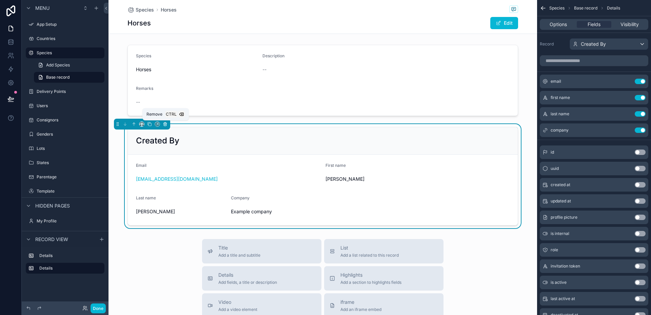
click at [167, 124] on icon "scrollable content" at bounding box center [165, 124] width 5 height 5
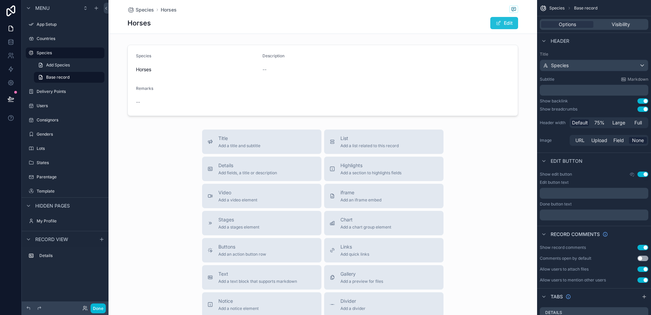
click at [504, 23] on button "Edit" at bounding box center [504, 23] width 28 height 12
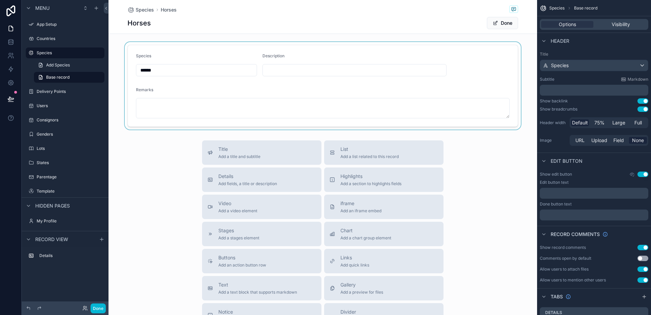
click at [368, 68] on div "scrollable content" at bounding box center [322, 85] width 428 height 87
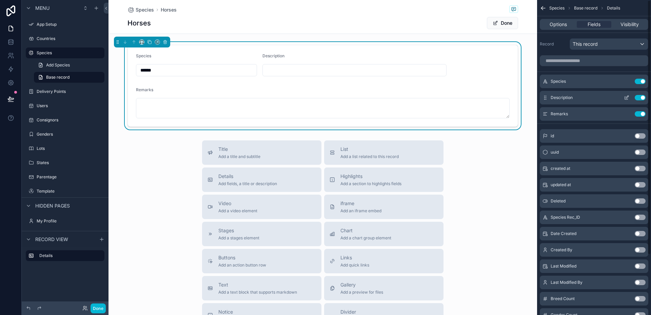
click at [625, 98] on icon "scrollable content" at bounding box center [625, 97] width 5 height 5
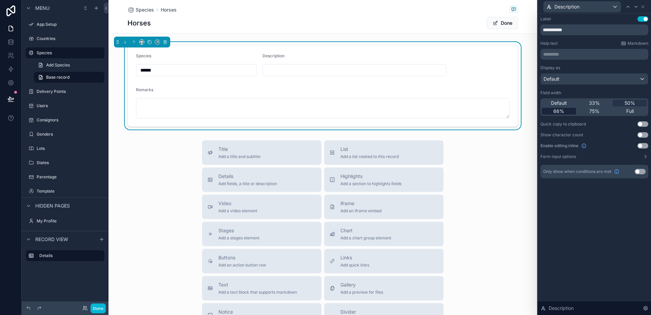
click at [559, 110] on span "66%" at bounding box center [558, 111] width 11 height 7
click at [503, 24] on button "Done" at bounding box center [502, 23] width 31 height 12
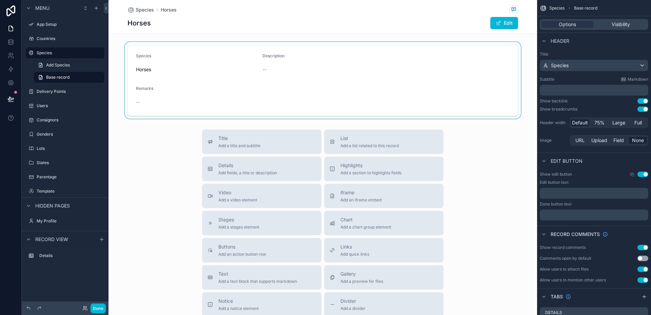
click at [462, 52] on div "scrollable content" at bounding box center [322, 80] width 428 height 77
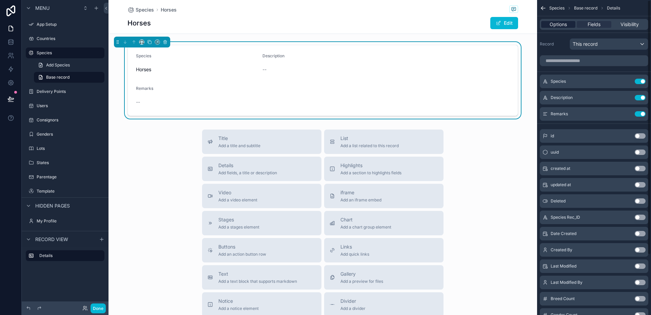
click at [560, 26] on span "Options" at bounding box center [557, 24] width 17 height 7
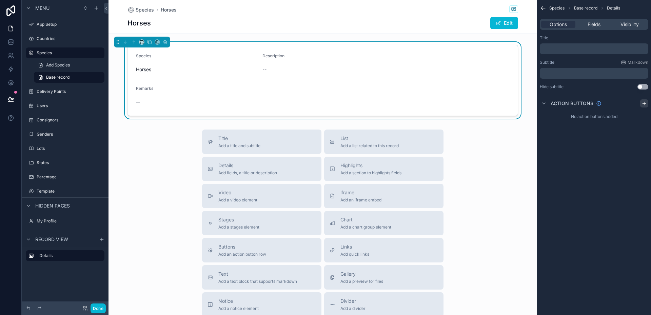
click at [643, 103] on icon "scrollable content" at bounding box center [643, 103] width 3 height 0
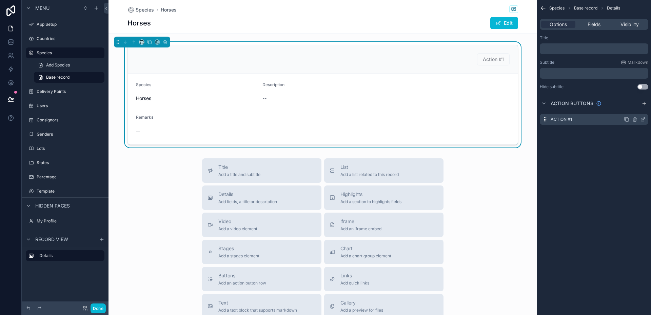
click at [643, 119] on icon "scrollable content" at bounding box center [643, 118] width 3 height 3
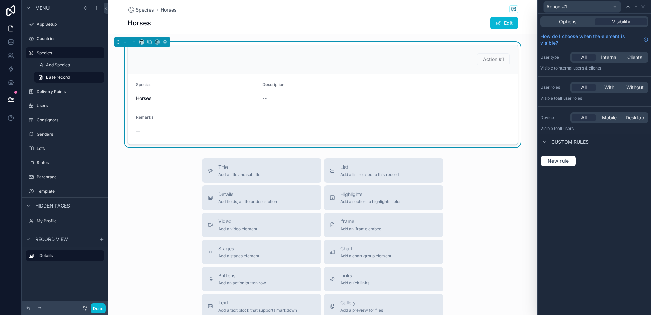
click at [599, 169] on div "New rule" at bounding box center [593, 161] width 113 height 22
click at [468, 62] on div "Action #1" at bounding box center [322, 59] width 373 height 12
click at [362, 52] on div "Action #1" at bounding box center [323, 59] width 390 height 29
click at [641, 5] on icon at bounding box center [642, 6] width 5 height 5
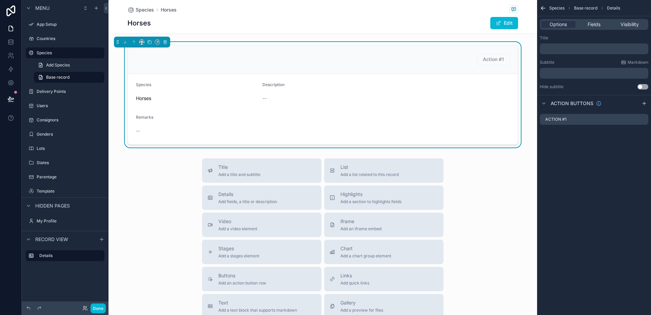
click at [290, 63] on div "Action #1" at bounding box center [322, 59] width 373 height 12
click at [635, 119] on icon "scrollable content" at bounding box center [634, 119] width 5 height 5
click at [632, 108] on icon at bounding box center [631, 108] width 5 height 5
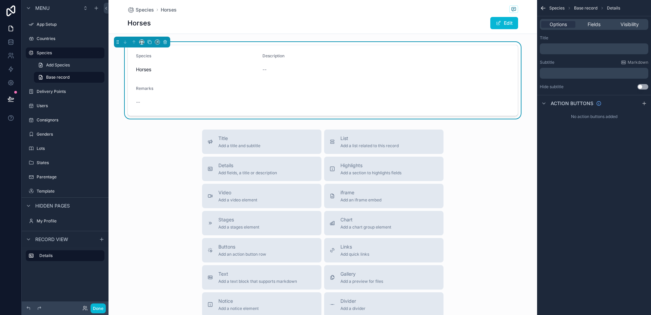
click at [405, 22] on div "Horses Edit" at bounding box center [322, 23] width 390 height 13
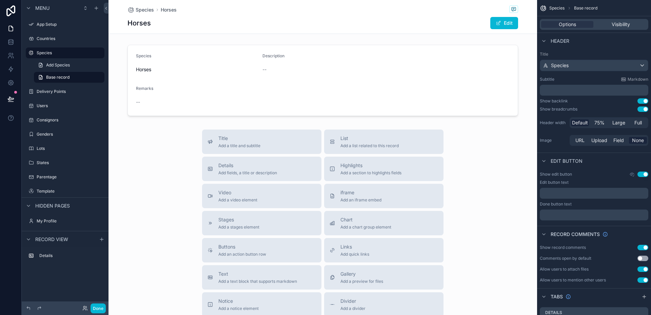
click at [641, 248] on button "Use setting" at bounding box center [642, 247] width 11 height 5
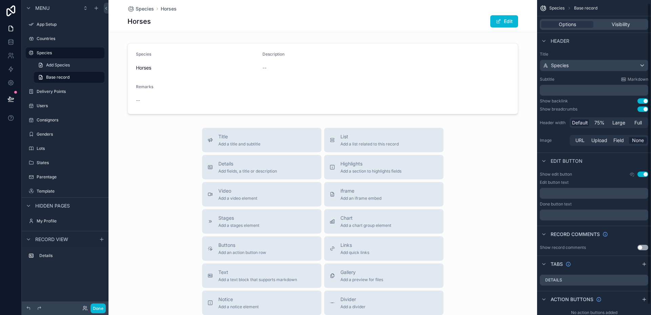
scroll to position [14, 0]
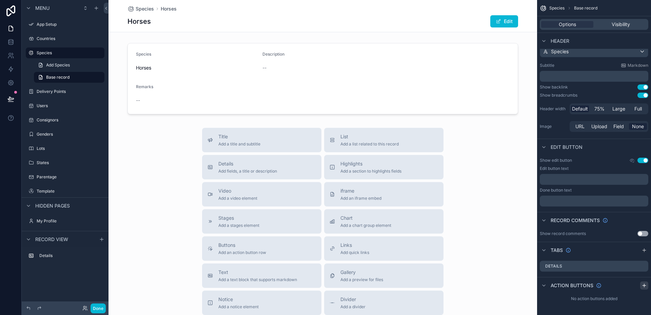
click at [644, 285] on icon "scrollable content" at bounding box center [643, 285] width 3 height 0
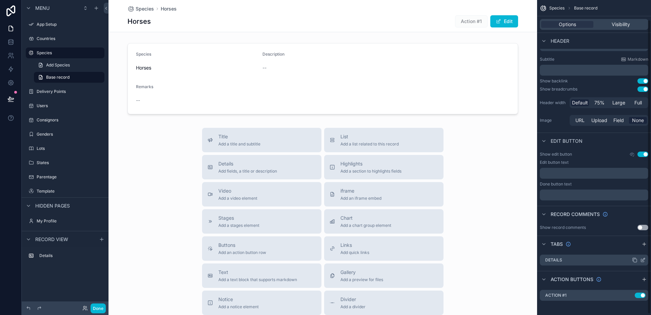
scroll to position [22, 0]
click at [629, 293] on icon "scrollable content" at bounding box center [628, 292] width 5 height 5
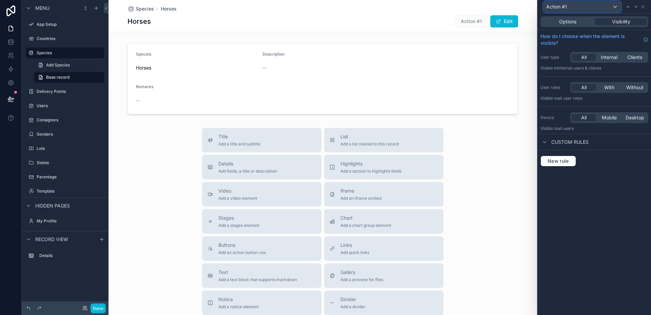
click at [574, 6] on div "Action #1" at bounding box center [581, 6] width 77 height 11
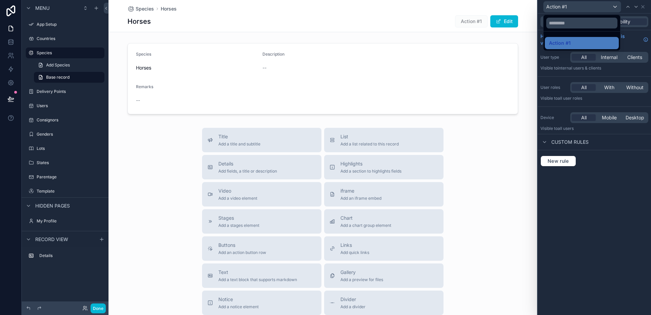
click at [578, 219] on div at bounding box center [593, 157] width 113 height 315
click at [567, 23] on span "Options" at bounding box center [567, 21] width 17 height 7
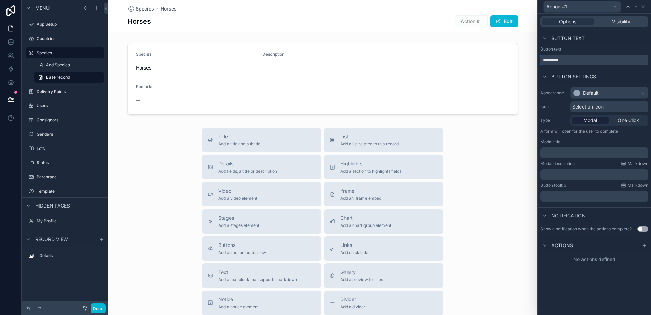
drag, startPoint x: 574, startPoint y: 62, endPoint x: 534, endPoint y: 58, distance: 40.5
click at [534, 58] on div "Action #1 Options Visibility Button text Button text ********* Button settings …" at bounding box center [325, 157] width 651 height 315
type input "******"
click at [643, 95] on div "Default" at bounding box center [608, 92] width 77 height 11
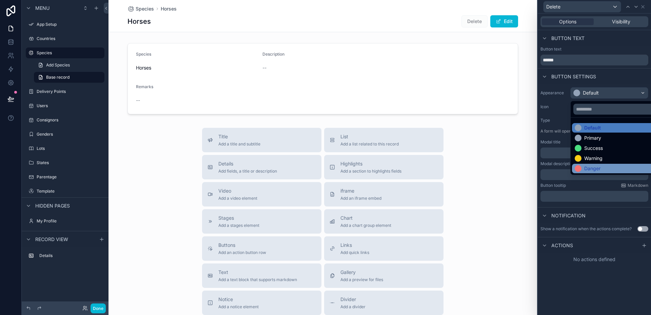
click at [583, 169] on div "Danger" at bounding box center [587, 168] width 26 height 7
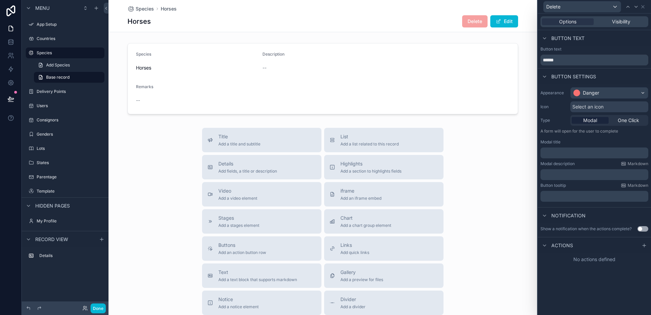
click at [568, 153] on p "﻿" at bounding box center [595, 152] width 104 height 7
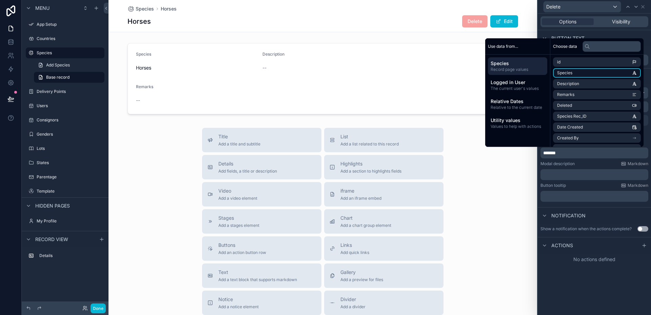
click at [587, 74] on li "Species" at bounding box center [597, 72] width 88 height 9
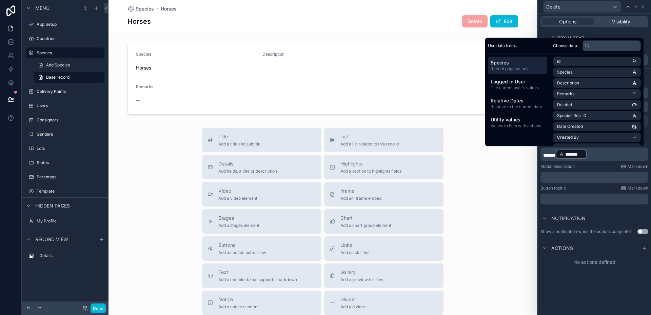
click at [599, 155] on p "****** ******* ﻿ ﻿" at bounding box center [595, 154] width 104 height 11
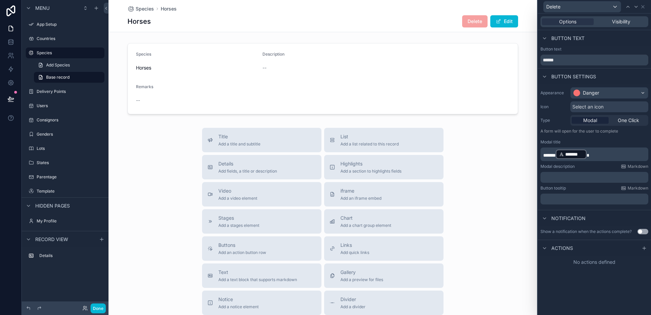
click at [593, 283] on div "Options Visibility Button text Button text ****** Button settings Appearance Da…" at bounding box center [593, 164] width 113 height 301
click at [644, 250] on icon at bounding box center [643, 247] width 5 height 5
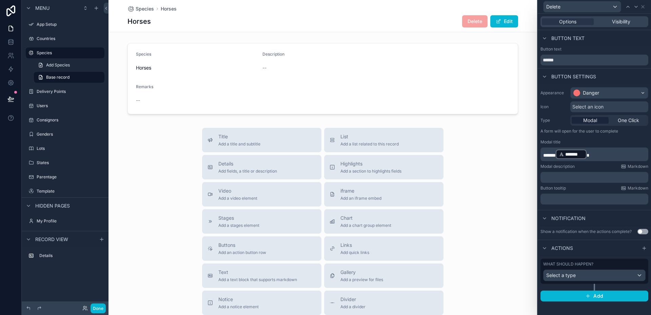
click at [574, 200] on p "﻿" at bounding box center [595, 199] width 104 height 7
click at [605, 219] on div "Notification" at bounding box center [593, 218] width 113 height 16
click at [639, 276] on div "Select a type" at bounding box center [594, 275] width 102 height 11
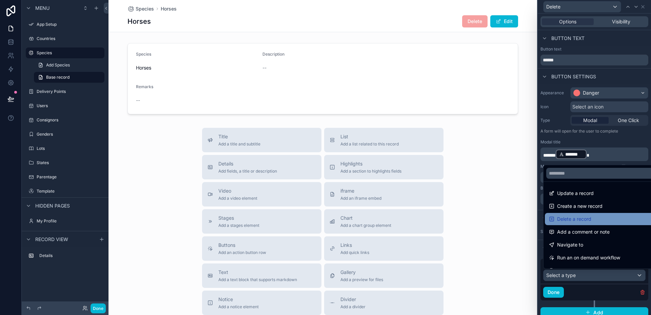
click at [568, 222] on span "Delete a record" at bounding box center [574, 219] width 34 height 8
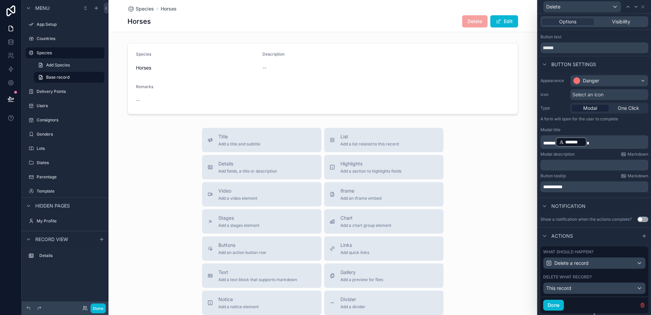
scroll to position [30, 0]
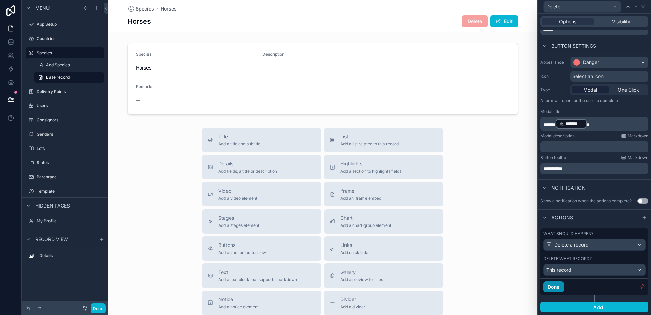
click at [555, 286] on button "Done" at bounding box center [553, 286] width 21 height 11
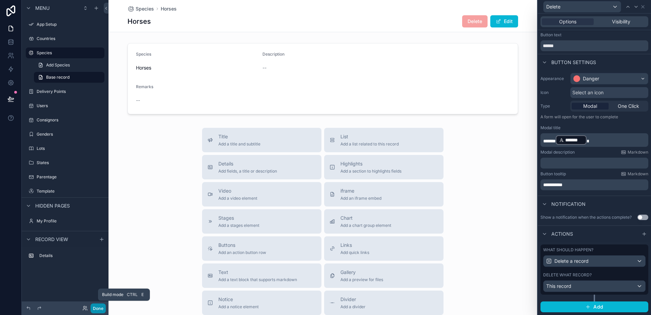
click at [96, 309] on button "Done" at bounding box center [97, 308] width 15 height 10
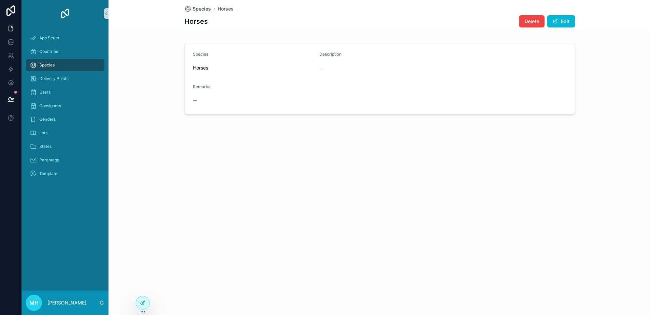
click at [202, 7] on span "Species" at bounding box center [201, 8] width 18 height 7
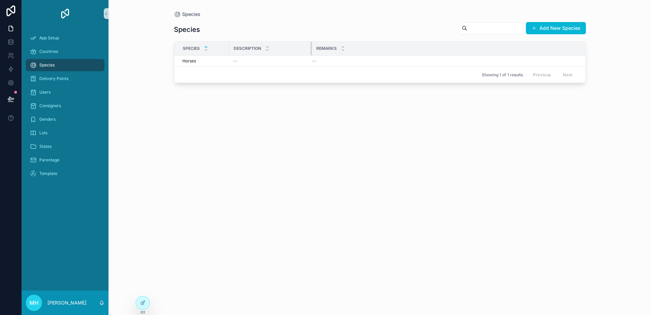
drag, startPoint x: 279, startPoint y: 47, endPoint x: 311, endPoint y: 54, distance: 32.6
click at [311, 54] on div "scrollable content" at bounding box center [311, 49] width 3 height 14
click at [204, 60] on div "Horses Horses" at bounding box center [203, 60] width 43 height 5
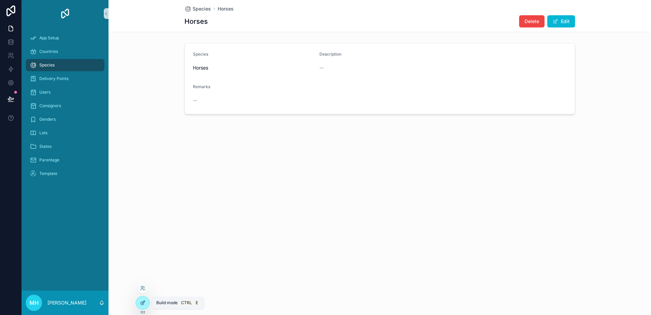
click at [144, 302] on icon at bounding box center [142, 302] width 5 height 5
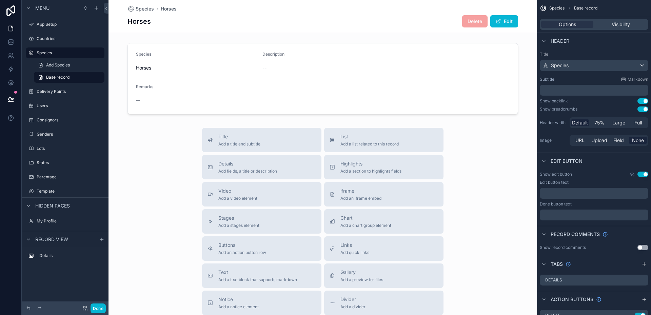
click at [469, 21] on span "Delete" at bounding box center [474, 21] width 25 height 7
click at [473, 18] on span "Delete" at bounding box center [474, 21] width 25 height 7
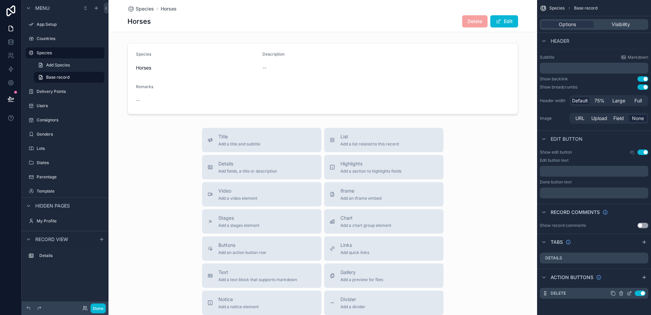
click at [629, 294] on icon "scrollable content" at bounding box center [629, 292] width 3 height 3
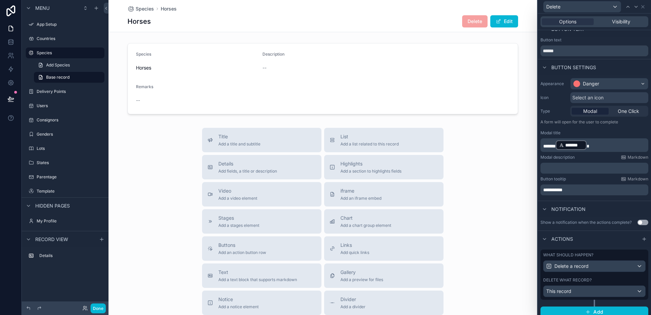
scroll to position [14, 0]
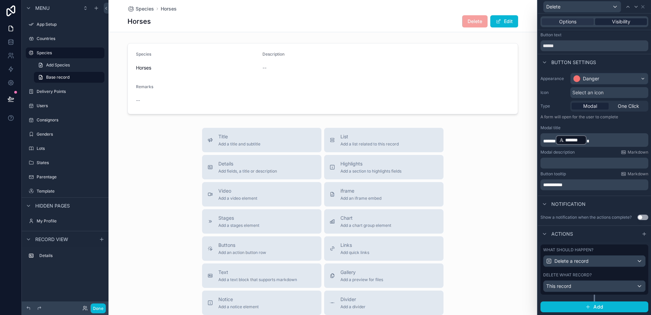
click at [612, 20] on span "Visibility" at bounding box center [621, 21] width 18 height 7
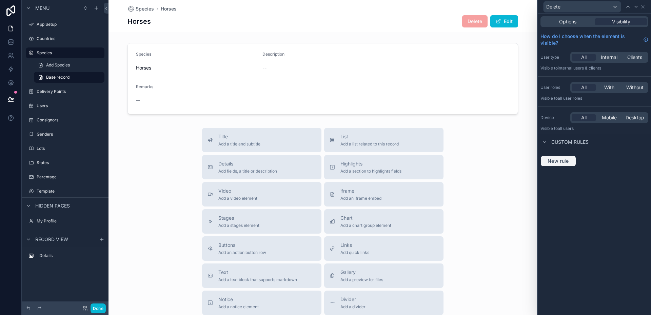
click at [552, 161] on span "New rule" at bounding box center [558, 161] width 27 height 6
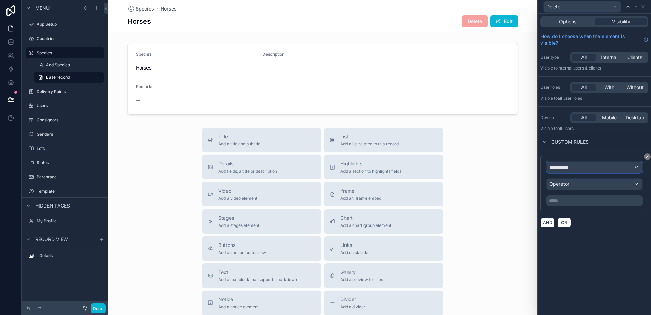
click at [572, 166] on span "**********" at bounding box center [561, 167] width 25 height 7
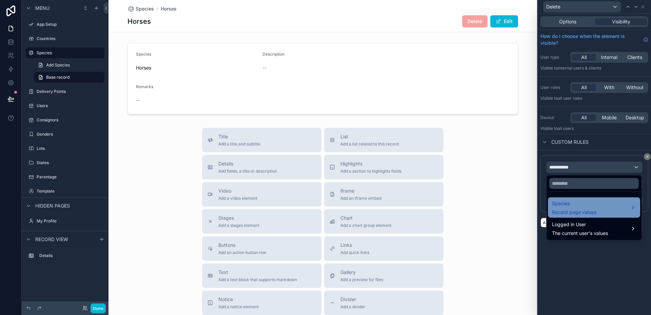
click at [573, 208] on div "Species Record page values" at bounding box center [574, 207] width 44 height 16
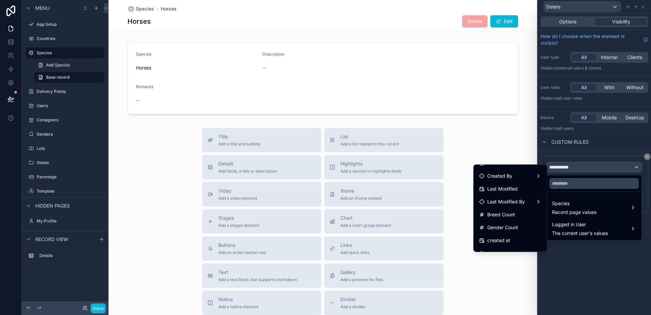
scroll to position [102, 0]
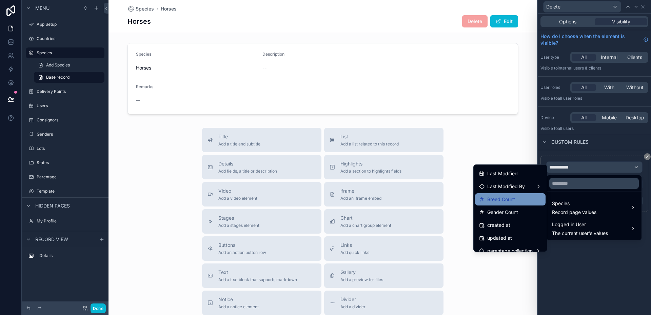
click at [501, 199] on span "Breed Count" at bounding box center [501, 199] width 28 height 8
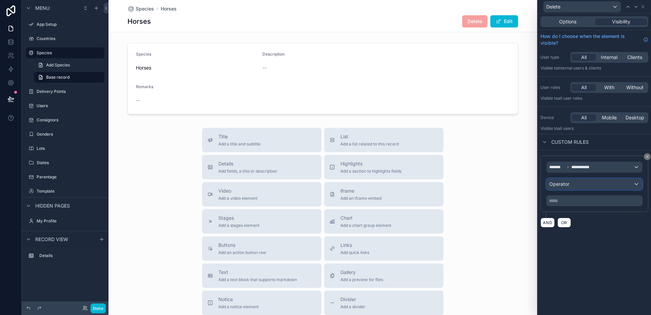
click at [636, 184] on div "Operator" at bounding box center [594, 184] width 96 height 11
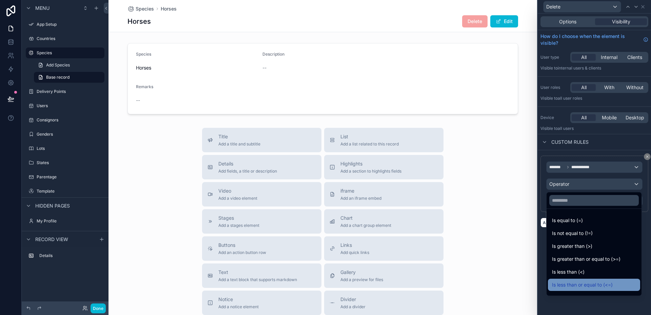
click at [600, 281] on span "Is less than or equal to (<=)" at bounding box center [582, 285] width 61 height 8
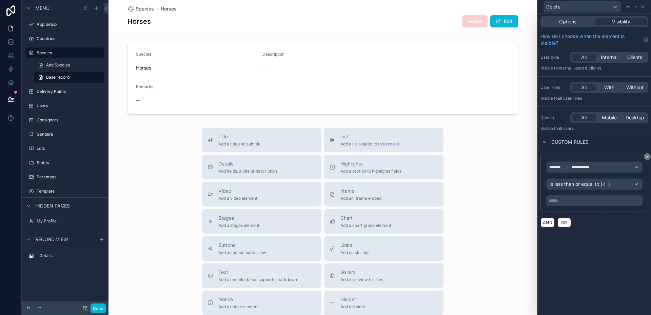
click at [572, 203] on p "***** ﻿" at bounding box center [595, 200] width 92 height 7
click at [550, 220] on button "AND" at bounding box center [547, 223] width 14 height 10
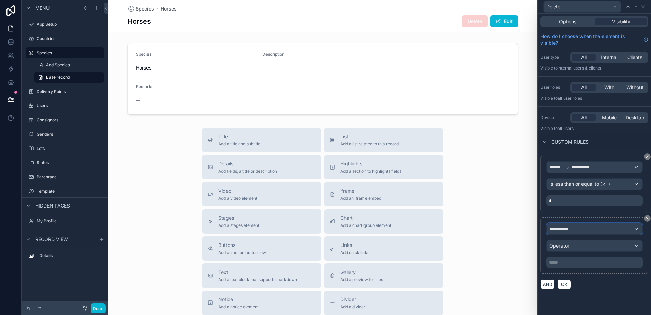
click at [579, 228] on div "**********" at bounding box center [594, 228] width 96 height 11
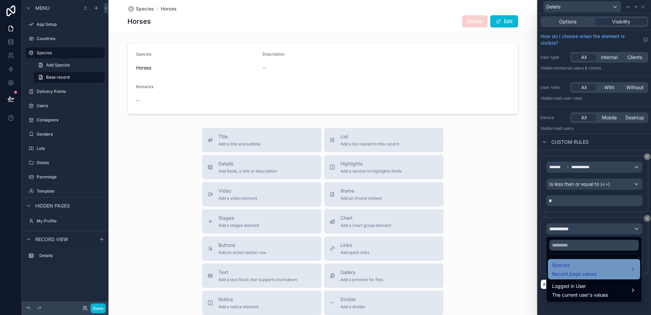
click at [586, 266] on span "Species" at bounding box center [574, 265] width 44 height 8
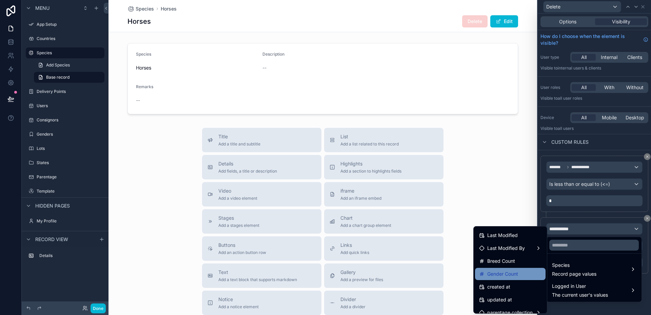
click at [512, 273] on span "Gender Count" at bounding box center [502, 274] width 31 height 8
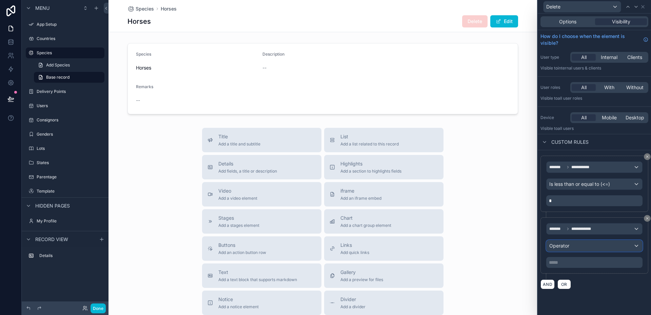
click at [636, 245] on div "Operator" at bounding box center [594, 245] width 96 height 11
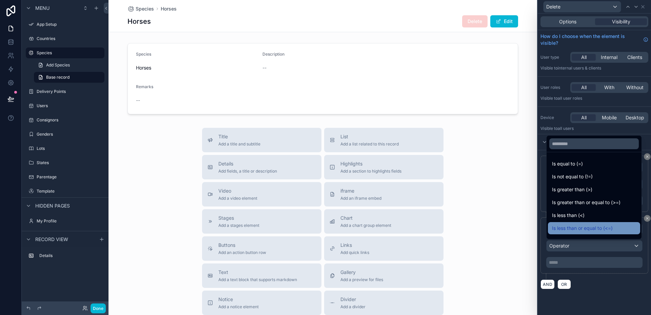
click at [597, 229] on span "Is less than or equal to (<=)" at bounding box center [582, 228] width 61 height 8
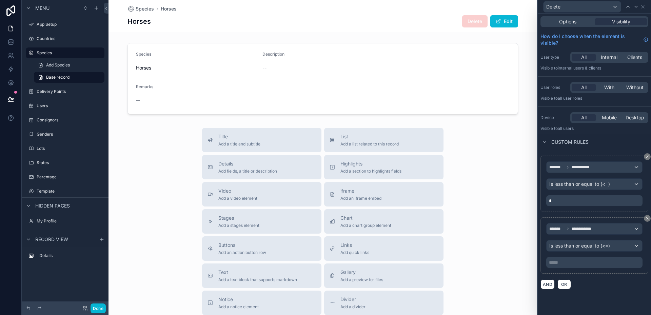
click at [565, 261] on p "***** ﻿" at bounding box center [595, 262] width 92 height 7
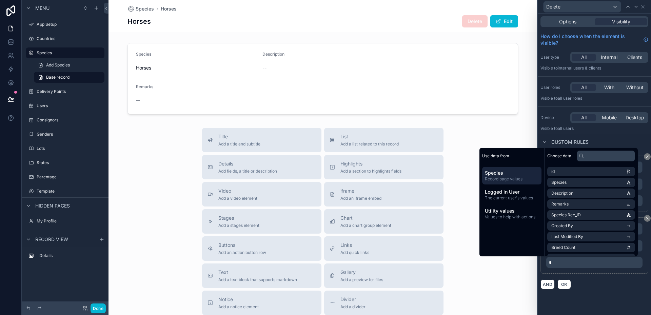
click at [588, 285] on div "AND OR" at bounding box center [594, 284] width 108 height 10
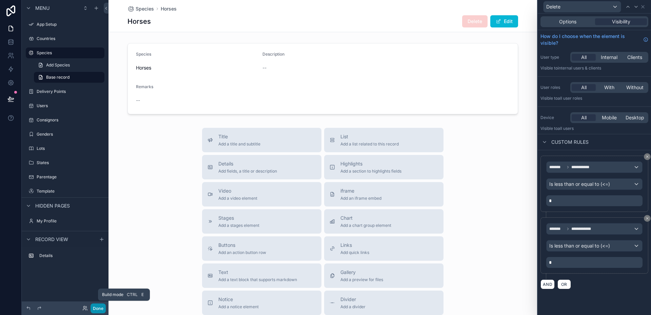
click at [100, 306] on button "Done" at bounding box center [97, 308] width 15 height 10
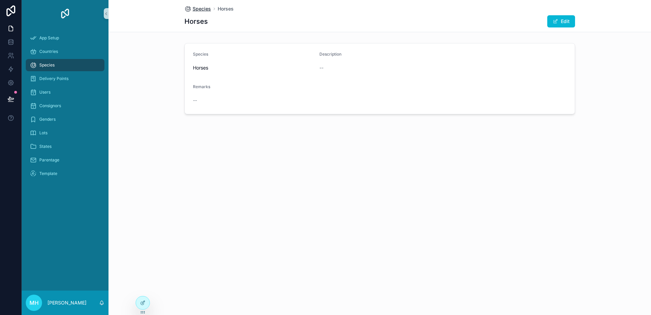
click at [199, 9] on span "Species" at bounding box center [201, 8] width 18 height 7
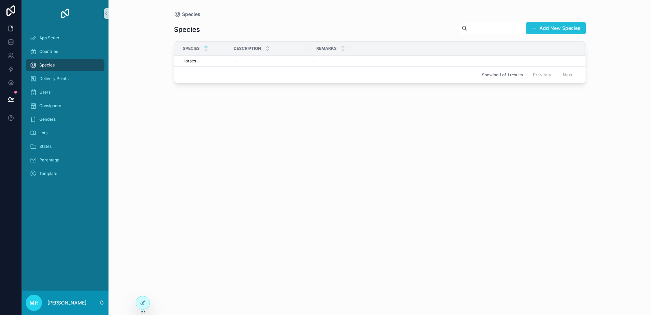
click at [571, 27] on button "Add New Species" at bounding box center [556, 28] width 60 height 12
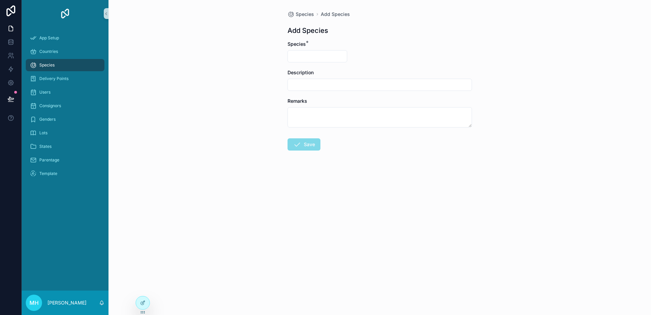
click at [310, 54] on input "scrollable content" at bounding box center [317, 56] width 59 height 9
type input "*"
type input "****"
type input "*********"
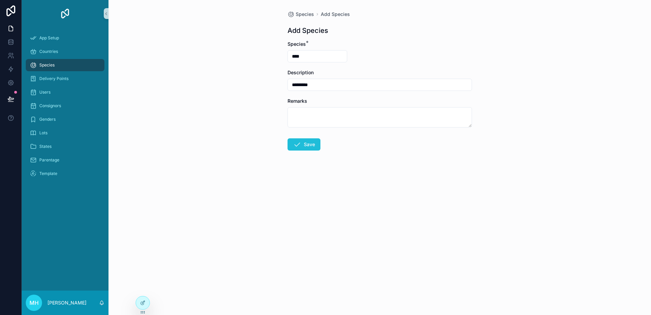
click at [308, 142] on button "Save" at bounding box center [303, 144] width 33 height 12
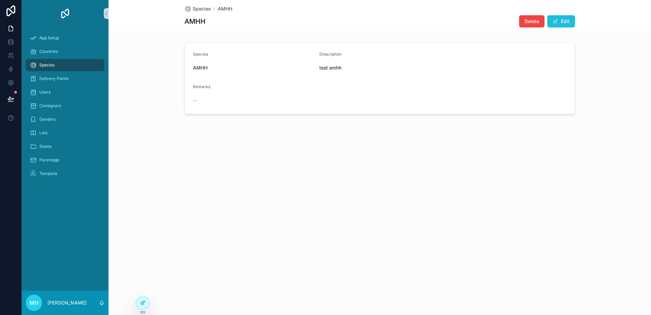
click at [565, 21] on button "Edit" at bounding box center [561, 21] width 28 height 12
click at [201, 8] on span "Species" at bounding box center [201, 8] width 18 height 7
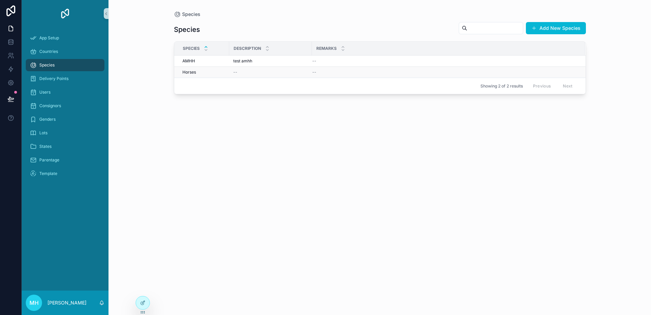
click at [193, 72] on span "Horses" at bounding box center [189, 71] width 14 height 5
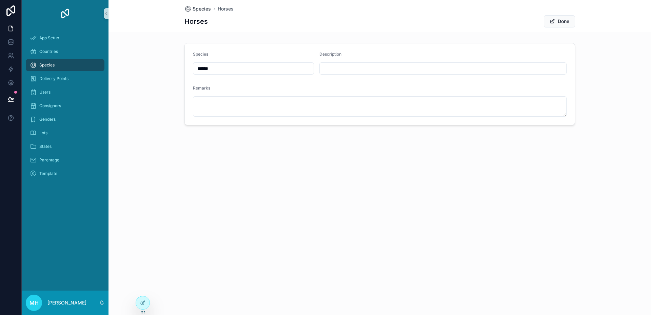
click at [200, 8] on span "Species" at bounding box center [201, 8] width 18 height 7
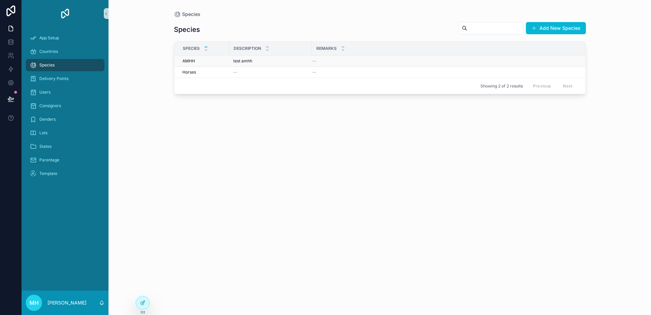
click at [291, 61] on div "test amhh test amhh" at bounding box center [270, 60] width 75 height 5
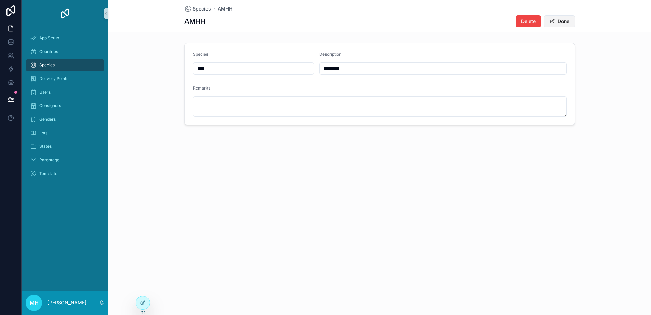
click at [562, 18] on button "Done" at bounding box center [559, 21] width 31 height 12
click at [530, 23] on span "Delete" at bounding box center [531, 21] width 15 height 7
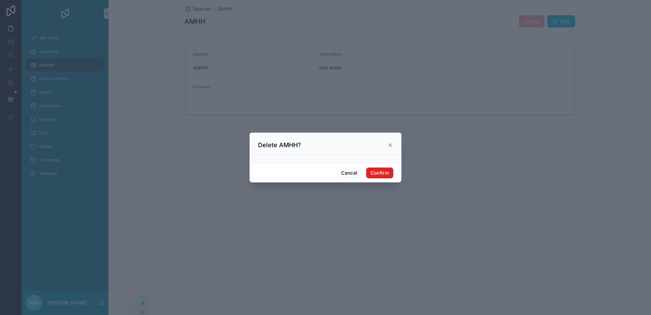
click at [371, 171] on button "Confirm" at bounding box center [379, 172] width 27 height 11
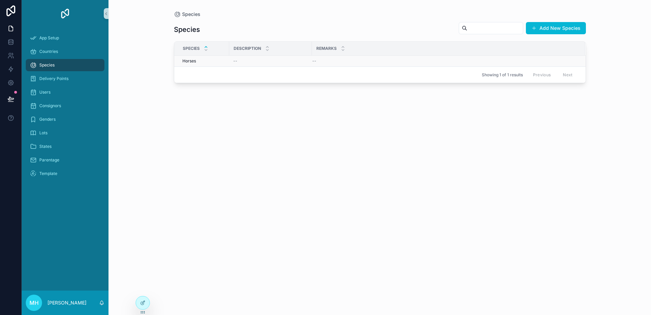
click at [190, 61] on span "Horses" at bounding box center [189, 60] width 14 height 5
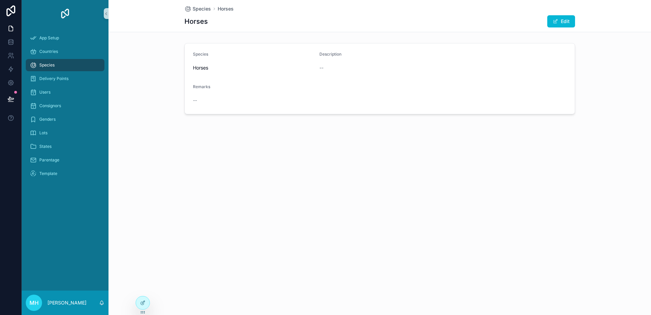
click at [271, 133] on div "Species Horses Horses Edit Species Horses Description -- Remarks --" at bounding box center [379, 80] width 542 height 160
click at [141, 304] on icon at bounding box center [142, 303] width 3 height 3
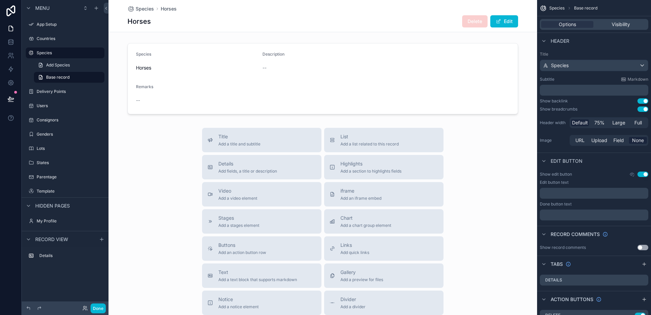
click at [473, 23] on span "Delete" at bounding box center [474, 21] width 25 height 7
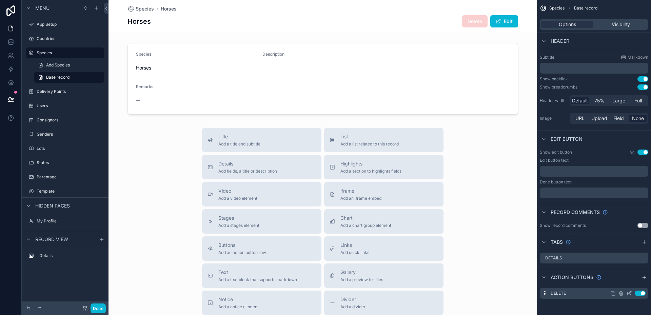
click at [629, 293] on icon "scrollable content" at bounding box center [628, 292] width 5 height 5
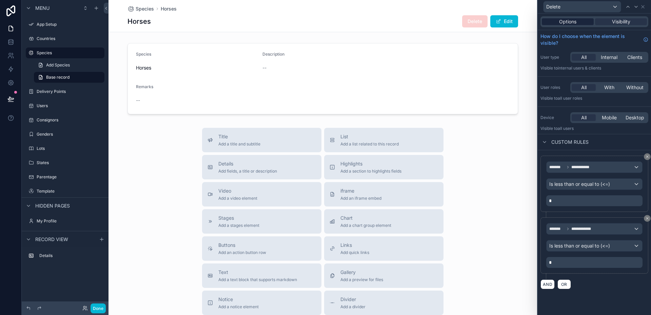
click at [571, 20] on span "Options" at bounding box center [567, 21] width 17 height 7
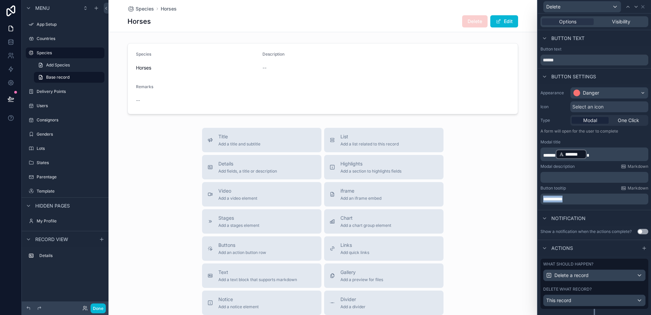
drag, startPoint x: 582, startPoint y: 199, endPoint x: 539, endPoint y: 199, distance: 43.0
click at [539, 199] on div "**********" at bounding box center [593, 145] width 113 height 123
click at [42, 51] on label "Species" at bounding box center [64, 52] width 54 height 5
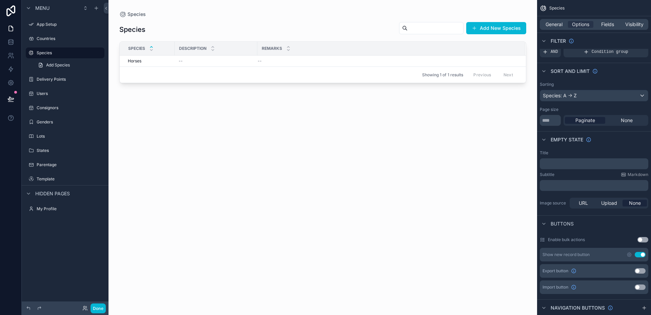
click at [181, 95] on div "Species Add New Species Species Description Remarks Horses Horses -- -- Showing…" at bounding box center [322, 162] width 407 height 289
click at [99, 308] on button "Done" at bounding box center [97, 308] width 15 height 10
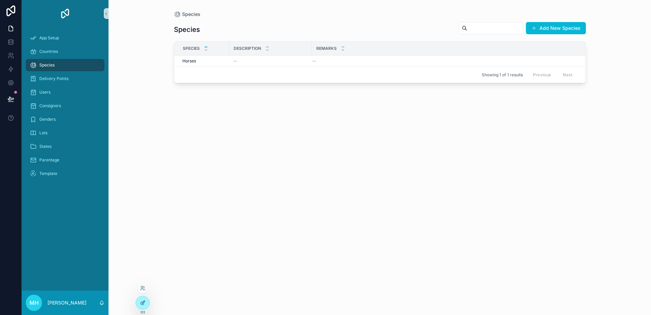
click at [142, 302] on icon at bounding box center [142, 302] width 5 height 5
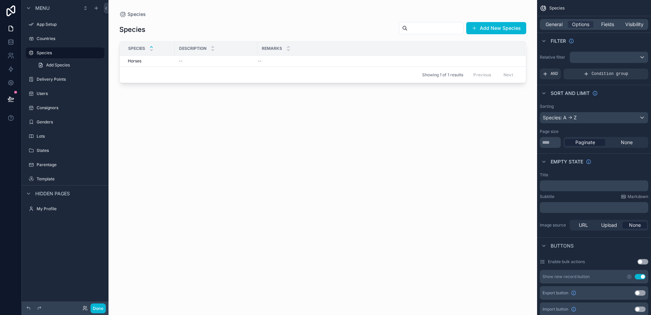
click at [407, 116] on div "scrollable content" at bounding box center [322, 153] width 428 height 307
click at [552, 23] on span "General" at bounding box center [553, 24] width 17 height 7
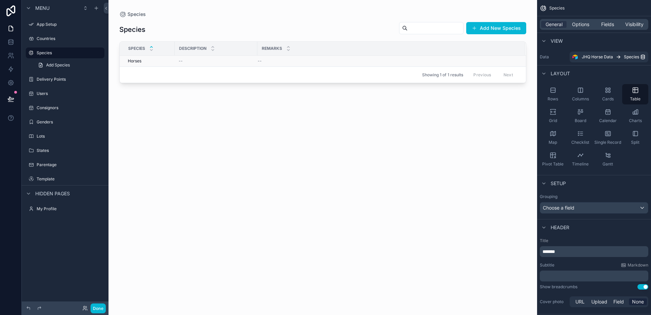
click at [237, 60] on div "--" at bounding box center [216, 60] width 75 height 5
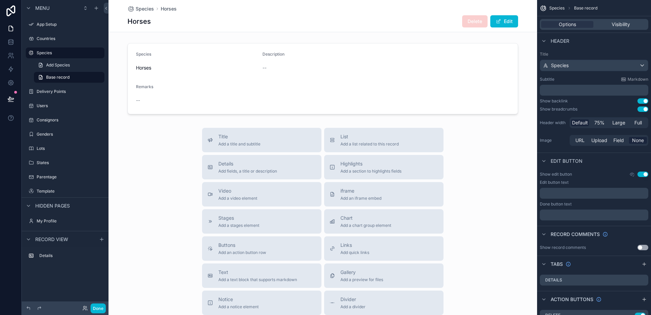
click at [171, 132] on div "Title Add a title and subtitle List Add a list related to this record Details A…" at bounding box center [322, 248] width 428 height 241
click at [200, 83] on div "scrollable content" at bounding box center [322, 78] width 428 height 77
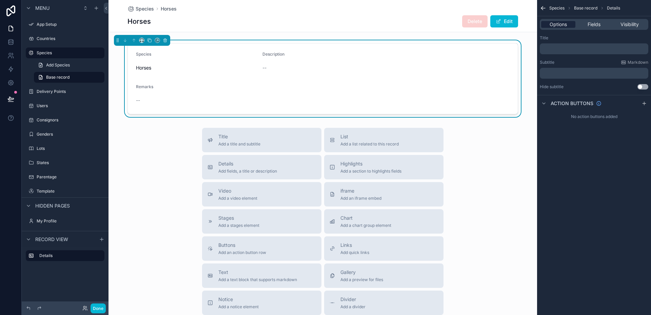
click at [560, 23] on span "Options" at bounding box center [557, 24] width 17 height 7
click at [468, 61] on div "Description --" at bounding box center [385, 63] width 247 height 22
click at [596, 24] on span "Fields" at bounding box center [593, 24] width 13 height 7
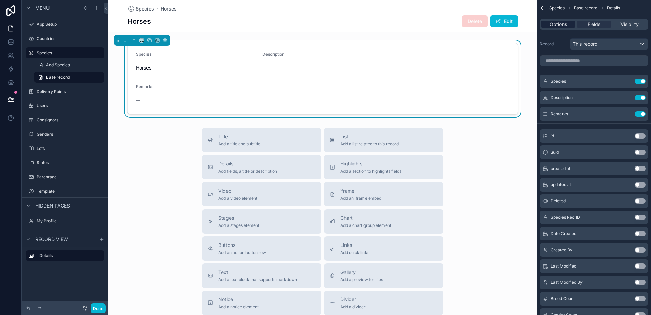
click at [567, 23] on div "Options" at bounding box center [558, 24] width 34 height 7
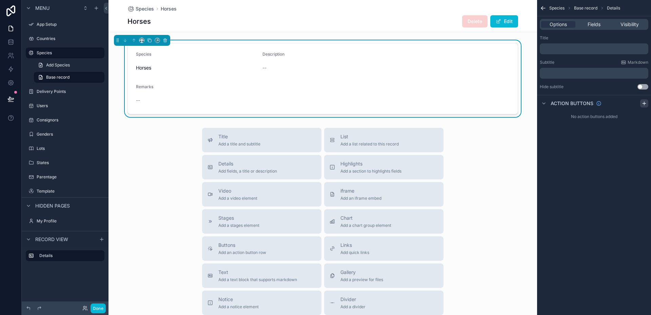
click at [645, 103] on icon "scrollable content" at bounding box center [643, 103] width 3 height 0
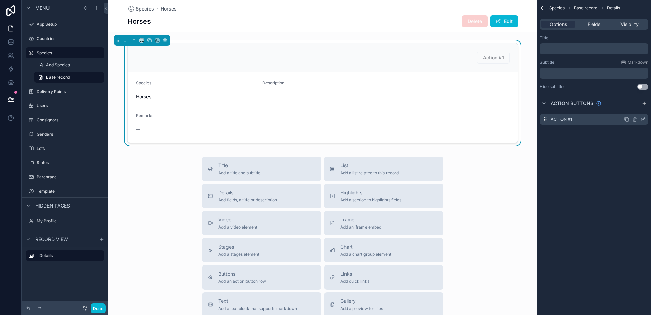
click at [636, 120] on icon "scrollable content" at bounding box center [634, 119] width 5 height 5
click at [632, 107] on icon at bounding box center [631, 106] width 1 height 1
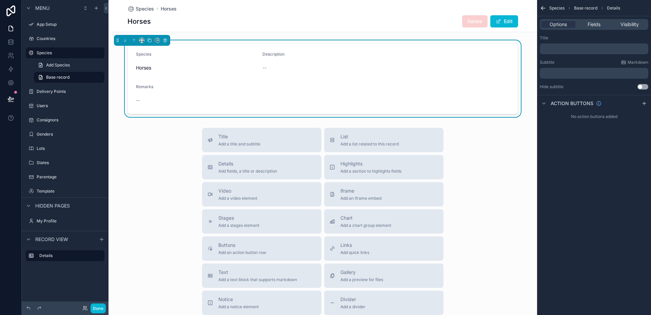
click at [545, 7] on icon "scrollable content" at bounding box center [542, 8] width 7 height 7
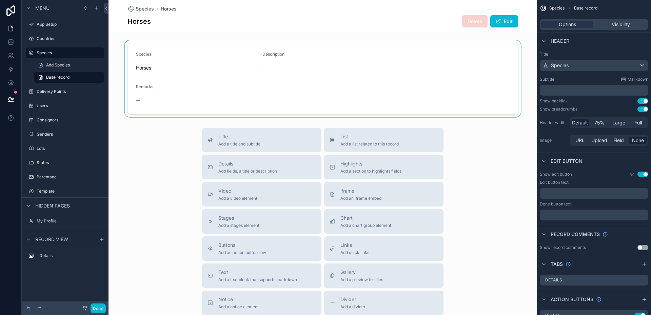
click at [500, 67] on div "scrollable content" at bounding box center [322, 78] width 428 height 77
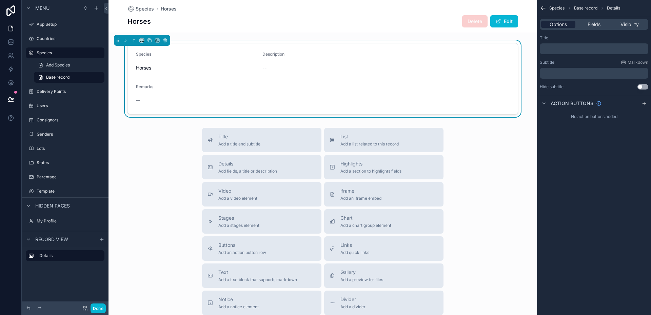
click at [563, 24] on span "Options" at bounding box center [557, 24] width 17 height 7
click at [591, 6] on span "Base record" at bounding box center [585, 7] width 23 height 5
click at [555, 7] on span "Species" at bounding box center [556, 7] width 15 height 5
click at [438, 22] on div "Horses Delete Edit" at bounding box center [322, 21] width 390 height 13
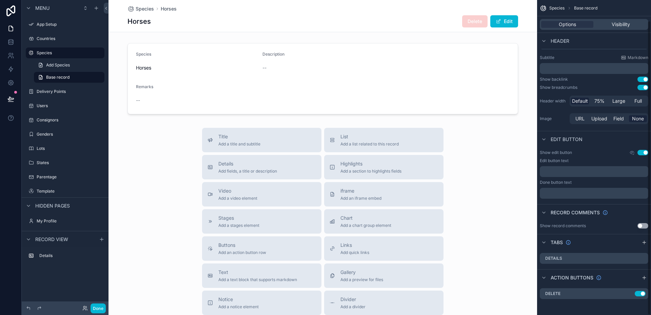
scroll to position [22, 0]
click at [644, 241] on icon "scrollable content" at bounding box center [644, 241] width 0 height 3
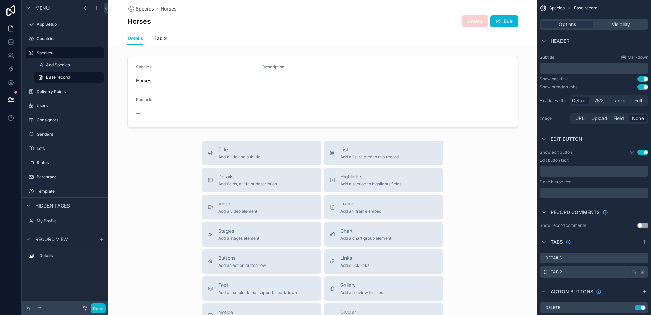
click at [642, 271] on icon "scrollable content" at bounding box center [642, 271] width 5 height 5
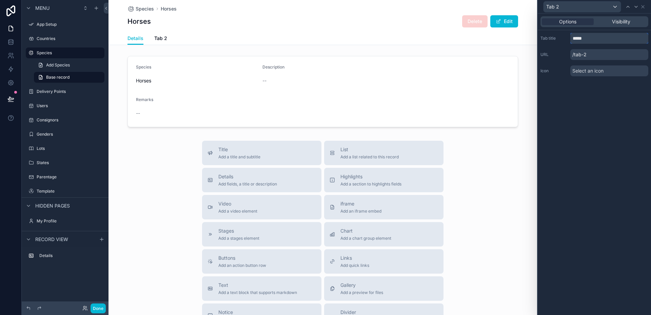
drag, startPoint x: 597, startPoint y: 37, endPoint x: 571, endPoint y: 40, distance: 26.6
click at [571, 40] on input "*****" at bounding box center [609, 38] width 78 height 11
type input "******"
click at [616, 5] on div "Breeds" at bounding box center [581, 6] width 77 height 11
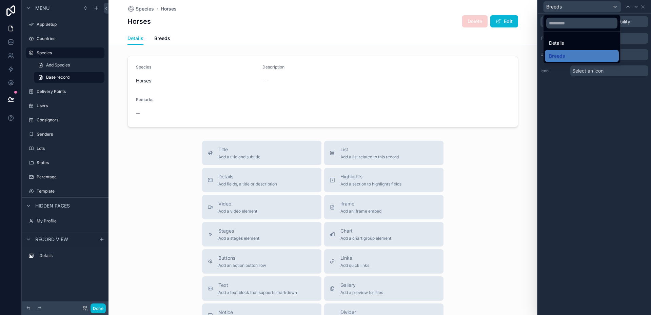
click at [624, 105] on div at bounding box center [593, 157] width 113 height 315
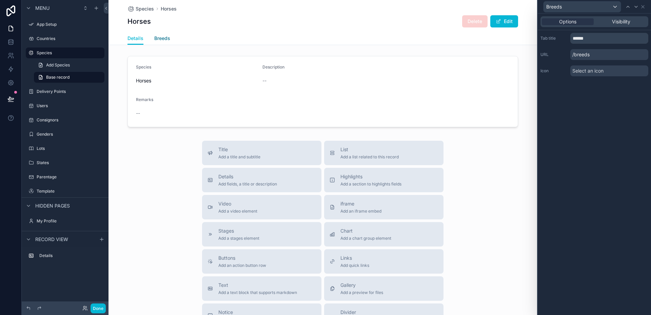
click at [154, 38] on span "Breeds" at bounding box center [162, 38] width 16 height 7
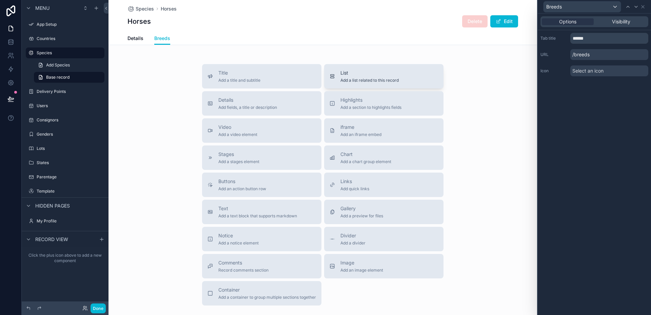
click at [372, 81] on span "Add a list related to this record" at bounding box center [369, 80] width 58 height 5
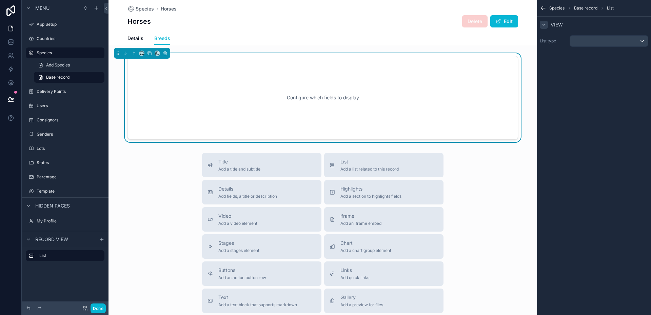
click at [546, 25] on icon "scrollable content" at bounding box center [543, 24] width 5 height 5
click at [642, 41] on div "scrollable content" at bounding box center [609, 41] width 78 height 11
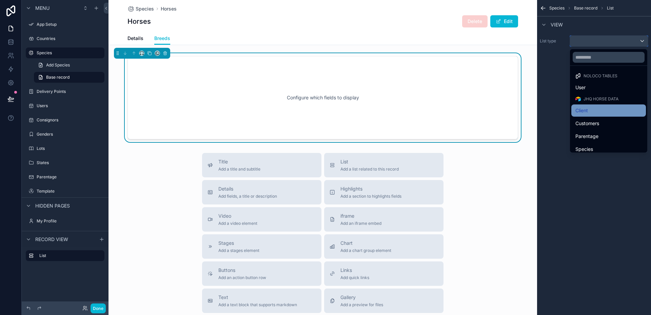
scroll to position [34, 0]
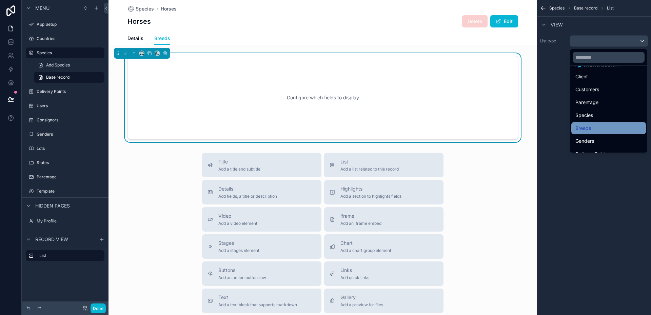
click at [589, 129] on span "Breeds" at bounding box center [583, 128] width 16 height 8
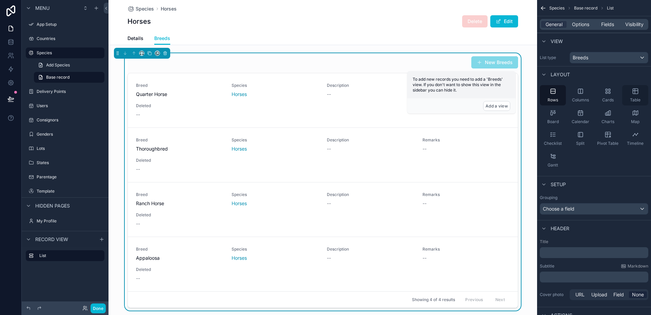
click at [639, 89] on div "Table" at bounding box center [635, 95] width 26 height 20
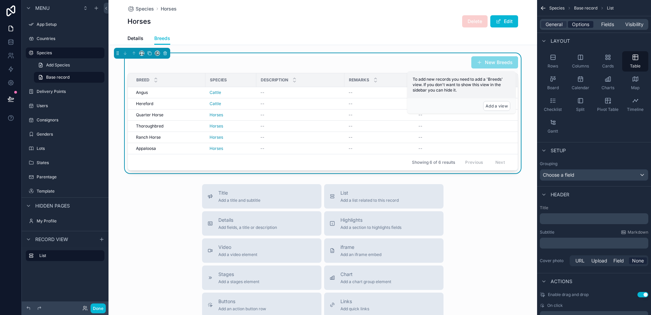
click at [584, 24] on span "Options" at bounding box center [580, 24] width 17 height 7
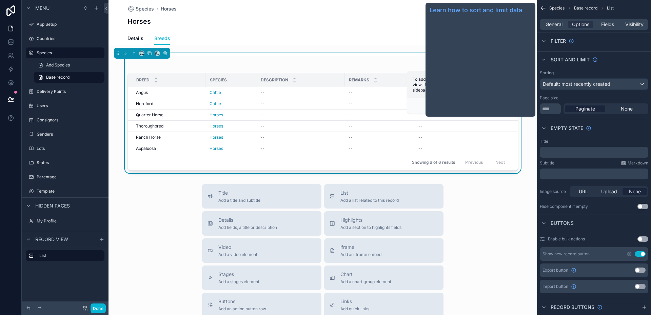
click at [558, 58] on span "Sort And Limit" at bounding box center [569, 59] width 39 height 7
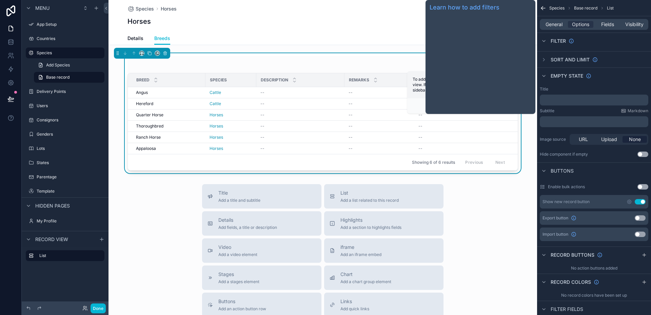
click at [558, 41] on span "Filter" at bounding box center [557, 41] width 15 height 7
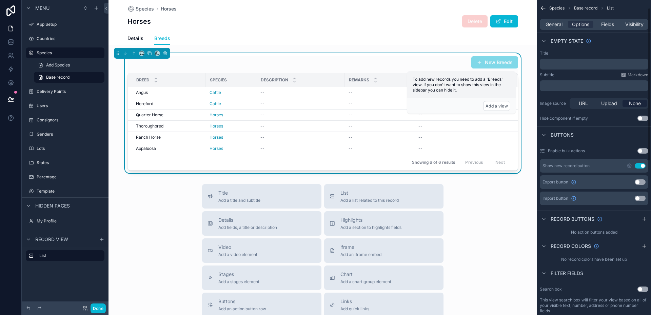
scroll to position [0, 0]
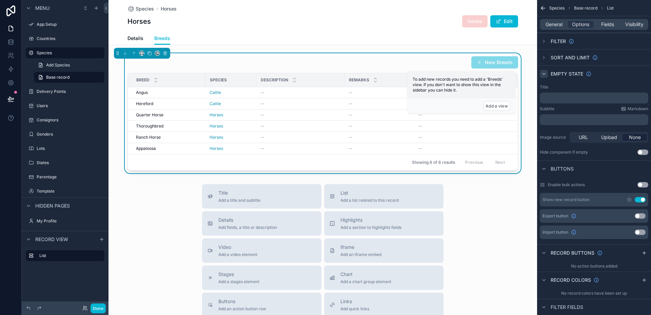
click at [545, 73] on icon "scrollable content" at bounding box center [543, 73] width 3 height 1
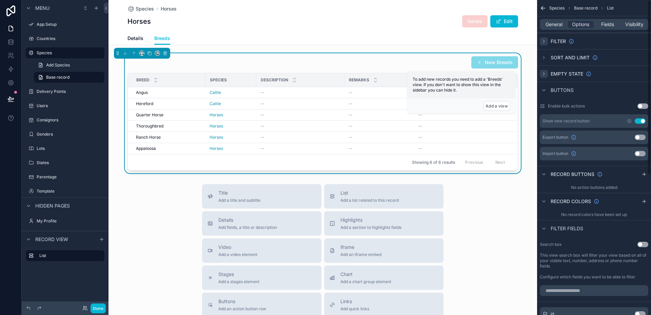
click at [544, 40] on icon "scrollable content" at bounding box center [543, 41] width 5 height 5
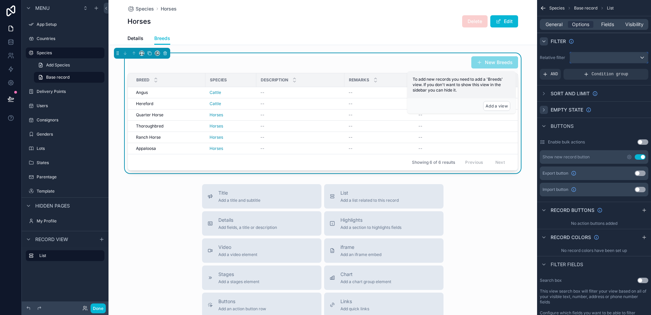
click at [641, 58] on div "scrollable content" at bounding box center [609, 57] width 78 height 11
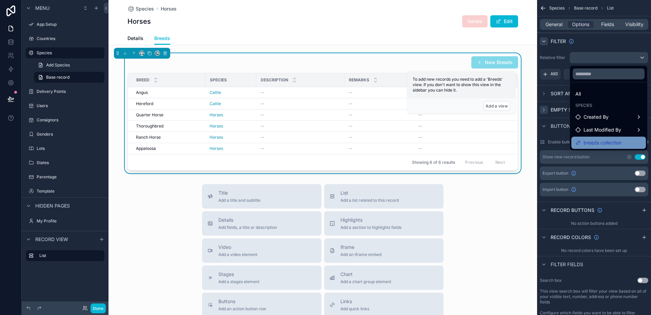
click at [611, 142] on span "breeds collection" at bounding box center [602, 143] width 38 height 8
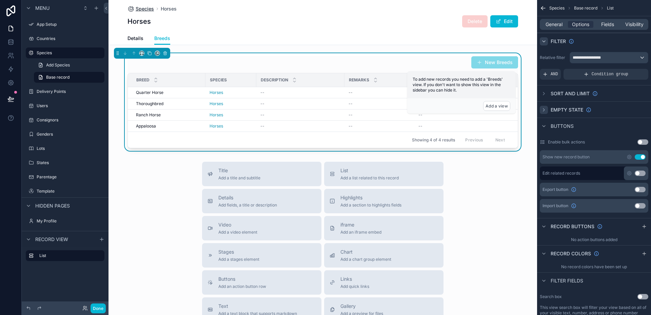
click at [142, 7] on span "Species" at bounding box center [145, 8] width 18 height 7
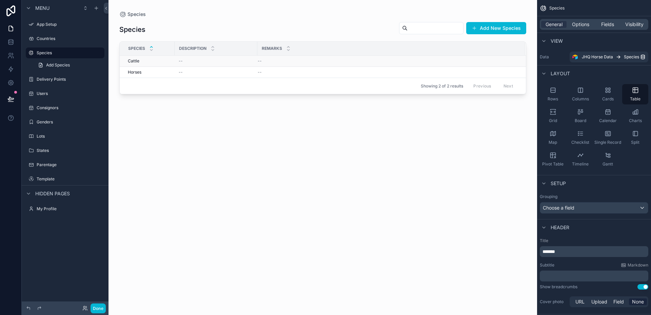
click at [132, 62] on span "Cattle" at bounding box center [134, 60] width 12 height 5
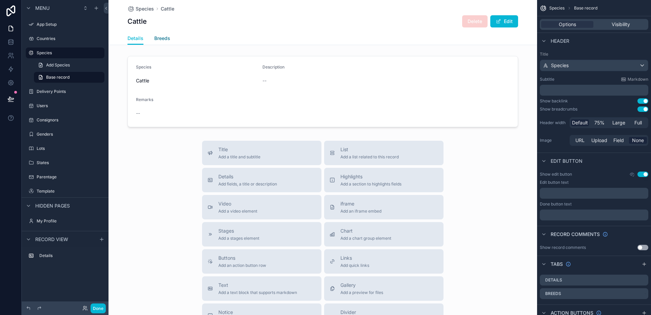
click at [162, 39] on span "Breeds" at bounding box center [162, 38] width 16 height 7
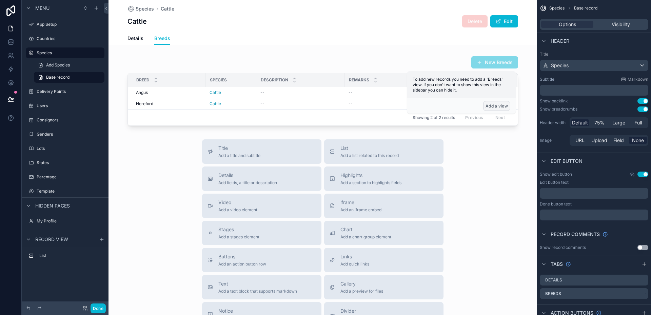
click at [490, 106] on button "Add a view" at bounding box center [496, 106] width 27 height 10
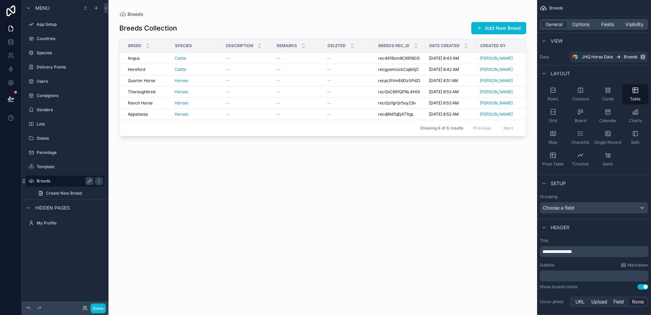
click at [42, 180] on label "Breeds" at bounding box center [64, 180] width 54 height 5
click at [43, 52] on label "Species" at bounding box center [64, 52] width 54 height 5
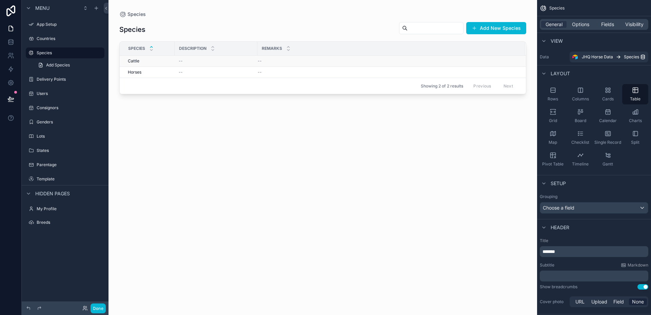
click at [145, 60] on div "Cattle Cattle" at bounding box center [149, 60] width 43 height 5
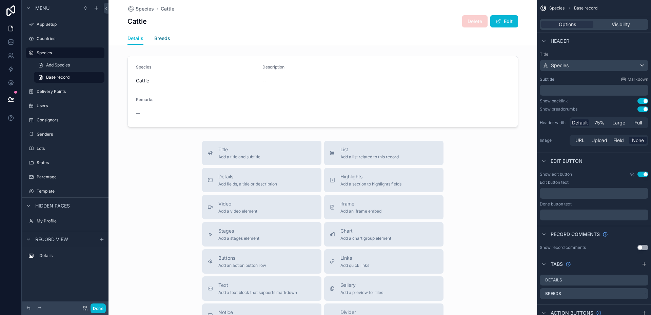
click at [157, 37] on span "Breeds" at bounding box center [162, 38] width 16 height 7
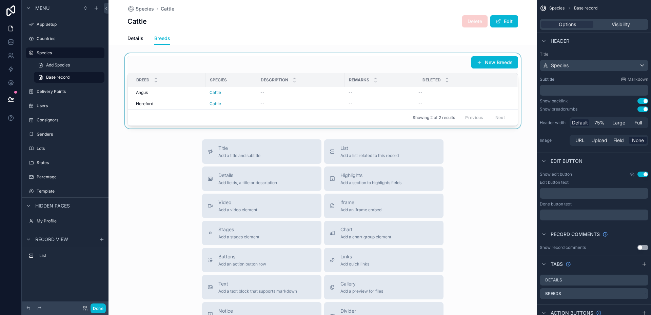
click at [494, 63] on div "scrollable content" at bounding box center [322, 90] width 428 height 75
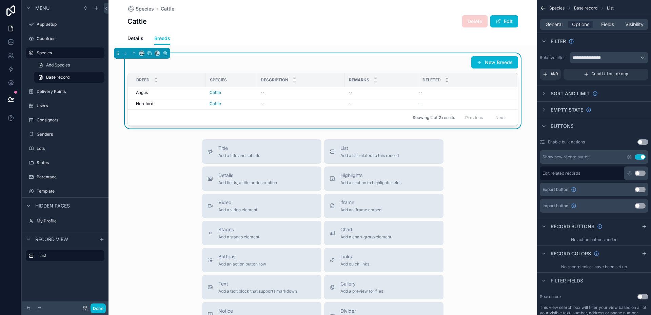
click at [494, 63] on button "New Breeds" at bounding box center [494, 62] width 47 height 12
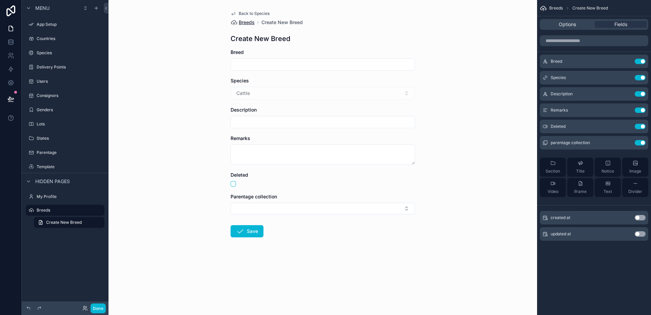
click at [245, 23] on span "Breeds" at bounding box center [247, 22] width 16 height 7
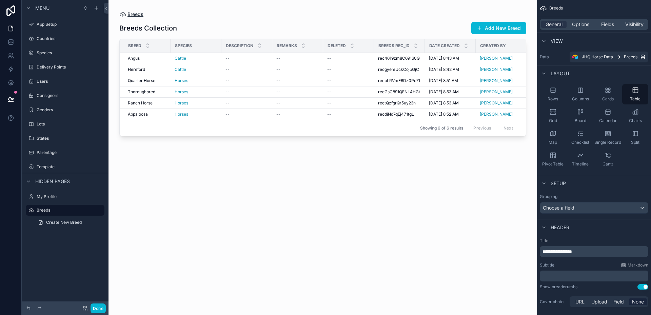
click at [134, 14] on span "Breeds" at bounding box center [135, 14] width 16 height 7
click at [50, 51] on label "Species" at bounding box center [64, 52] width 54 height 5
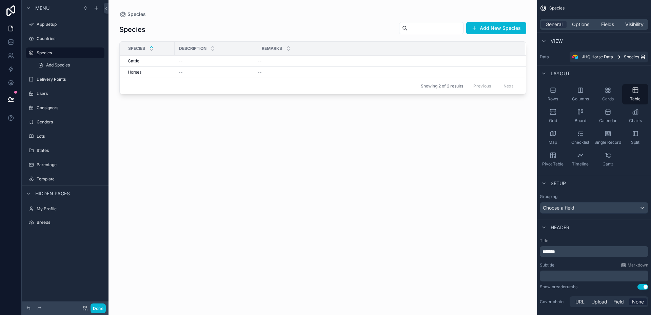
click at [142, 59] on div "scrollable content" at bounding box center [322, 153] width 428 height 307
click at [142, 59] on div "Cattle Cattle" at bounding box center [149, 60] width 43 height 5
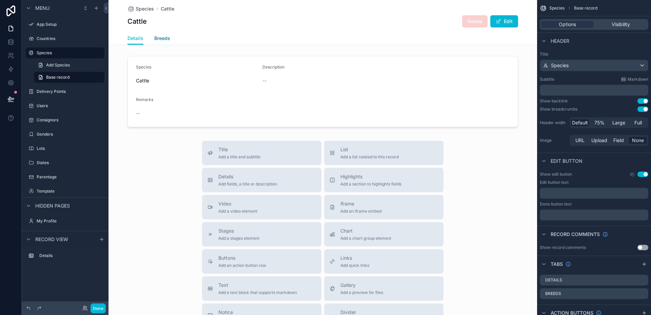
click at [160, 39] on span "Breeds" at bounding box center [162, 38] width 16 height 7
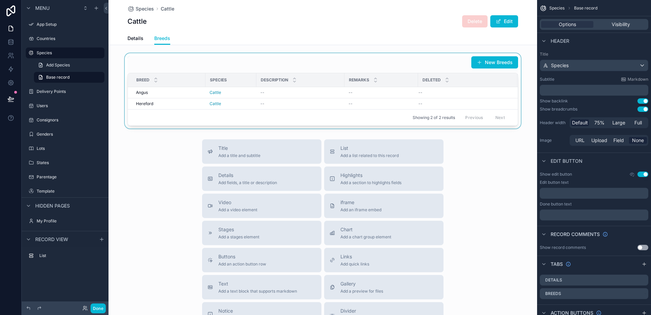
click at [382, 67] on div "scrollable content" at bounding box center [322, 90] width 428 height 75
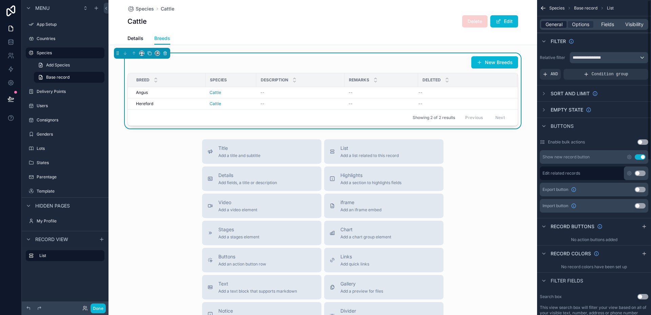
click at [546, 24] on span "General" at bounding box center [553, 24] width 17 height 7
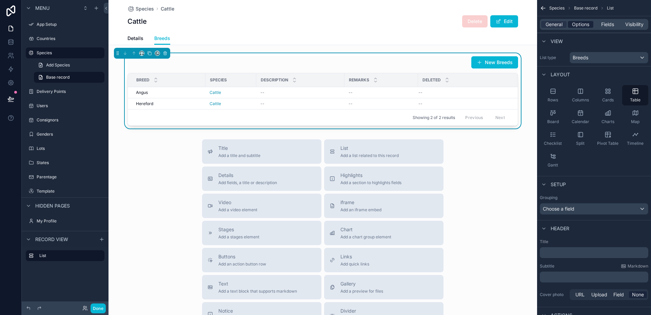
click at [574, 24] on span "Options" at bounding box center [580, 24] width 17 height 7
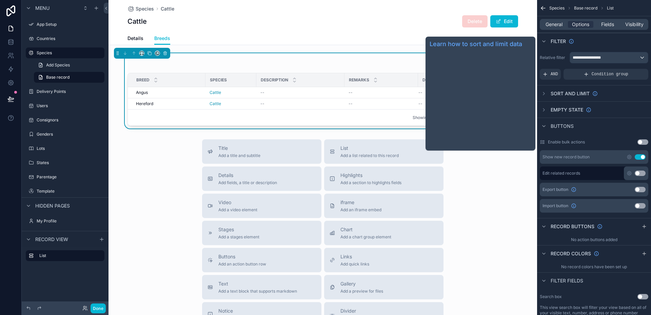
click at [554, 93] on span "Sort And Limit" at bounding box center [569, 93] width 39 height 7
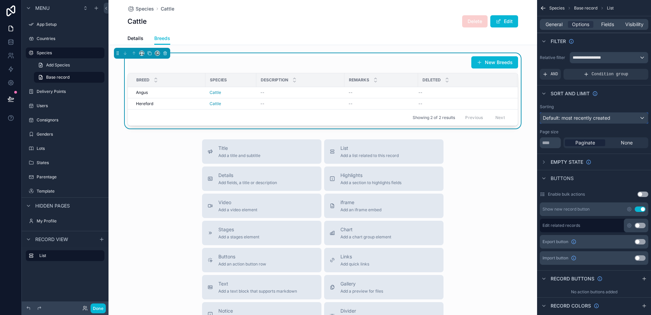
click at [573, 117] on span "Default: most recently created" at bounding box center [575, 118] width 67 height 6
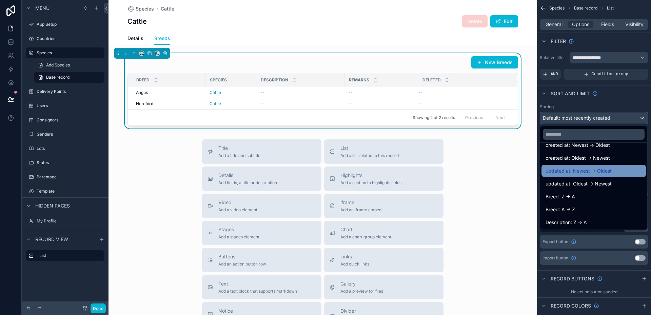
scroll to position [34, 0]
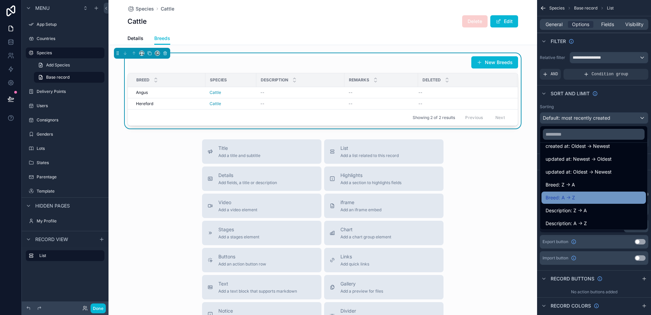
click at [552, 198] on span "Breed: A -> Z" at bounding box center [559, 197] width 29 height 8
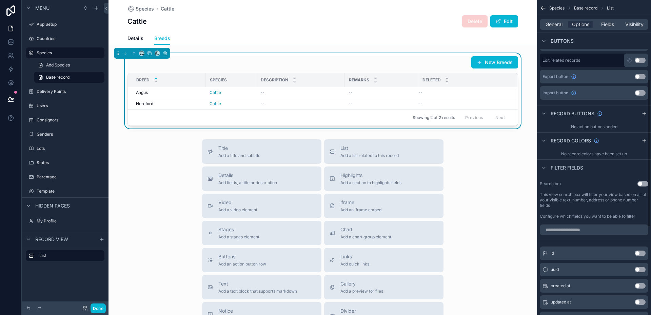
scroll to position [169, 0]
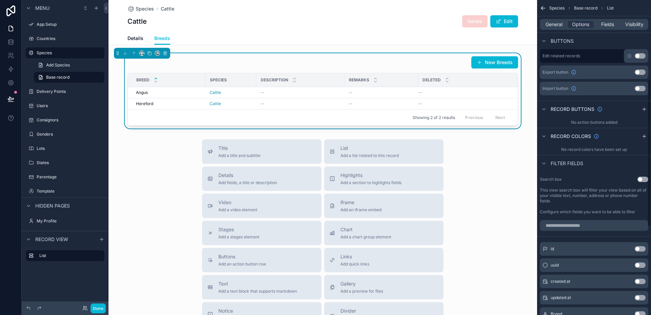
click at [645, 180] on button "Use setting" at bounding box center [642, 179] width 11 height 5
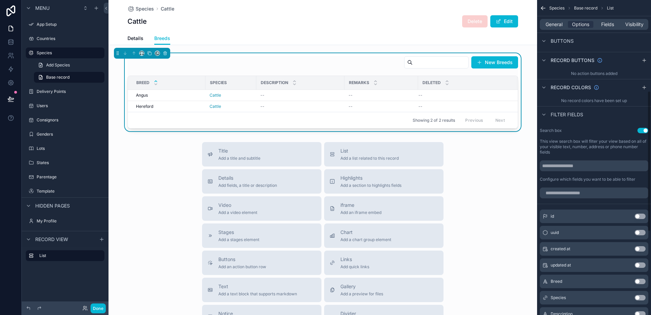
scroll to position [186, 0]
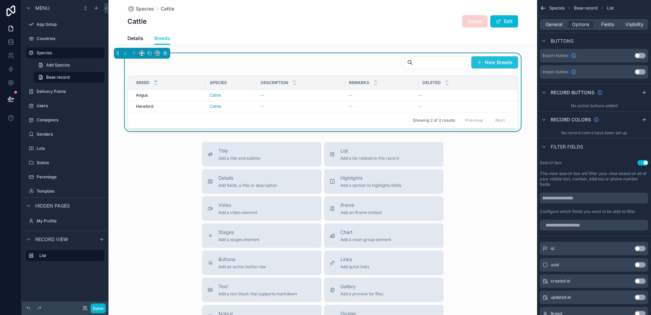
click at [483, 63] on button "New Breeds" at bounding box center [494, 62] width 47 height 12
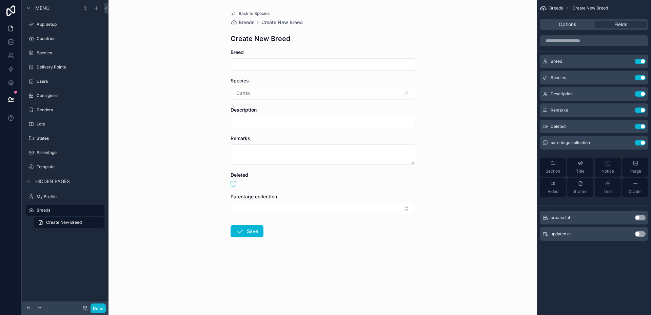
click at [373, 68] on input "scrollable content" at bounding box center [323, 64] width 184 height 9
click at [560, 22] on span "Options" at bounding box center [566, 24] width 17 height 7
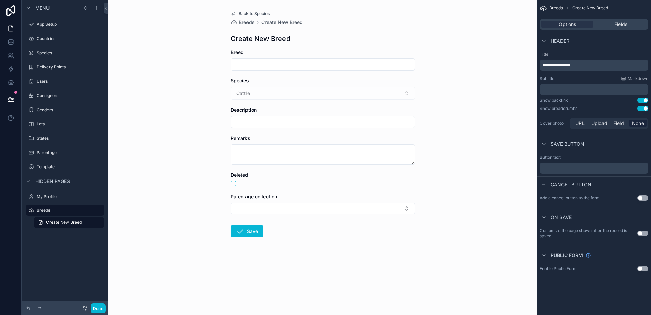
click at [639, 100] on button "Use setting" at bounding box center [642, 100] width 11 height 5
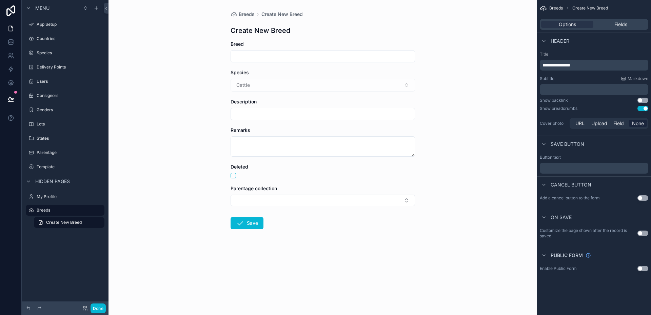
click at [643, 99] on button "Use setting" at bounding box center [642, 100] width 11 height 5
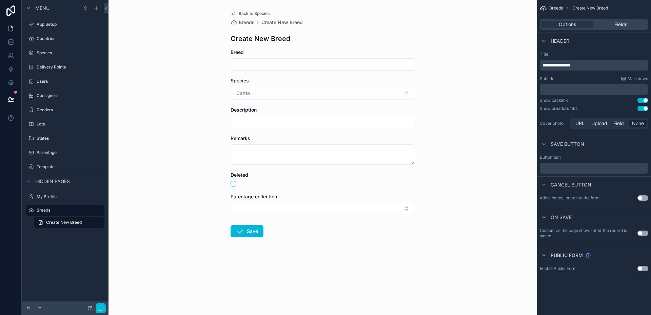
click at [641, 108] on button "Use setting" at bounding box center [642, 108] width 11 height 5
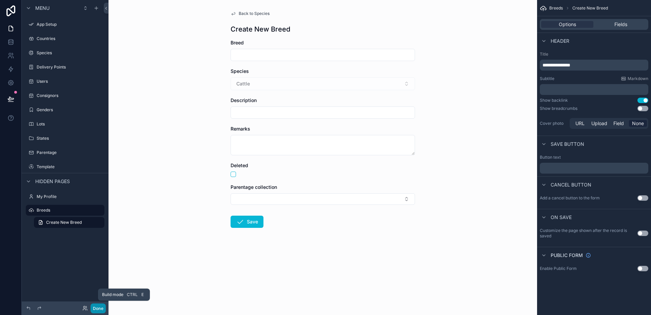
click at [100, 307] on button "Done" at bounding box center [97, 308] width 15 height 10
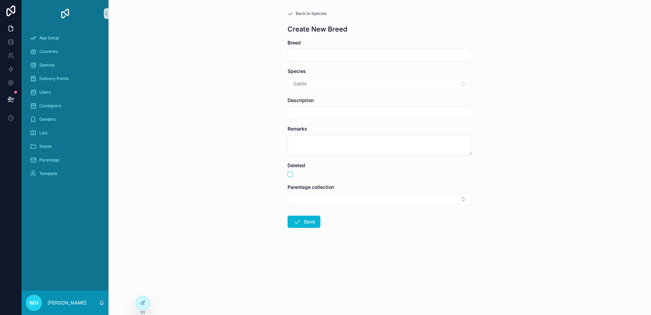
click at [301, 13] on span "Back to Species" at bounding box center [310, 13] width 31 height 5
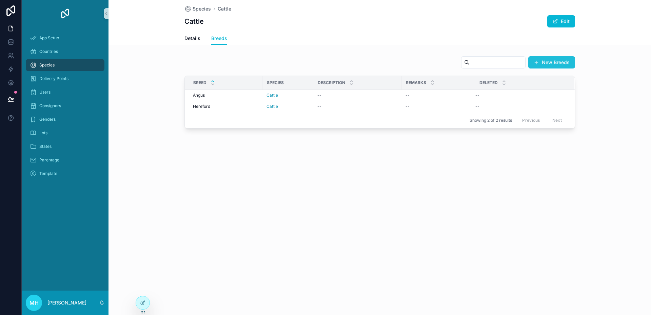
click at [545, 63] on button "New Breeds" at bounding box center [551, 62] width 47 height 12
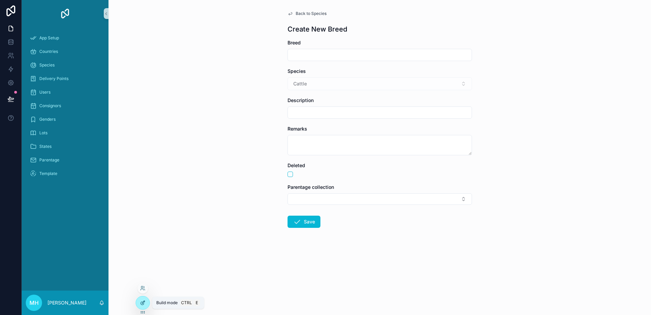
click at [144, 302] on icon at bounding box center [142, 302] width 5 height 5
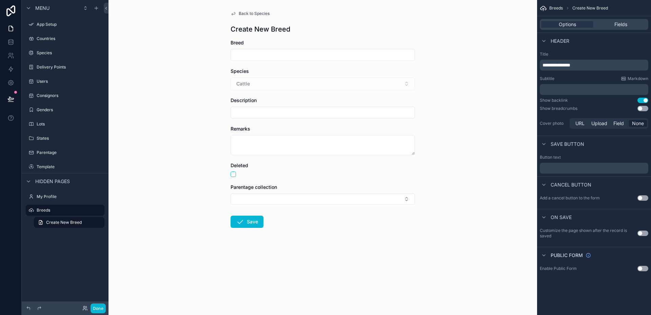
click at [373, 42] on div "Breed" at bounding box center [322, 42] width 184 height 7
click at [645, 198] on button "Use setting" at bounding box center [642, 197] width 11 height 5
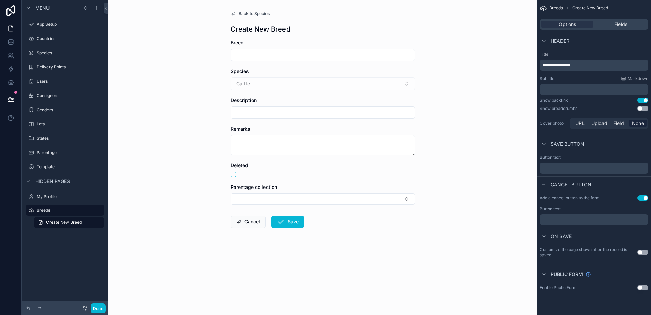
click at [644, 252] on button "Use setting" at bounding box center [642, 251] width 11 height 5
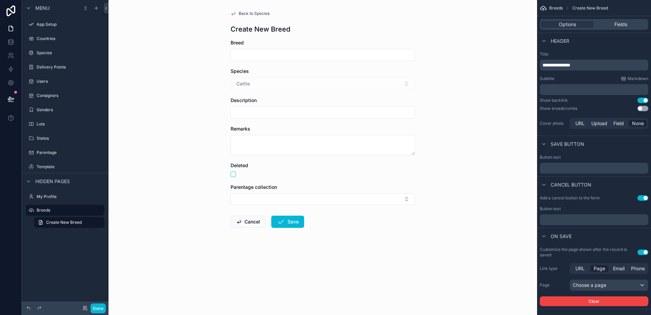
click at [639, 252] on button "Use setting" at bounding box center [642, 251] width 11 height 5
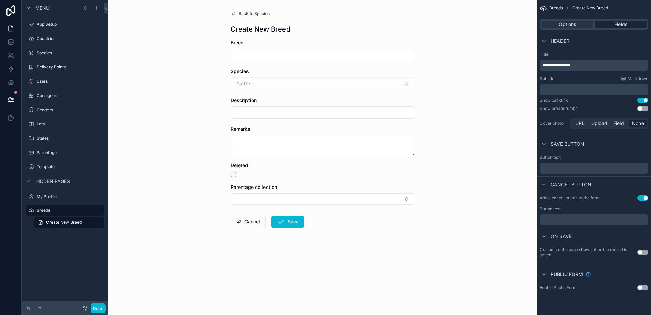
click at [616, 27] on span "Fields" at bounding box center [620, 24] width 13 height 7
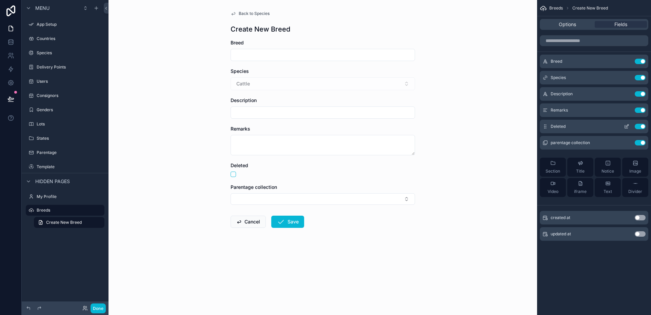
click at [635, 126] on button "Use setting" at bounding box center [639, 126] width 11 height 5
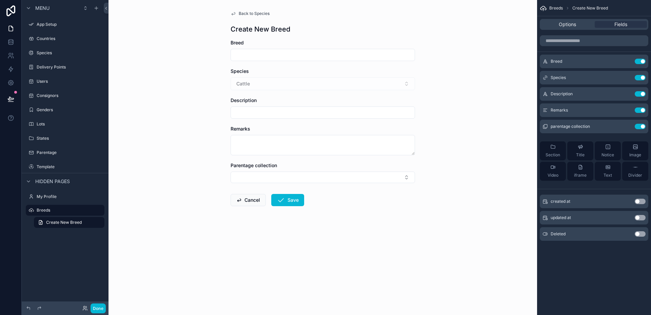
click at [635, 126] on button "Use setting" at bounding box center [639, 126] width 11 height 5
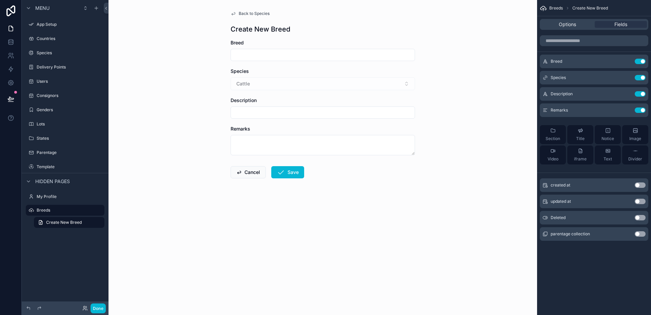
click at [643, 184] on button "Use setting" at bounding box center [639, 184] width 11 height 5
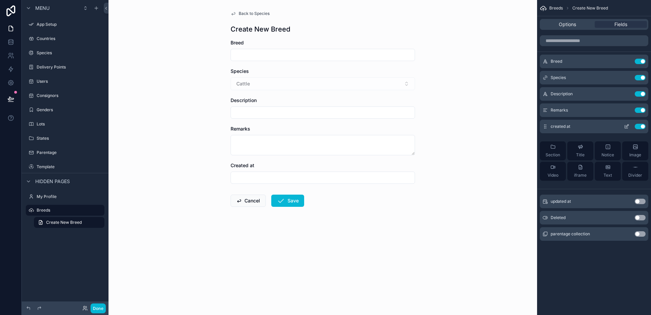
click at [637, 125] on button "Use setting" at bounding box center [639, 126] width 11 height 5
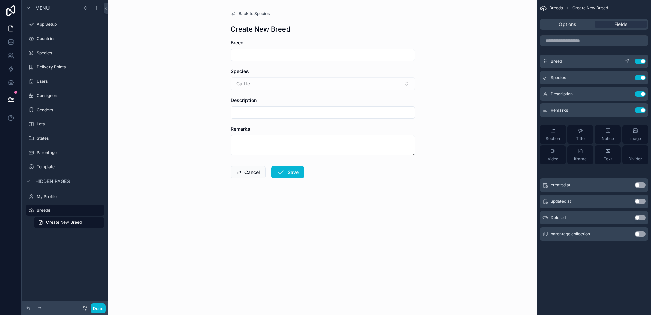
click at [628, 60] on icon "scrollable content" at bounding box center [627, 60] width 1 height 1
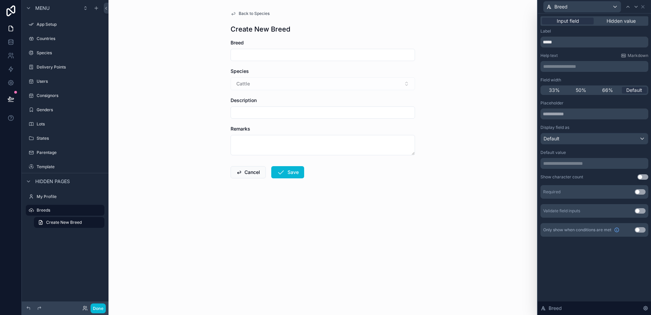
click at [642, 191] on button "Use setting" at bounding box center [639, 191] width 11 height 5
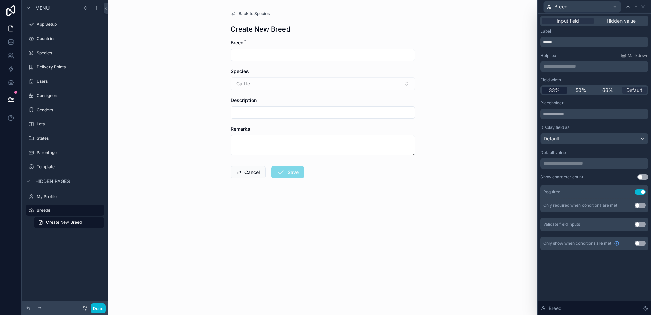
click at [553, 89] on span "33%" at bounding box center [554, 90] width 11 height 7
click at [578, 90] on span "50%" at bounding box center [580, 90] width 11 height 7
click at [632, 90] on span "Default" at bounding box center [634, 90] width 16 height 7
click at [637, 6] on icon at bounding box center [635, 6] width 5 height 5
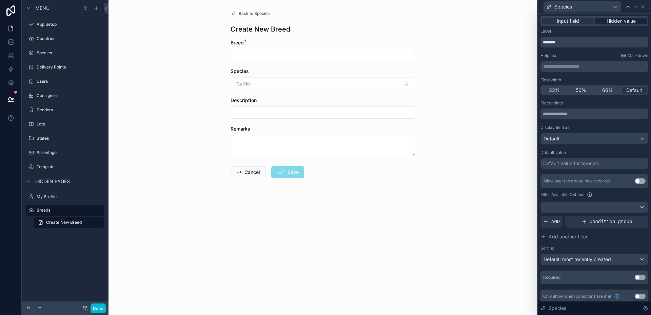
click at [619, 22] on span "Hidden value" at bounding box center [620, 21] width 29 height 7
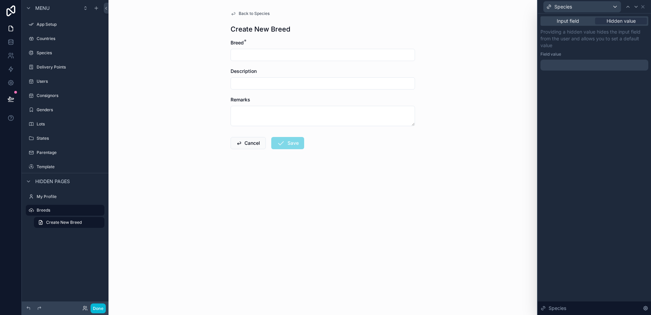
click at [549, 61] on div at bounding box center [594, 65] width 108 height 11
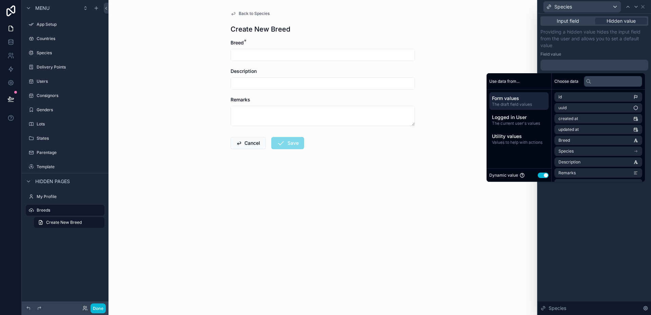
click at [514, 97] on span "Form values" at bounding box center [519, 98] width 54 height 7
click at [615, 150] on li "Species" at bounding box center [598, 150] width 88 height 9
click at [602, 154] on li "Species" at bounding box center [598, 152] width 88 height 9
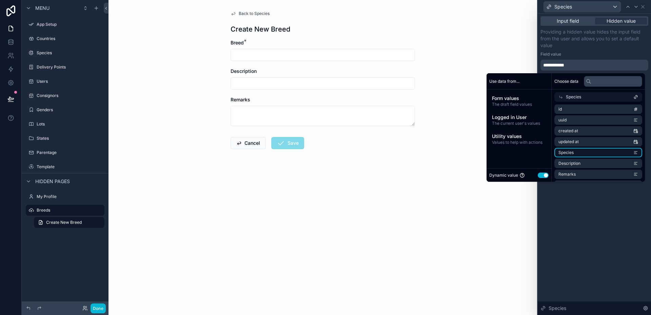
click at [636, 151] on icon "scrollable content" at bounding box center [635, 151] width 3 height 0
click at [592, 109] on li "id" at bounding box center [598, 108] width 88 height 9
click at [609, 124] on li "uuid" at bounding box center [598, 119] width 88 height 9
click at [577, 98] on span "Species" at bounding box center [573, 96] width 15 height 5
click at [577, 98] on li "id" at bounding box center [598, 96] width 88 height 9
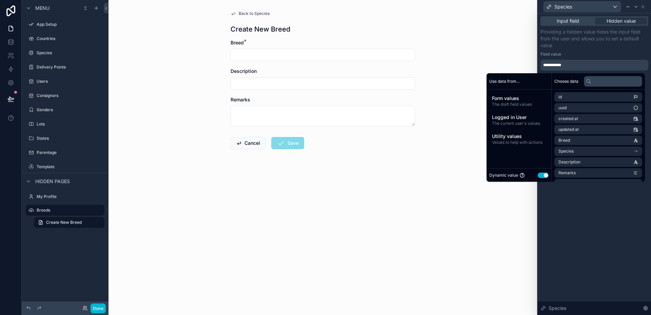
click at [537, 177] on button "Use setting" at bounding box center [542, 174] width 11 height 5
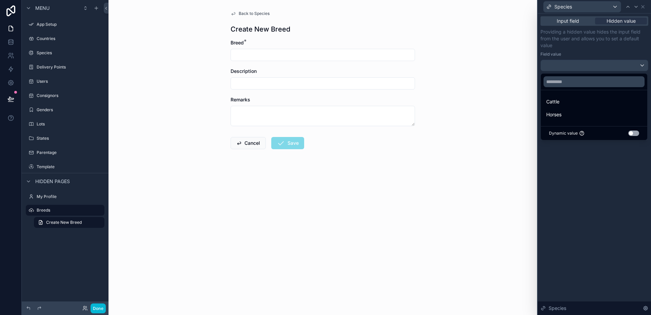
click at [636, 133] on button "Use setting" at bounding box center [633, 132] width 11 height 5
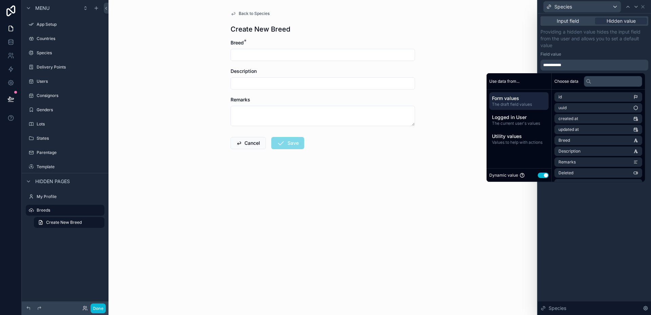
click at [603, 202] on div "**********" at bounding box center [593, 164] width 113 height 301
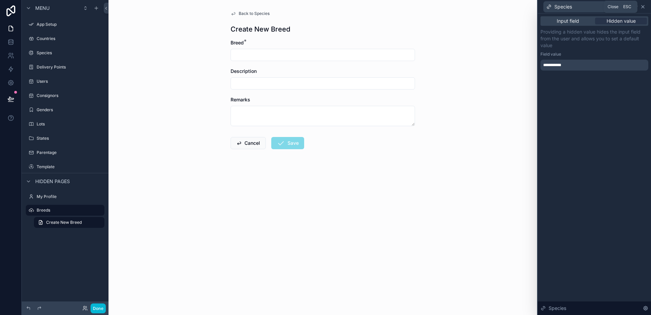
click at [643, 8] on icon at bounding box center [642, 6] width 3 height 3
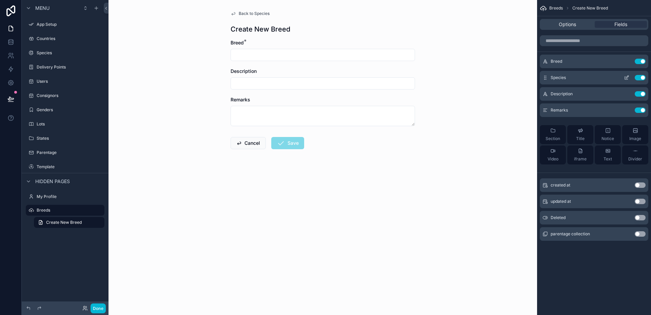
click at [628, 77] on icon "scrollable content" at bounding box center [627, 77] width 3 height 3
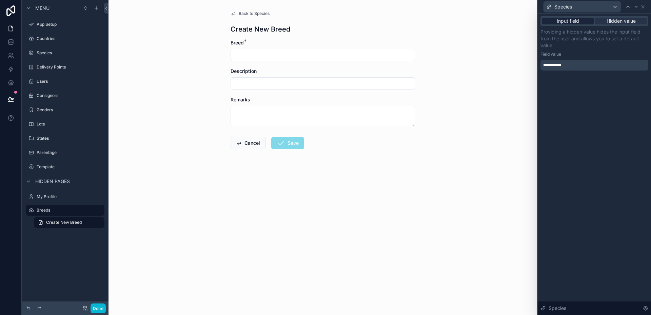
click at [576, 23] on span "Input field" at bounding box center [567, 21] width 22 height 7
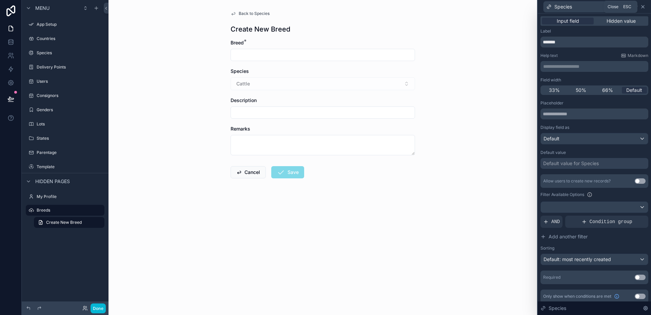
click at [643, 7] on icon at bounding box center [642, 6] width 5 height 5
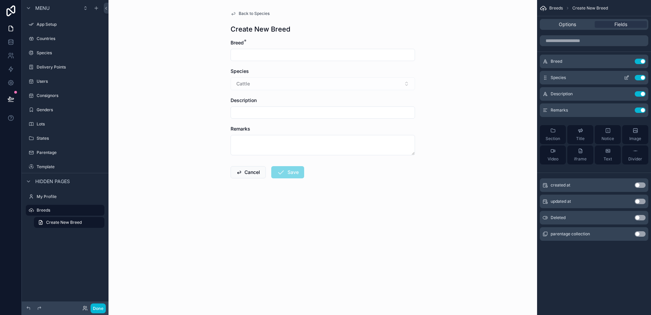
click at [637, 78] on button "Use setting" at bounding box center [639, 77] width 11 height 5
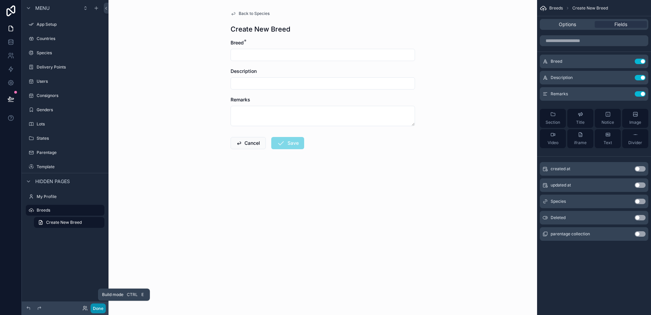
click at [98, 308] on button "Done" at bounding box center [97, 308] width 15 height 10
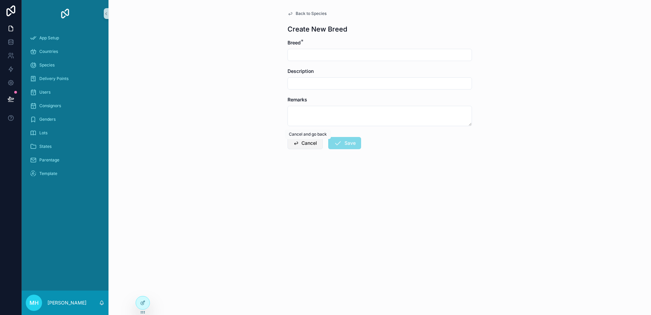
click at [306, 142] on button "Cancel" at bounding box center [304, 143] width 35 height 12
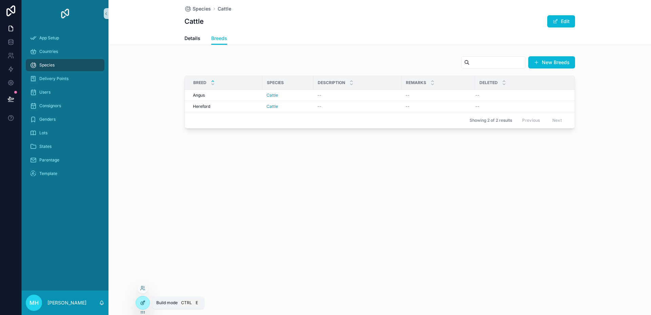
click at [144, 303] on icon at bounding box center [142, 302] width 5 height 5
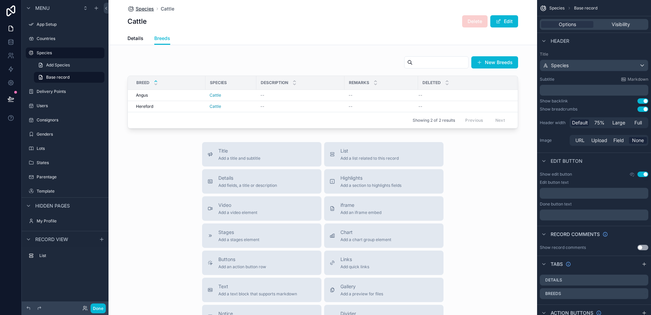
click at [137, 7] on span "Species" at bounding box center [145, 8] width 18 height 7
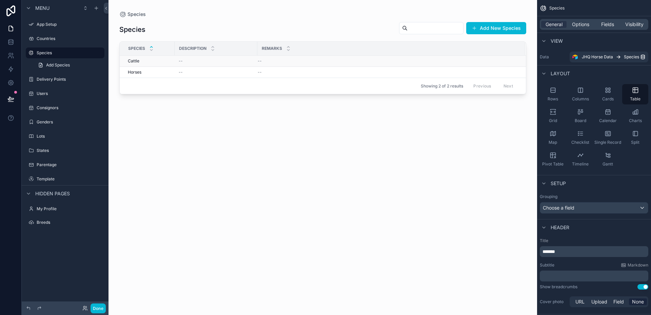
click at [225, 61] on div "--" at bounding box center [216, 60] width 75 height 5
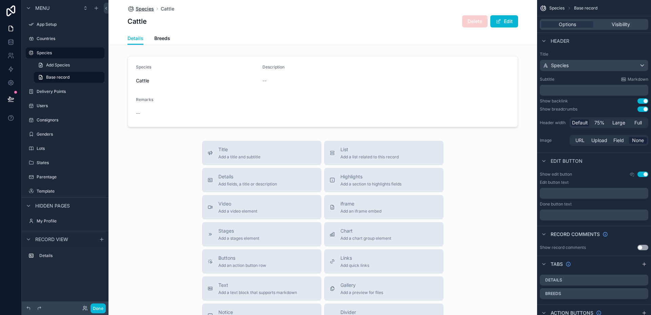
click at [142, 8] on span "Species" at bounding box center [145, 8] width 18 height 7
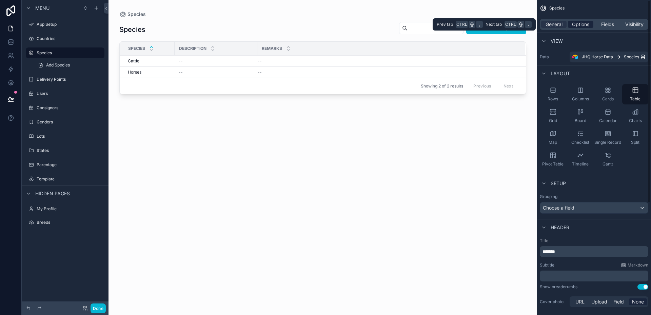
click at [581, 25] on span "Options" at bounding box center [580, 24] width 17 height 7
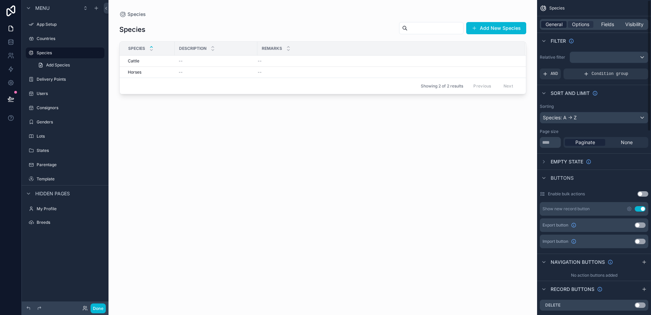
click at [550, 22] on span "General" at bounding box center [553, 24] width 17 height 7
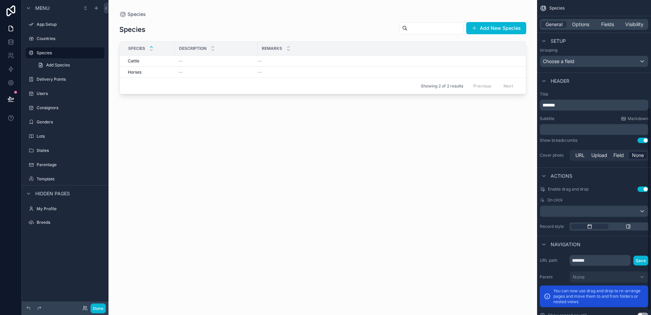
scroll to position [174, 0]
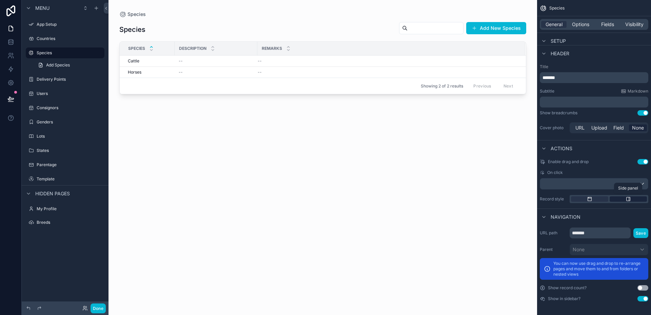
click at [630, 198] on icon "scrollable content" at bounding box center [628, 199] width 4 height 4
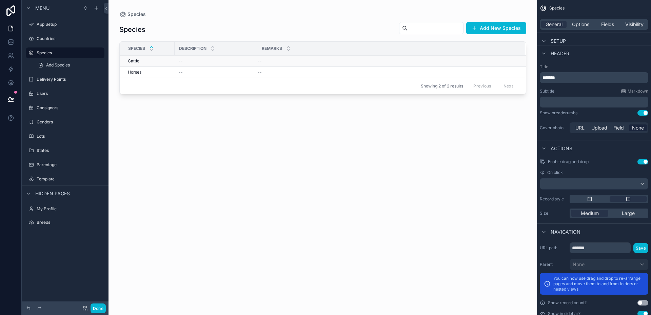
click at [227, 62] on div "--" at bounding box center [216, 60] width 75 height 5
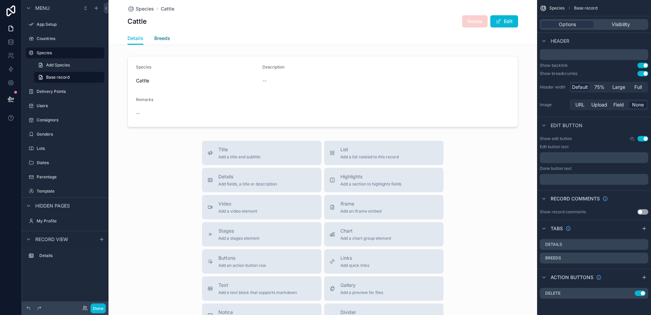
click at [162, 38] on span "Breeds" at bounding box center [162, 38] width 16 height 7
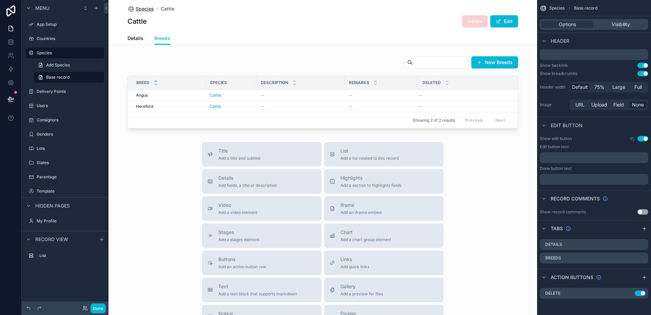
click at [142, 8] on span "Species" at bounding box center [145, 8] width 18 height 7
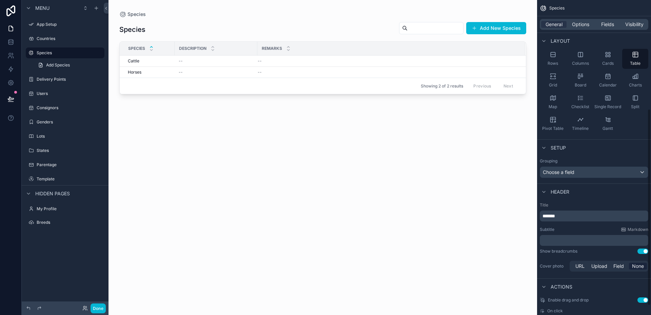
scroll to position [174, 0]
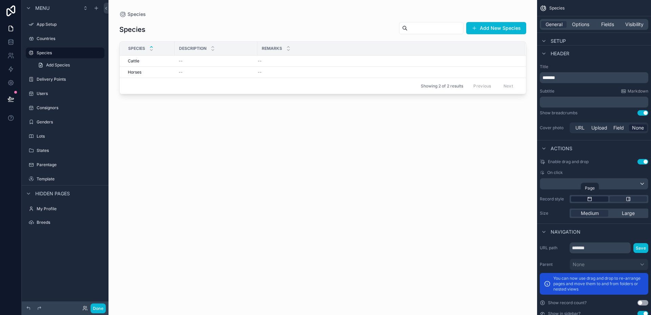
click at [596, 200] on div "scrollable content" at bounding box center [589, 198] width 37 height 5
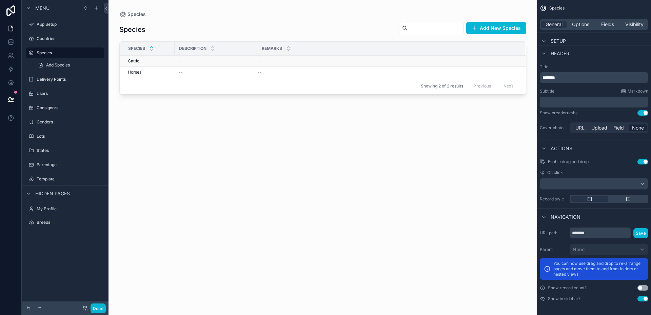
click at [164, 62] on div "Cattle Cattle" at bounding box center [149, 60] width 43 height 5
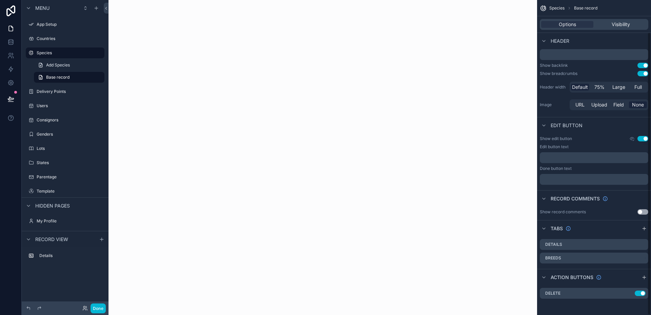
scroll to position [36, 0]
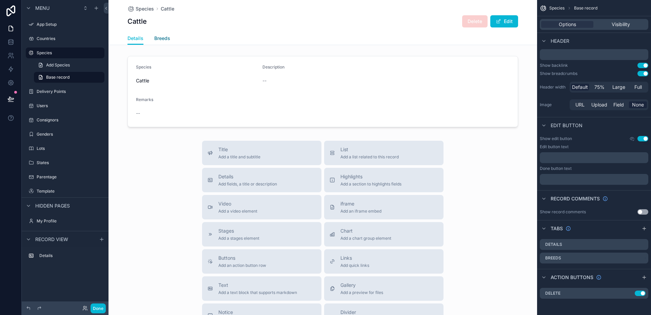
click at [157, 38] on span "Breeds" at bounding box center [162, 38] width 16 height 7
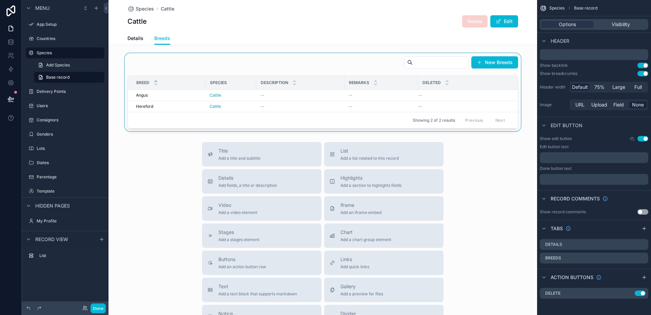
click at [277, 65] on div "scrollable content" at bounding box center [322, 92] width 428 height 78
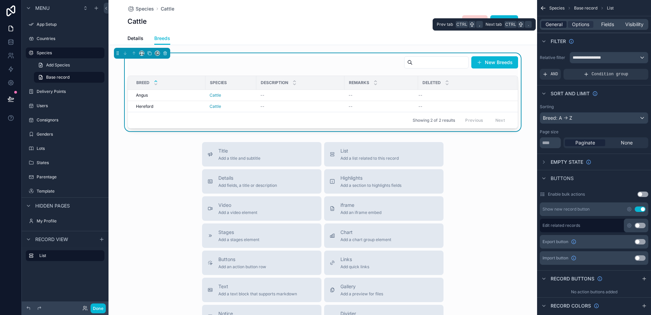
click at [553, 24] on span "General" at bounding box center [553, 24] width 17 height 7
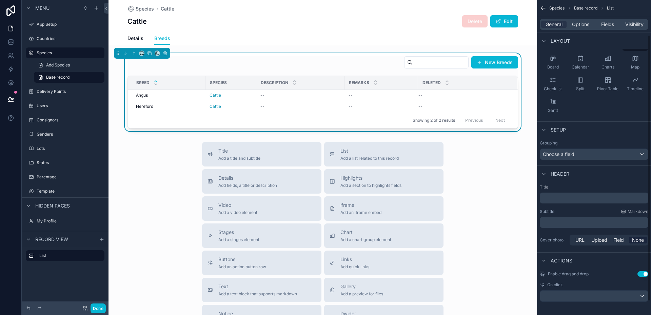
scroll to position [58, 0]
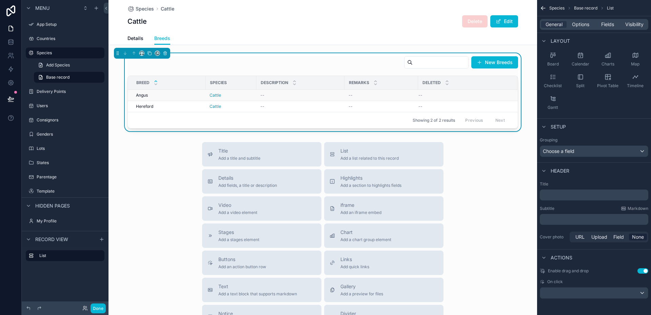
click at [194, 96] on div "[PERSON_NAME]" at bounding box center [168, 95] width 65 height 5
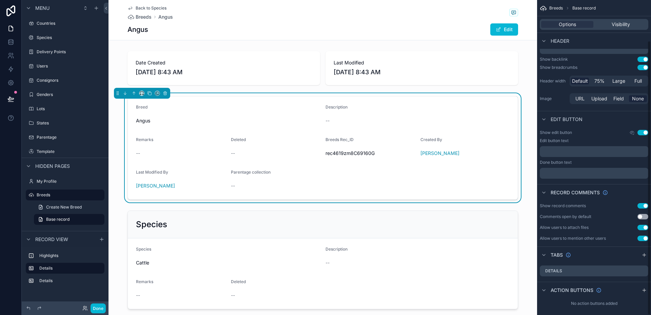
scroll to position [46, 0]
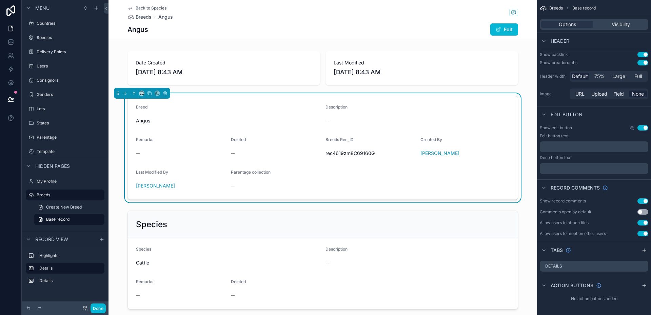
click at [640, 201] on button "Use setting" at bounding box center [642, 200] width 11 height 5
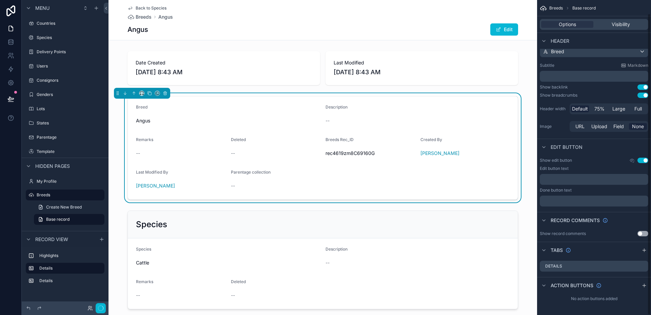
scroll to position [14, 0]
click at [275, 111] on div "Breed" at bounding box center [228, 108] width 184 height 8
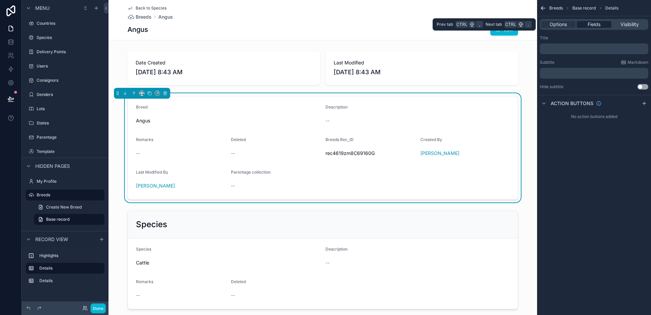
click at [596, 23] on span "Fields" at bounding box center [593, 24] width 13 height 7
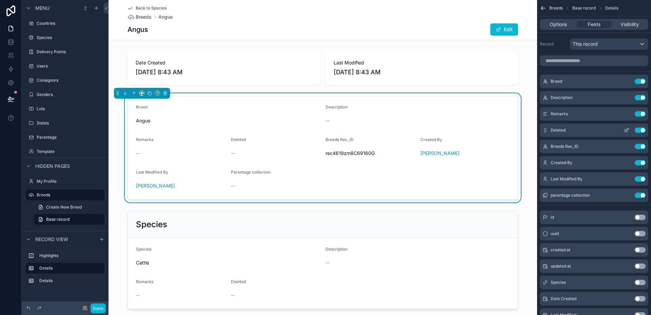
click at [637, 130] on button "Use setting" at bounding box center [639, 129] width 11 height 5
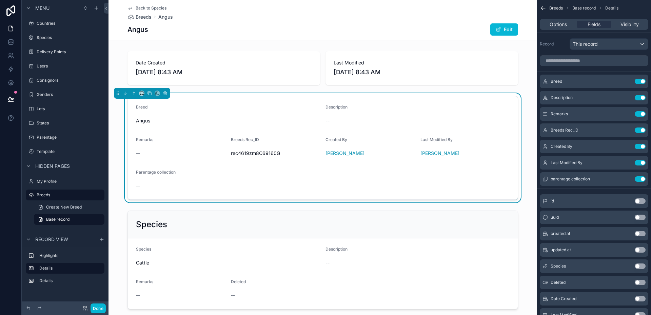
click at [637, 130] on button "Use setting" at bounding box center [639, 129] width 11 height 5
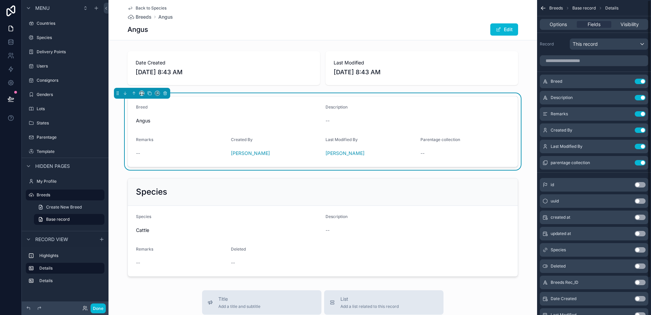
click at [637, 130] on button "Use setting" at bounding box center [639, 129] width 11 height 5
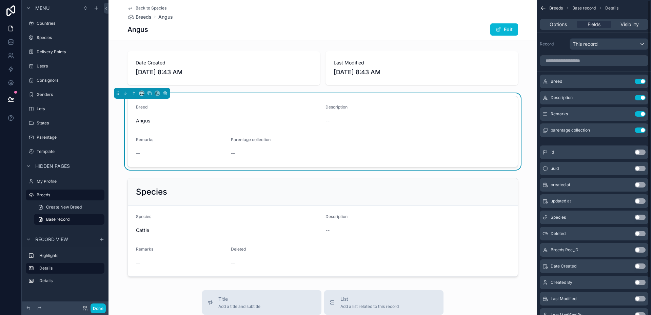
click at [637, 130] on button "Use setting" at bounding box center [639, 129] width 11 height 5
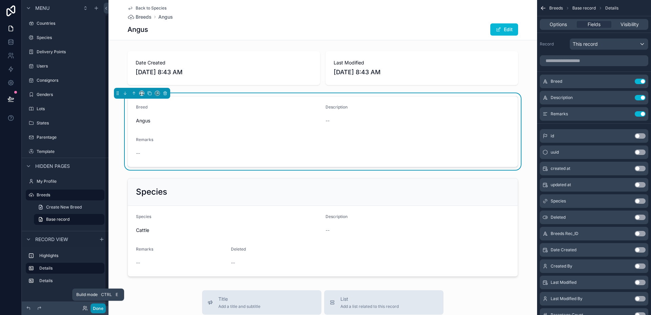
click at [101, 305] on button "Done" at bounding box center [97, 308] width 15 height 10
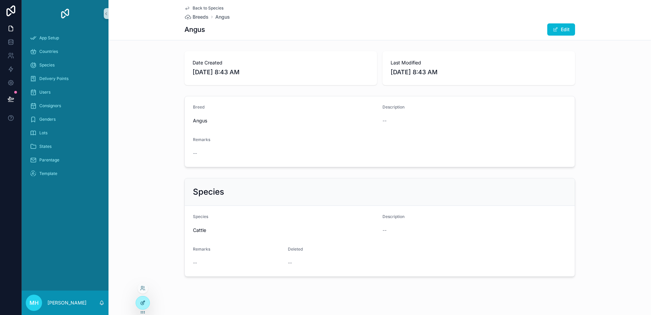
click at [145, 301] on icon at bounding box center [142, 302] width 5 height 5
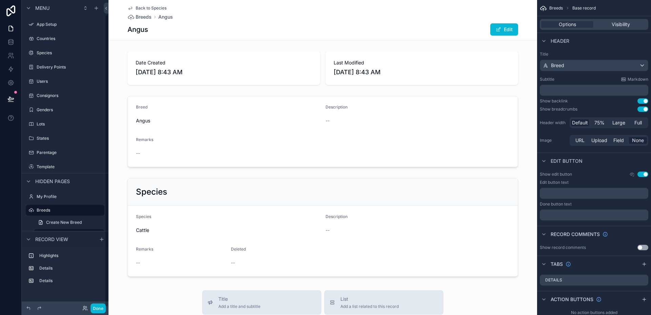
scroll to position [15, 0]
click at [268, 75] on div "scrollable content" at bounding box center [322, 67] width 428 height 39
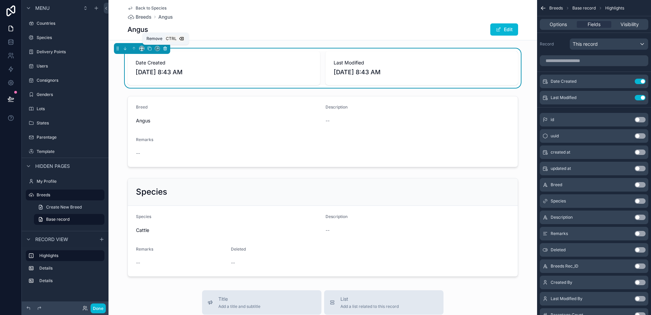
click at [165, 48] on icon "scrollable content" at bounding box center [165, 48] width 0 height 1
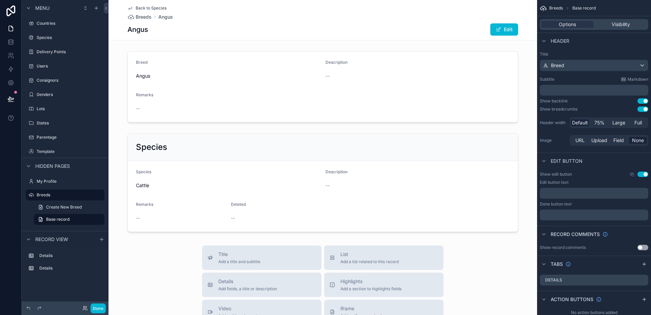
click at [639, 110] on button "Use setting" at bounding box center [642, 108] width 11 height 5
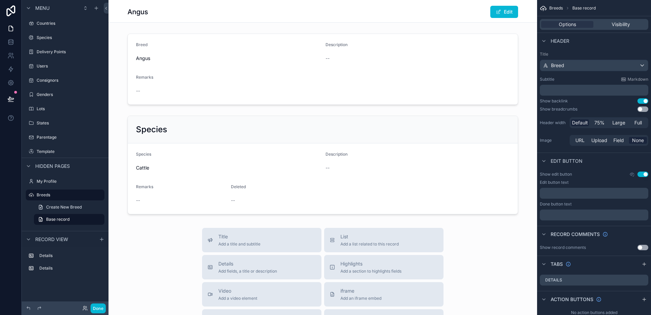
click at [645, 109] on button "Use setting" at bounding box center [642, 108] width 11 height 5
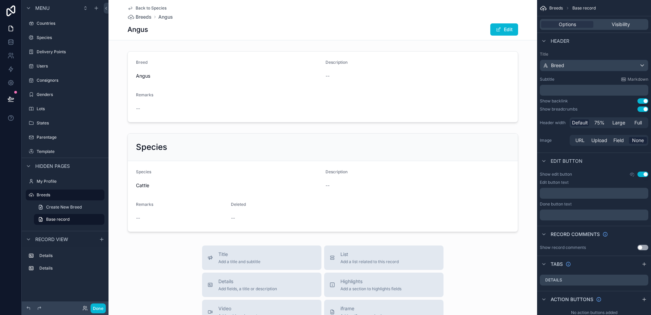
click at [639, 100] on button "Use setting" at bounding box center [642, 100] width 11 height 5
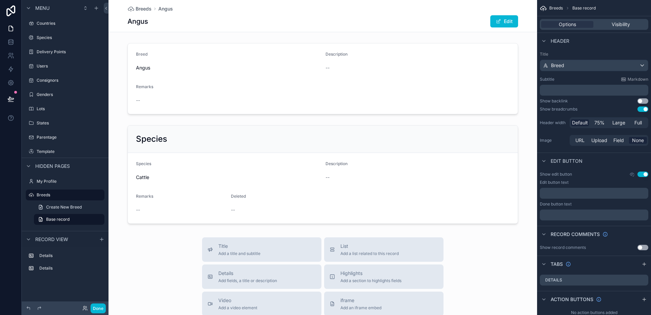
click at [644, 100] on button "Use setting" at bounding box center [642, 100] width 11 height 5
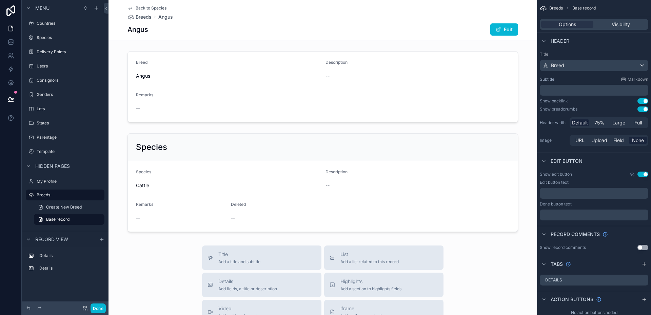
click at [641, 110] on button "Use setting" at bounding box center [642, 108] width 11 height 5
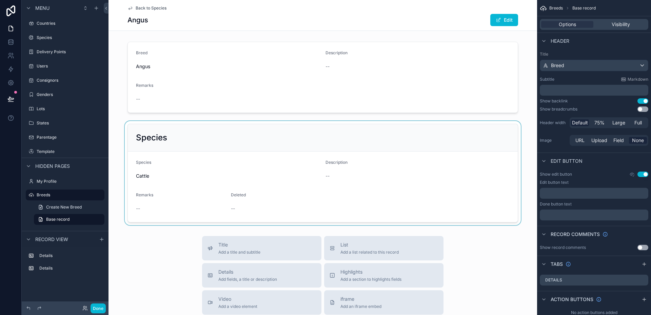
click at [448, 135] on div "scrollable content" at bounding box center [322, 173] width 428 height 104
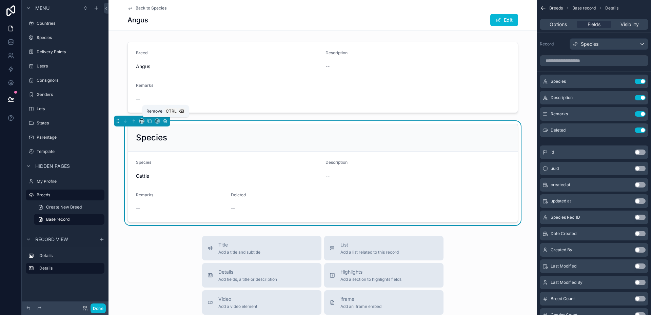
click at [166, 121] on icon "scrollable content" at bounding box center [165, 121] width 5 height 5
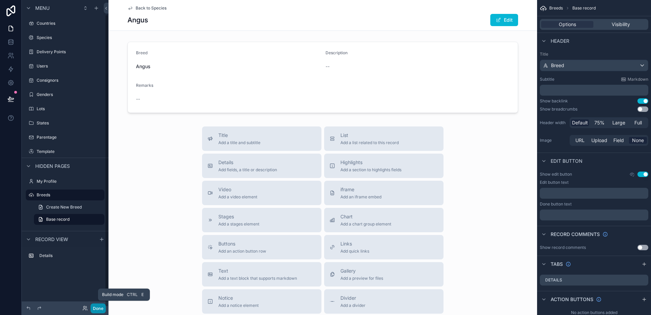
click at [99, 305] on button "Done" at bounding box center [97, 308] width 15 height 10
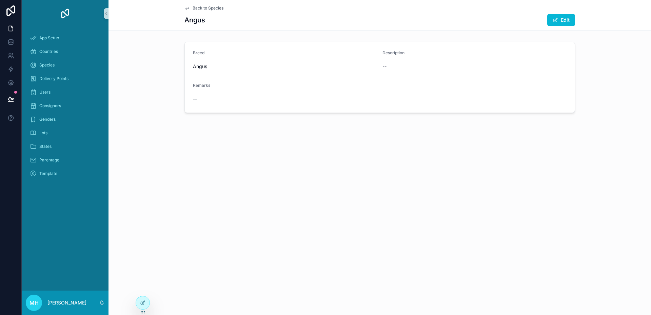
click at [199, 9] on span "Back to Species" at bounding box center [207, 7] width 31 height 5
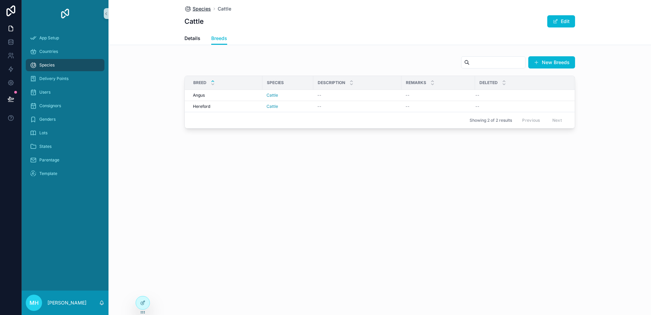
click at [200, 9] on span "Species" at bounding box center [201, 8] width 18 height 7
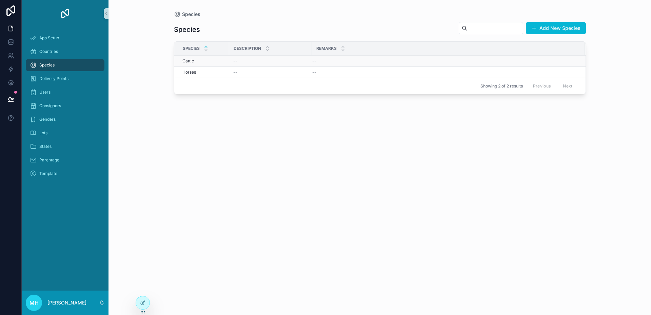
click at [217, 60] on div "Cattle Cattle" at bounding box center [203, 60] width 43 height 5
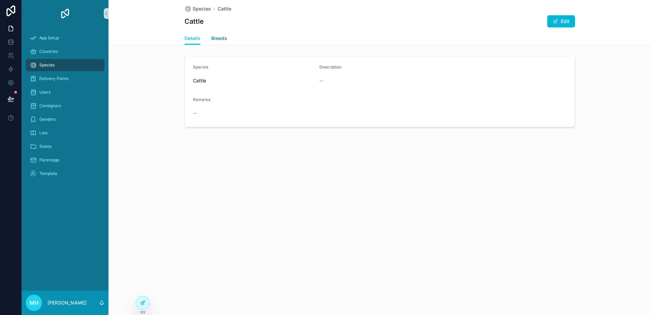
click at [222, 37] on span "Breeds" at bounding box center [219, 38] width 16 height 7
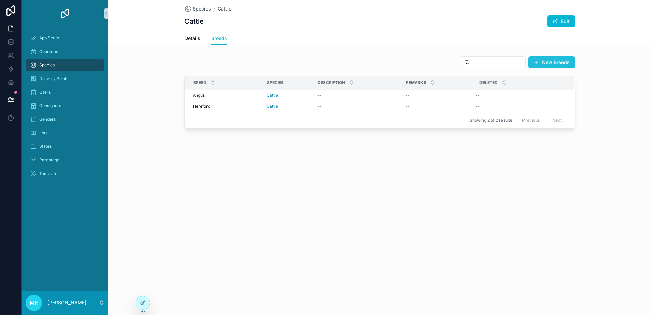
click at [554, 60] on button "New Breeds" at bounding box center [551, 62] width 47 height 12
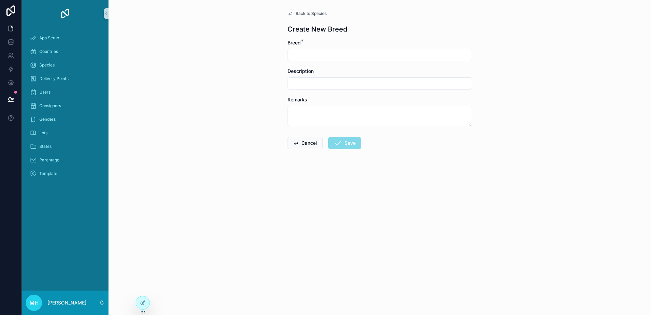
click at [387, 56] on input "scrollable content" at bounding box center [380, 54] width 184 height 9
type input "*********"
click at [351, 145] on button "Save" at bounding box center [344, 143] width 33 height 12
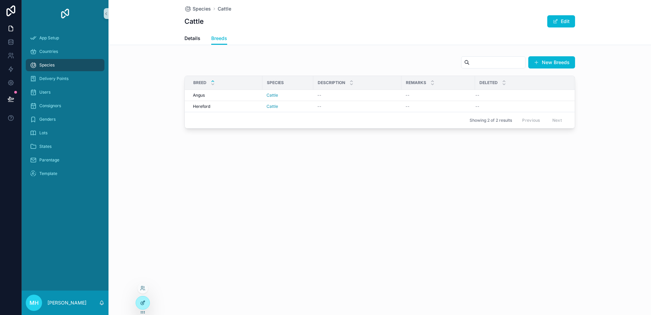
click at [144, 304] on icon at bounding box center [142, 302] width 5 height 5
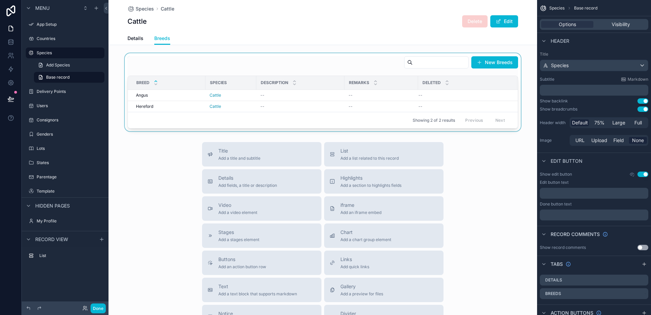
click at [485, 62] on div "scrollable content" at bounding box center [322, 92] width 428 height 78
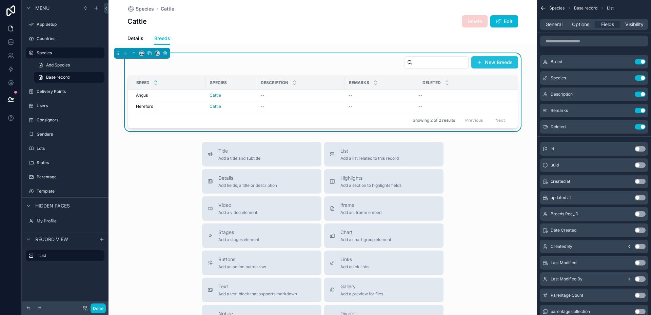
click at [485, 62] on button "New Breeds" at bounding box center [494, 62] width 47 height 12
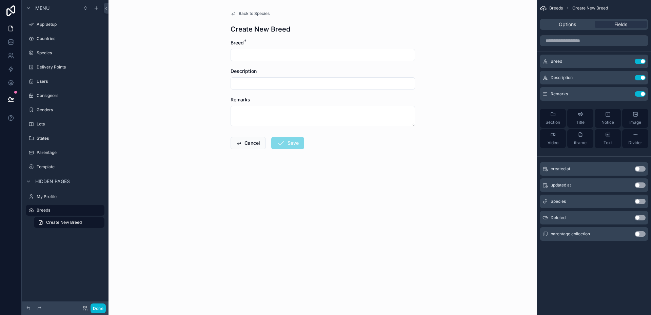
click at [250, 12] on span "Back to Species" at bounding box center [254, 13] width 31 height 5
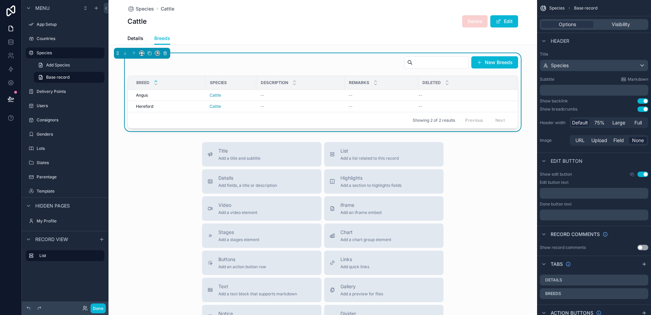
click at [350, 63] on div "New Breeds" at bounding box center [322, 64] width 390 height 16
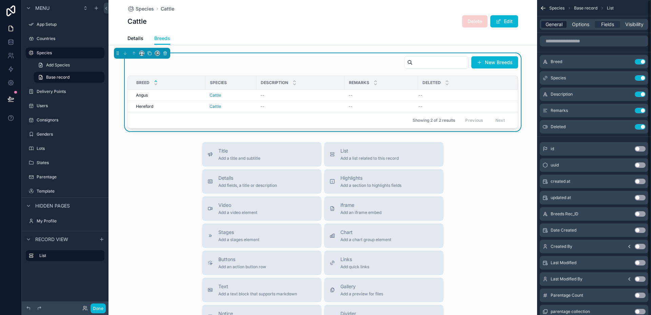
click at [548, 25] on span "General" at bounding box center [553, 24] width 17 height 7
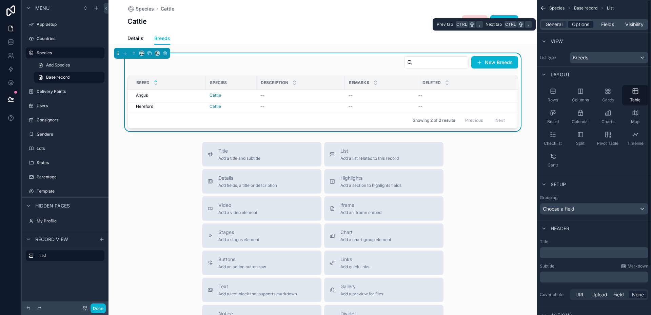
click at [582, 24] on span "Options" at bounding box center [580, 24] width 17 height 7
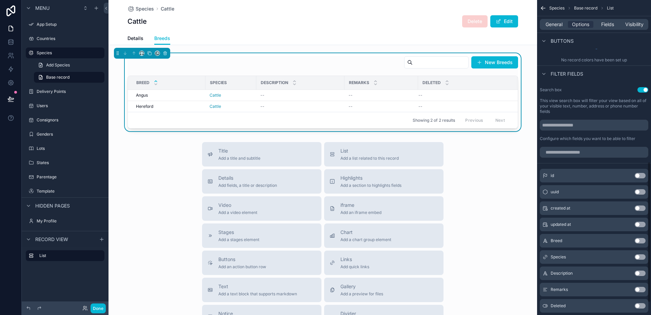
scroll to position [220, 0]
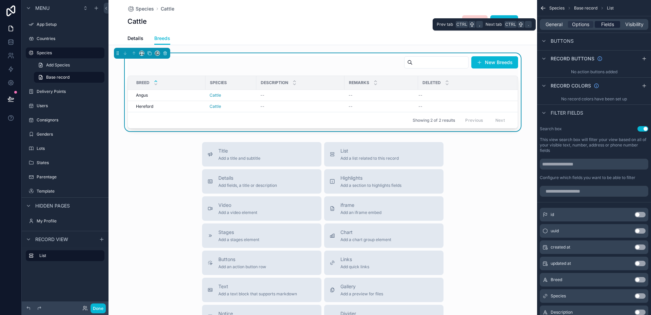
click at [612, 24] on span "Fields" at bounding box center [607, 24] width 13 height 7
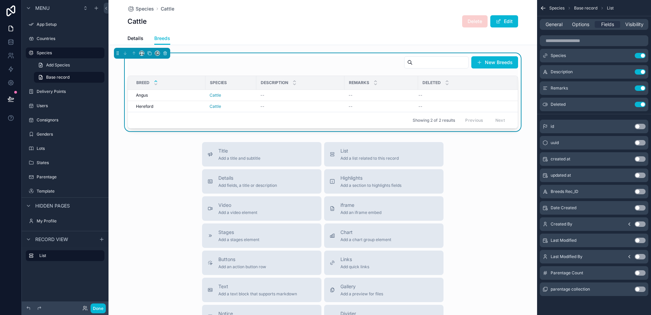
click at [326, 66] on div "New Breeds" at bounding box center [322, 64] width 390 height 16
click at [239, 59] on div "New Breeds" at bounding box center [322, 64] width 390 height 16
click at [157, 37] on span "Breeds" at bounding box center [162, 38] width 16 height 7
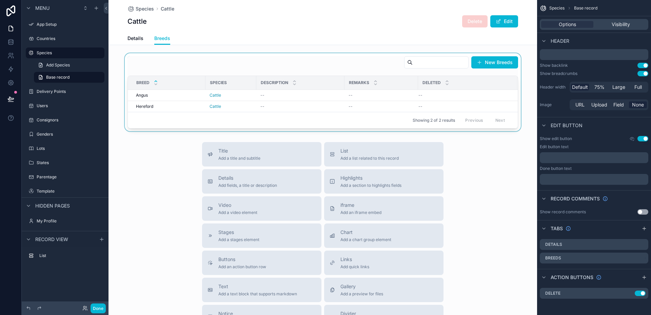
click at [305, 67] on div "scrollable content" at bounding box center [322, 92] width 428 height 78
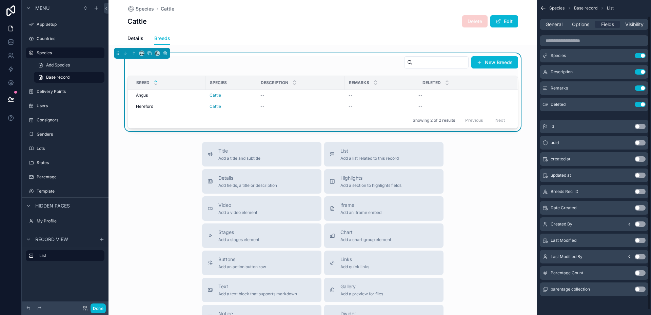
scroll to position [0, 0]
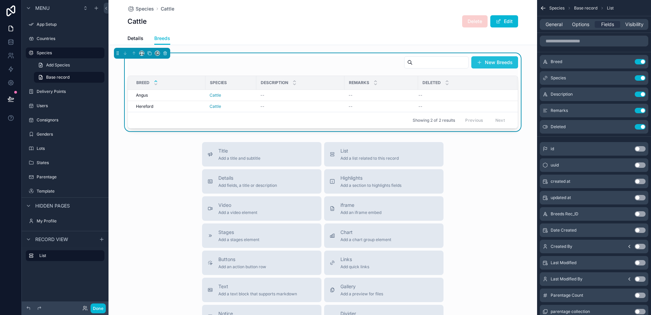
click at [490, 58] on button "New Breeds" at bounding box center [494, 62] width 47 height 12
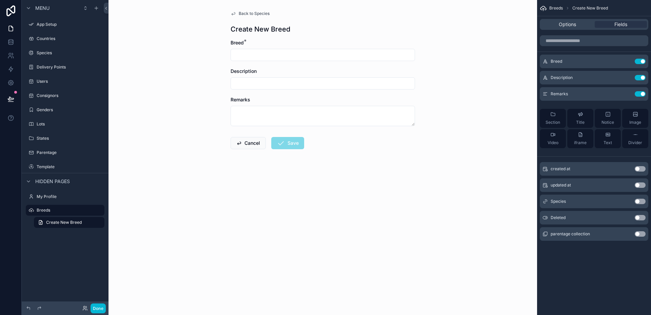
click at [642, 202] on button "Use setting" at bounding box center [639, 201] width 11 height 5
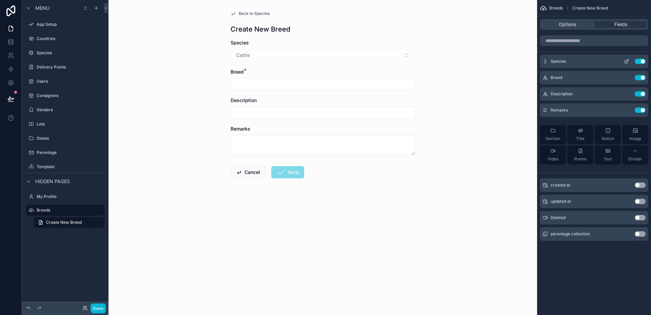
click at [624, 61] on icon "scrollable content" at bounding box center [625, 61] width 3 height 3
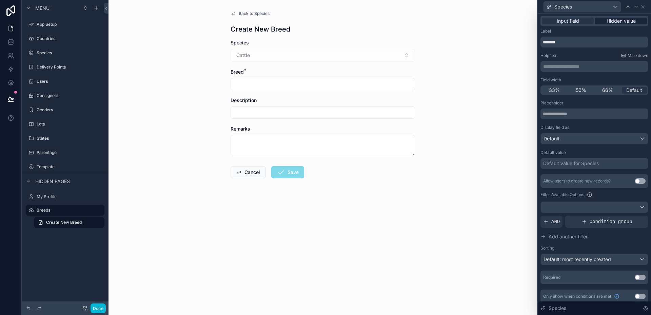
click at [607, 21] on span "Hidden value" at bounding box center [620, 21] width 29 height 7
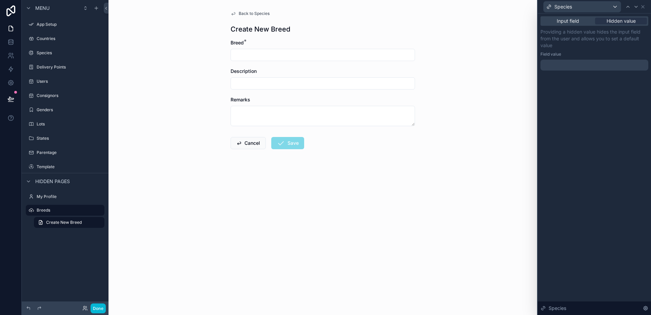
click at [557, 61] on div at bounding box center [594, 65] width 108 height 11
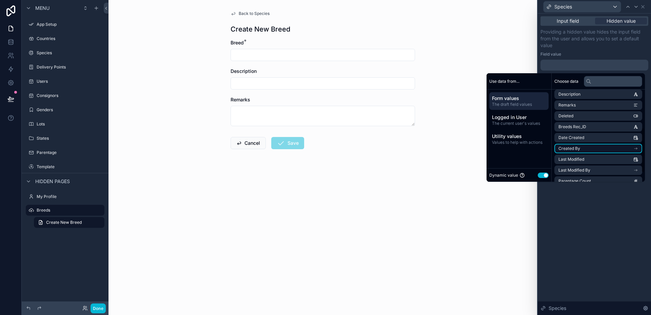
scroll to position [96, 0]
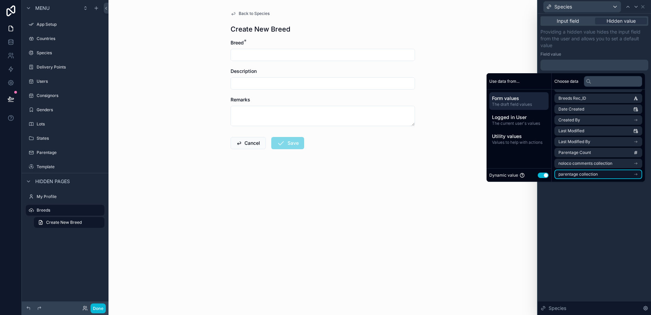
click at [607, 175] on li "parentage collection" at bounding box center [598, 173] width 88 height 9
click at [517, 97] on span "Form values" at bounding box center [519, 98] width 54 height 7
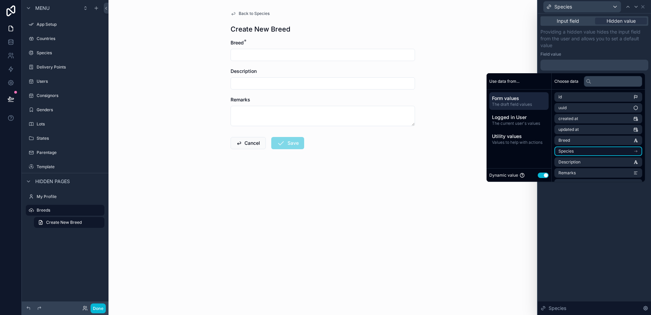
click at [576, 150] on li "Species" at bounding box center [598, 150] width 88 height 9
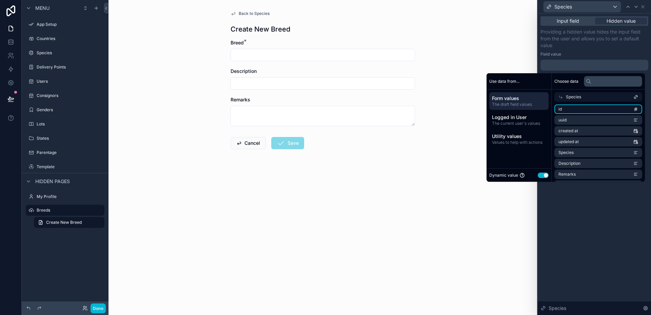
click at [585, 109] on li "id" at bounding box center [598, 108] width 88 height 9
click at [589, 120] on li "uuid" at bounding box center [598, 119] width 88 height 9
click at [607, 120] on li "uuid" at bounding box center [598, 119] width 88 height 9
click at [590, 98] on div "Species" at bounding box center [598, 96] width 88 height 9
click at [586, 107] on li "uuid" at bounding box center [598, 107] width 88 height 9
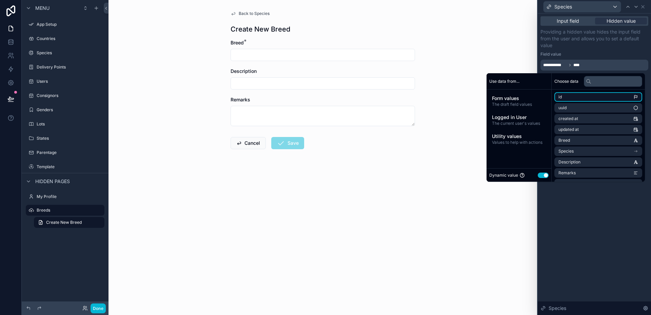
click at [586, 96] on li "id" at bounding box center [598, 96] width 88 height 9
click at [574, 107] on li "uuid" at bounding box center [598, 107] width 88 height 9
click at [589, 149] on li "Species" at bounding box center [598, 150] width 88 height 9
click at [575, 52] on div "Field value" at bounding box center [594, 54] width 108 height 5
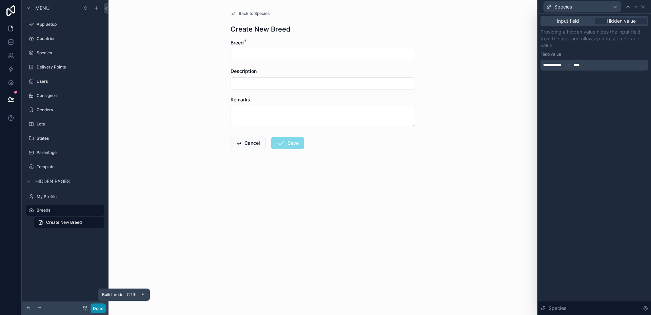
click at [101, 306] on button "Done" at bounding box center [97, 308] width 15 height 10
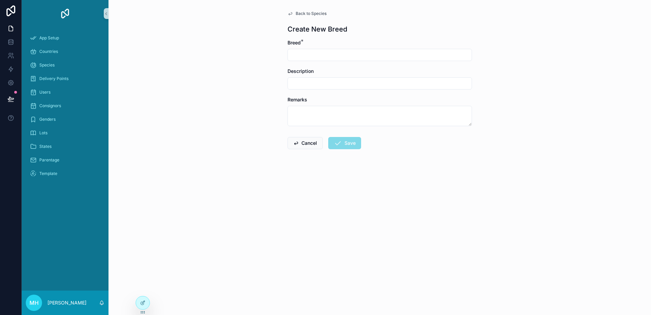
click at [298, 14] on span "Back to Species" at bounding box center [310, 13] width 31 height 5
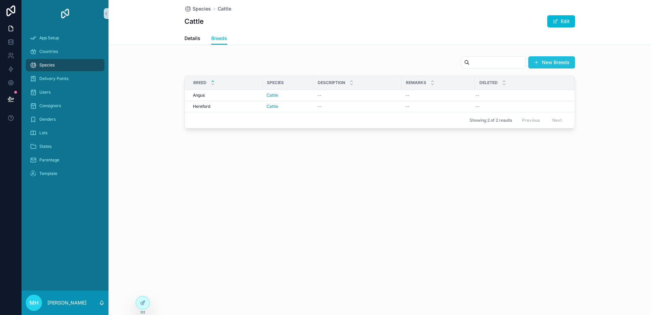
click at [555, 62] on button "New Breeds" at bounding box center [551, 62] width 47 height 12
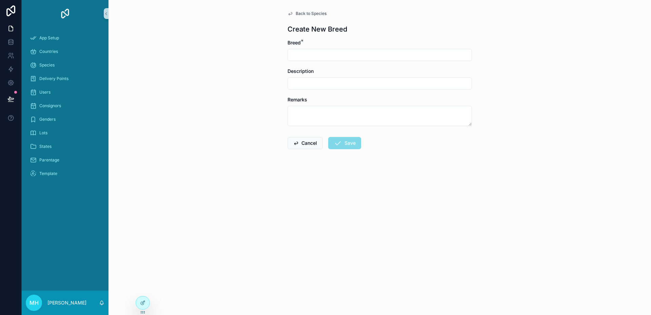
click at [356, 54] on input "scrollable content" at bounding box center [380, 54] width 184 height 9
type input "*********"
click at [348, 143] on button "Save" at bounding box center [344, 143] width 33 height 12
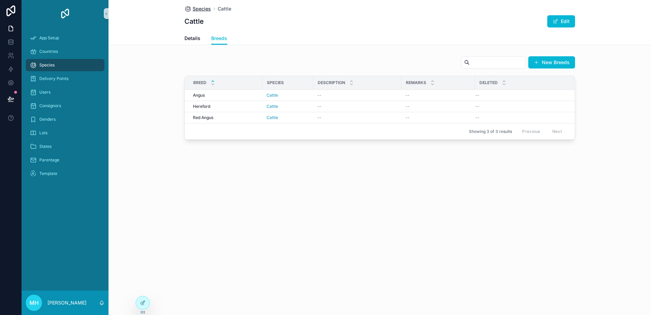
click at [196, 7] on span "Species" at bounding box center [201, 8] width 18 height 7
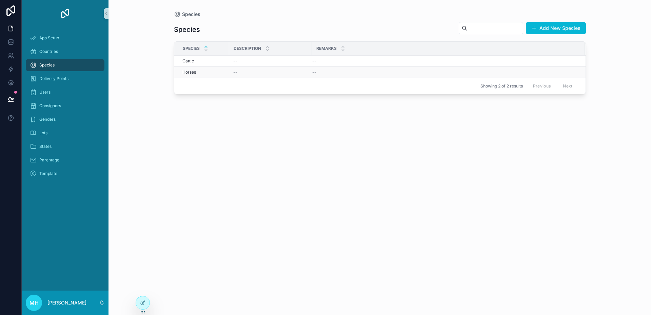
click at [187, 71] on span "Horses" at bounding box center [189, 71] width 14 height 5
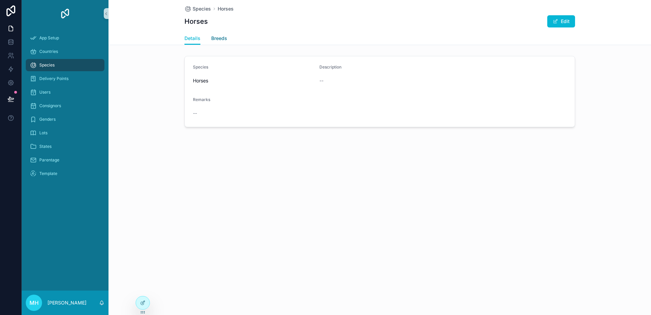
click at [216, 39] on span "Breeds" at bounding box center [219, 38] width 16 height 7
